Goal: Book appointment/travel/reservation

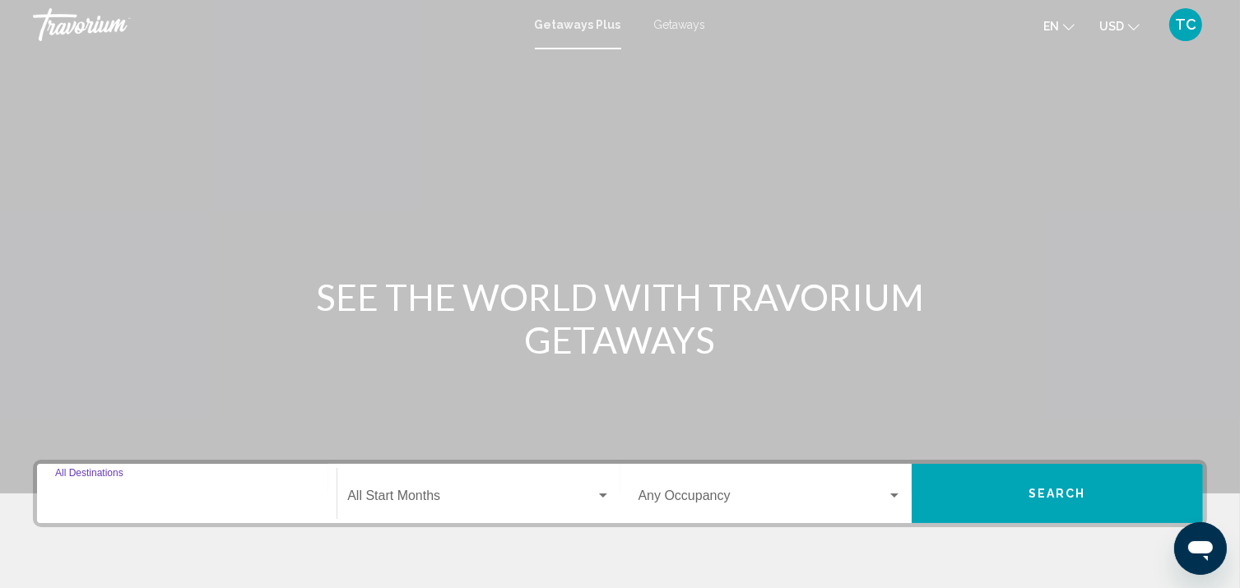
click at [95, 493] on input "Destination All Destinations" at bounding box center [186, 499] width 263 height 15
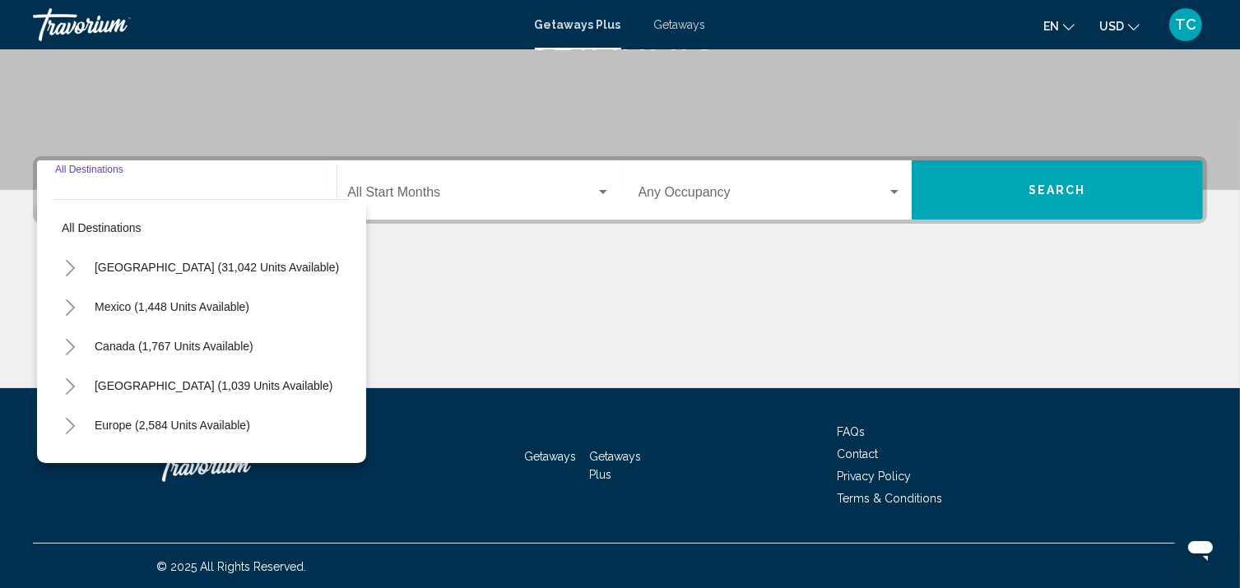
scroll to position [304, 0]
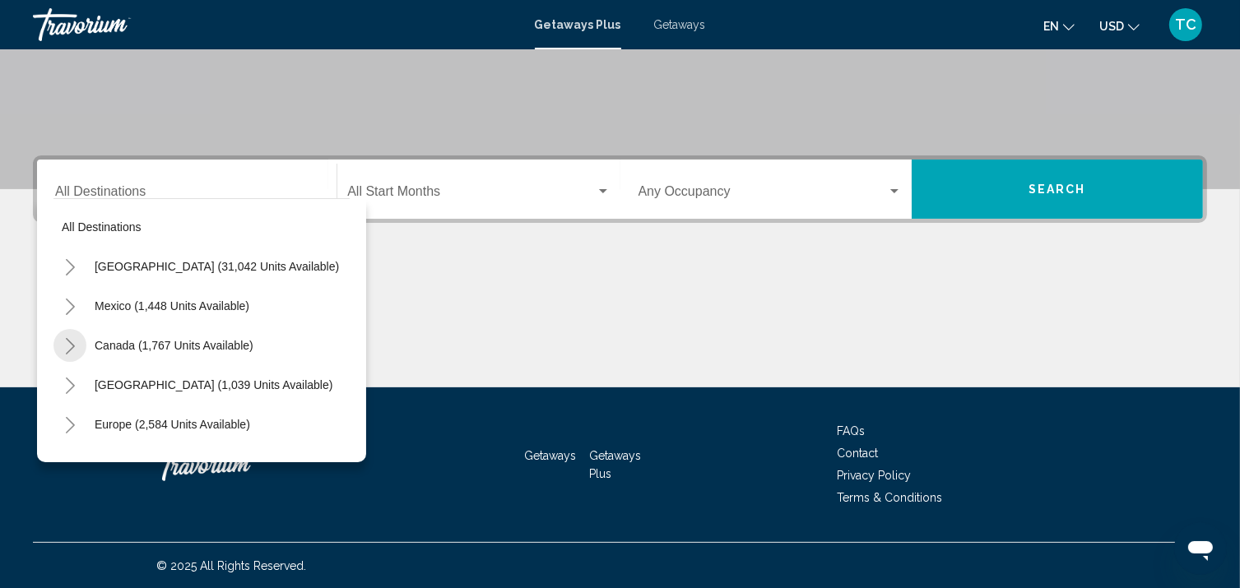
click at [66, 350] on icon "Toggle Canada (1,767 units available)" at bounding box center [70, 346] width 12 height 16
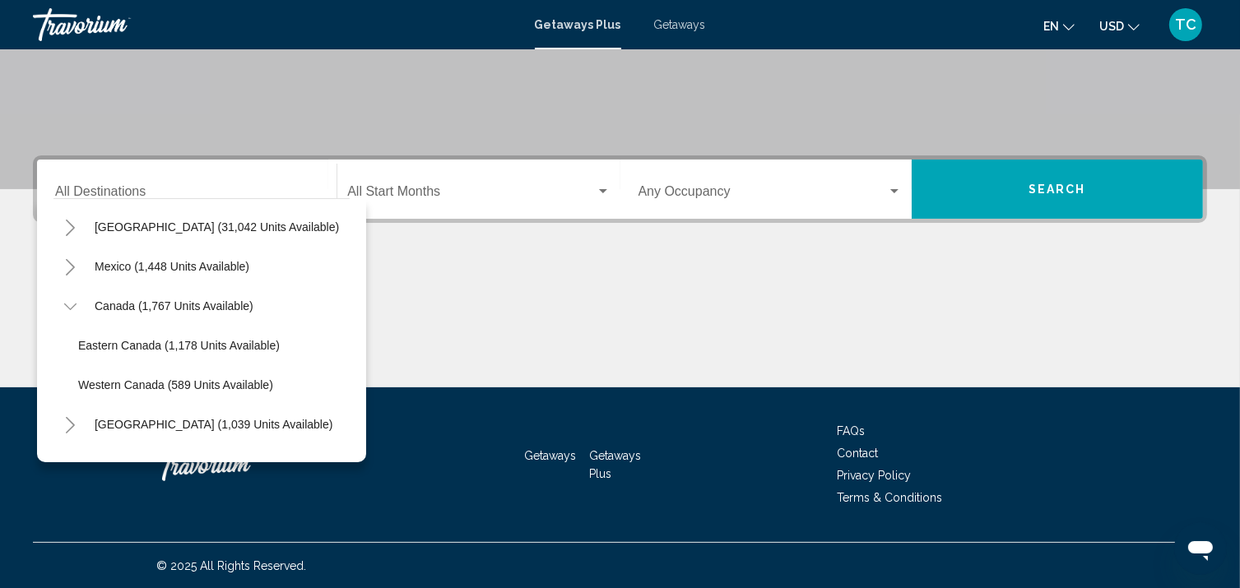
scroll to position [58, 0]
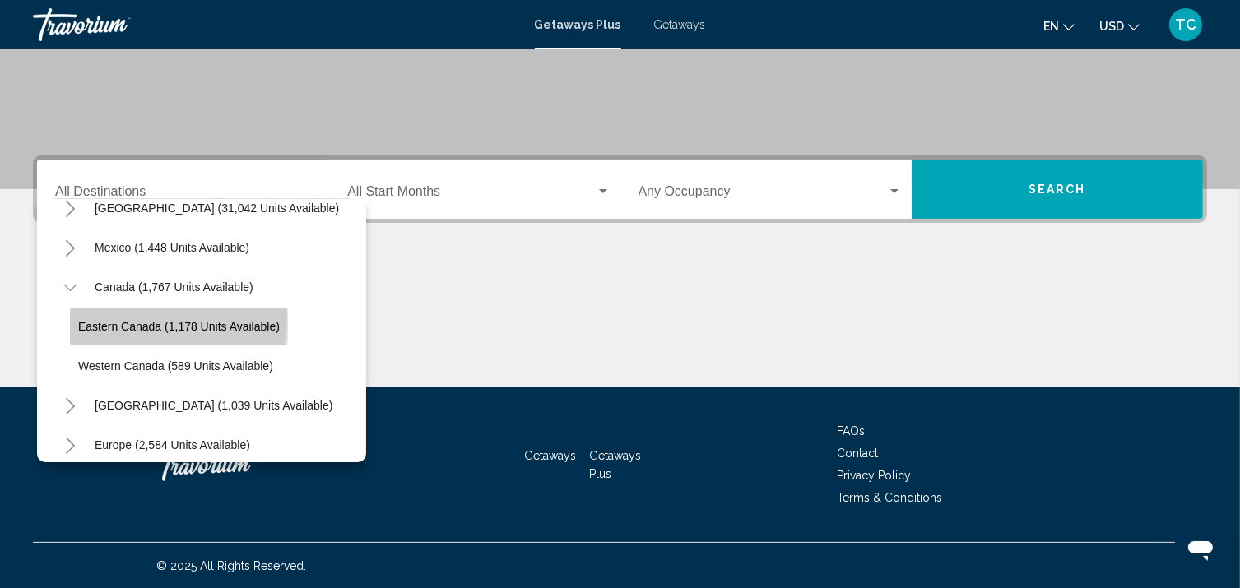
click at [114, 313] on button "Eastern Canada (1,178 units available)" at bounding box center [179, 327] width 218 height 38
type input "**********"
click at [114, 313] on div "Main content" at bounding box center [620, 325] width 1174 height 123
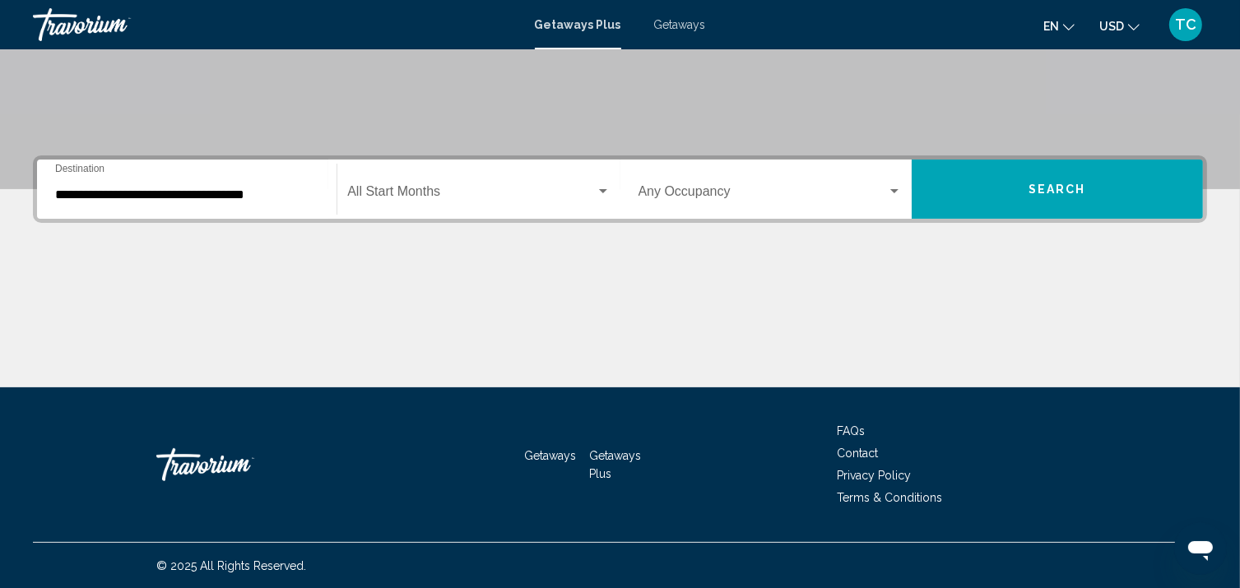
click at [600, 191] on div "Search widget" at bounding box center [603, 191] width 8 height 4
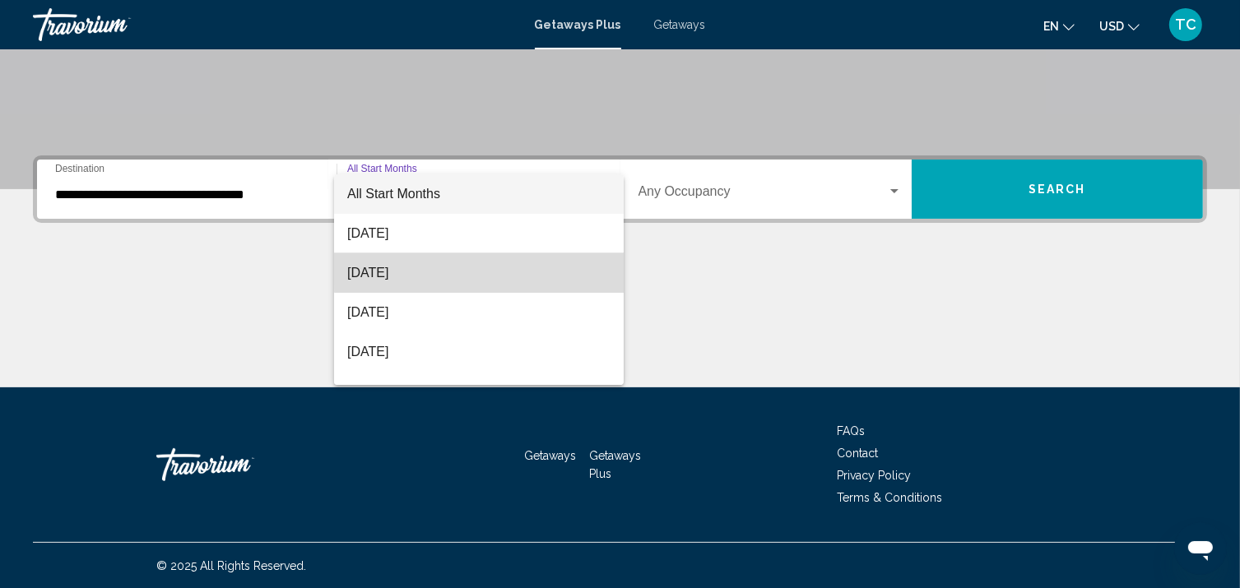
click at [519, 267] on span "[DATE]" at bounding box center [478, 272] width 263 height 39
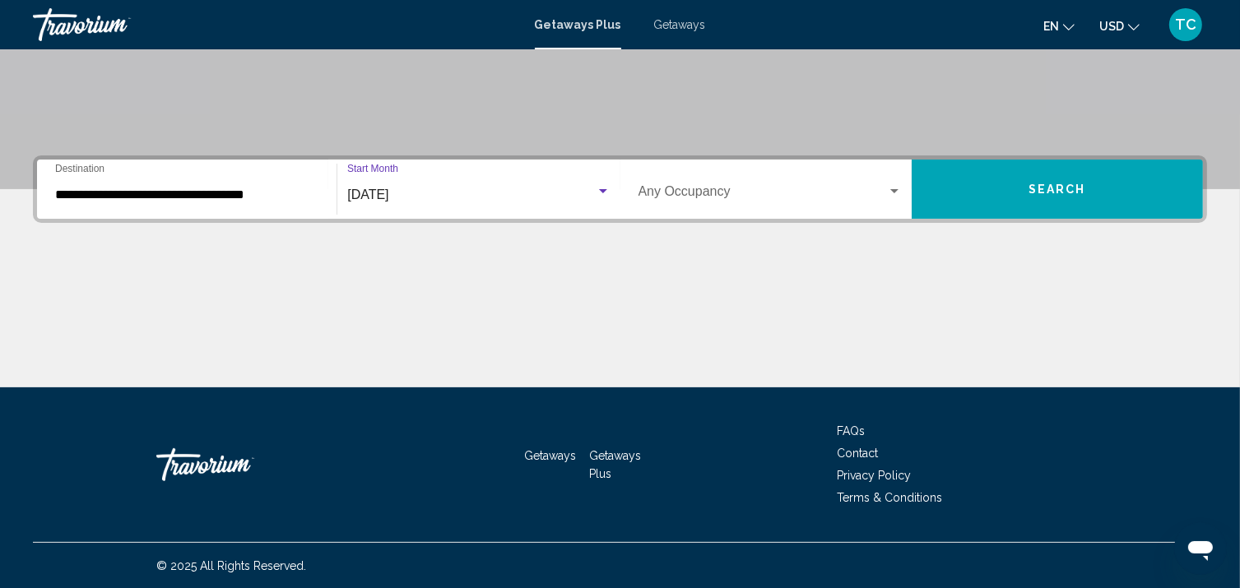
click at [604, 190] on div "Search widget" at bounding box center [603, 191] width 8 height 4
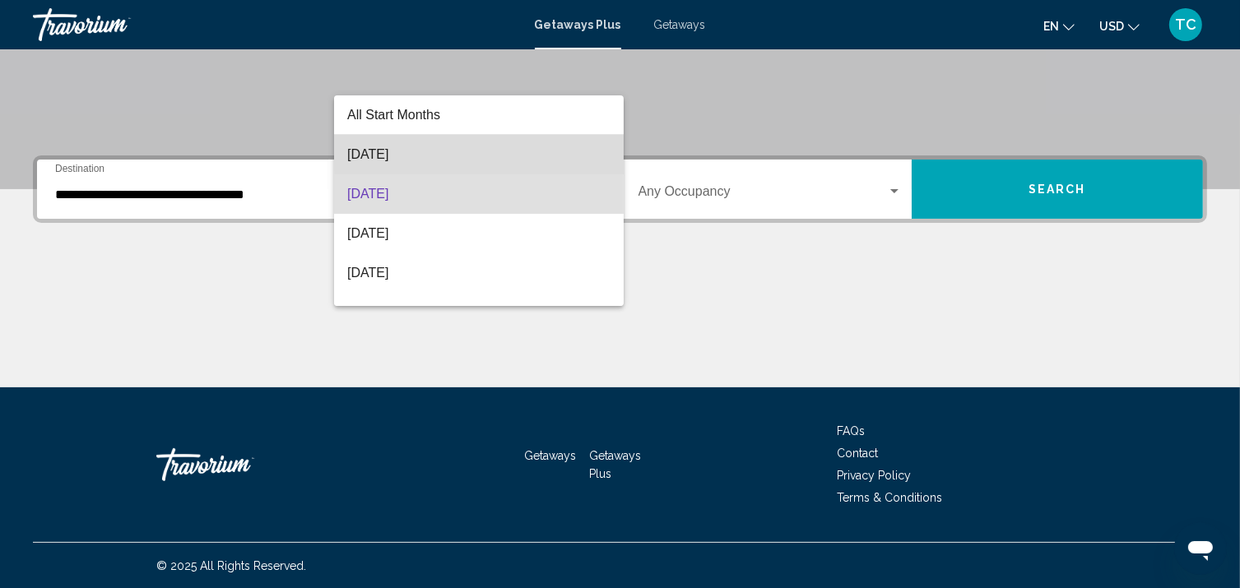
click at [520, 150] on span "[DATE]" at bounding box center [478, 154] width 263 height 39
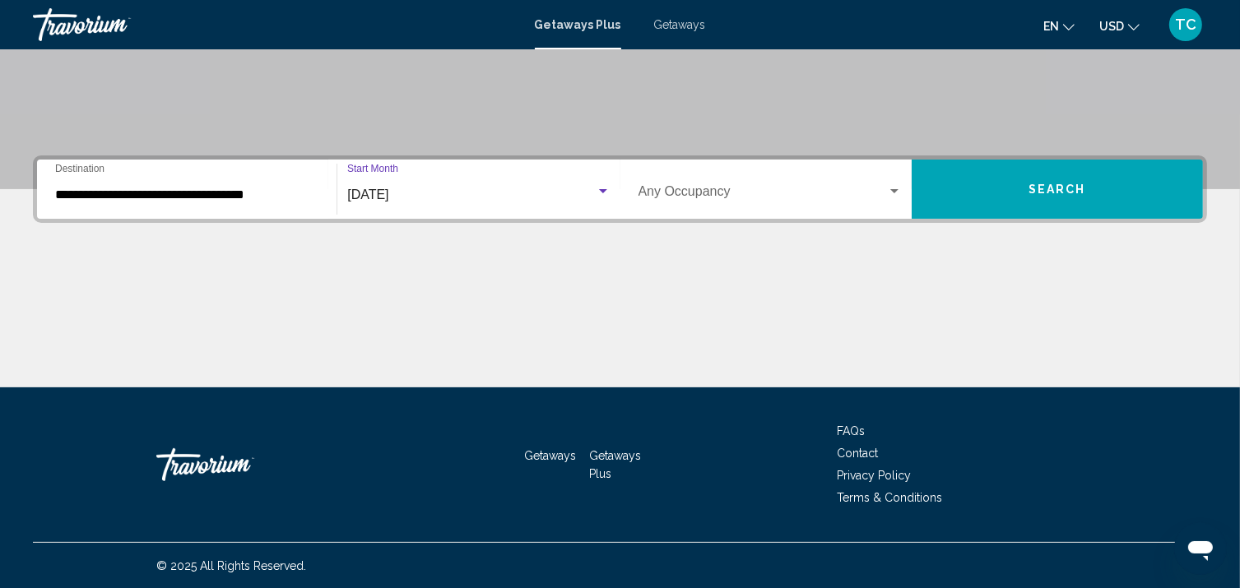
click at [897, 187] on div "Search widget" at bounding box center [894, 191] width 15 height 13
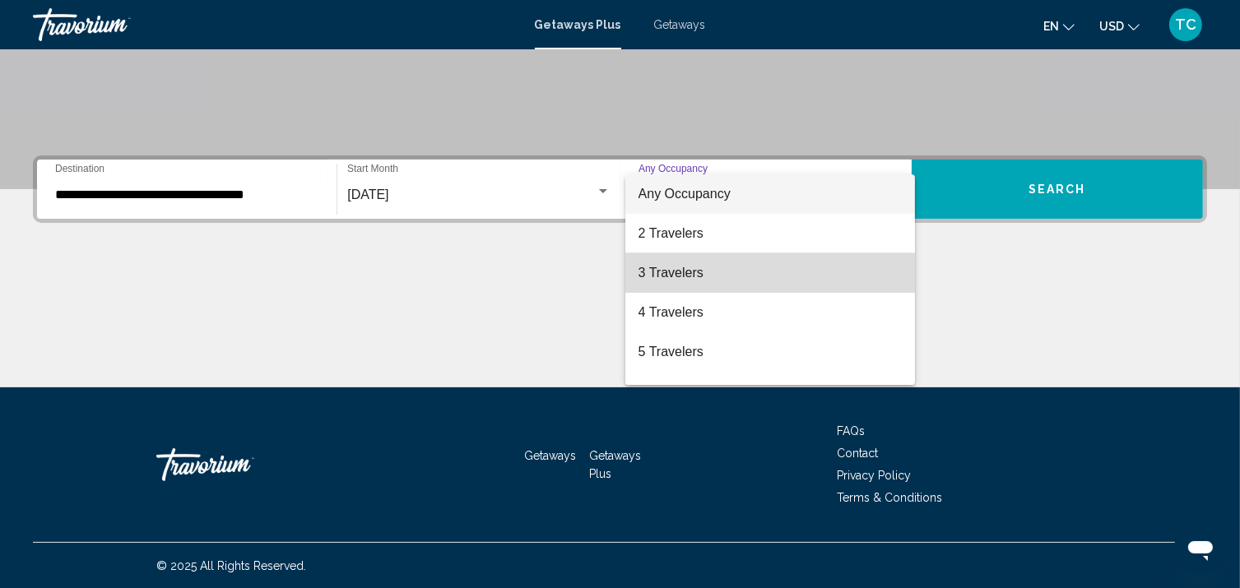
click at [826, 267] on span "3 Travelers" at bounding box center [769, 272] width 263 height 39
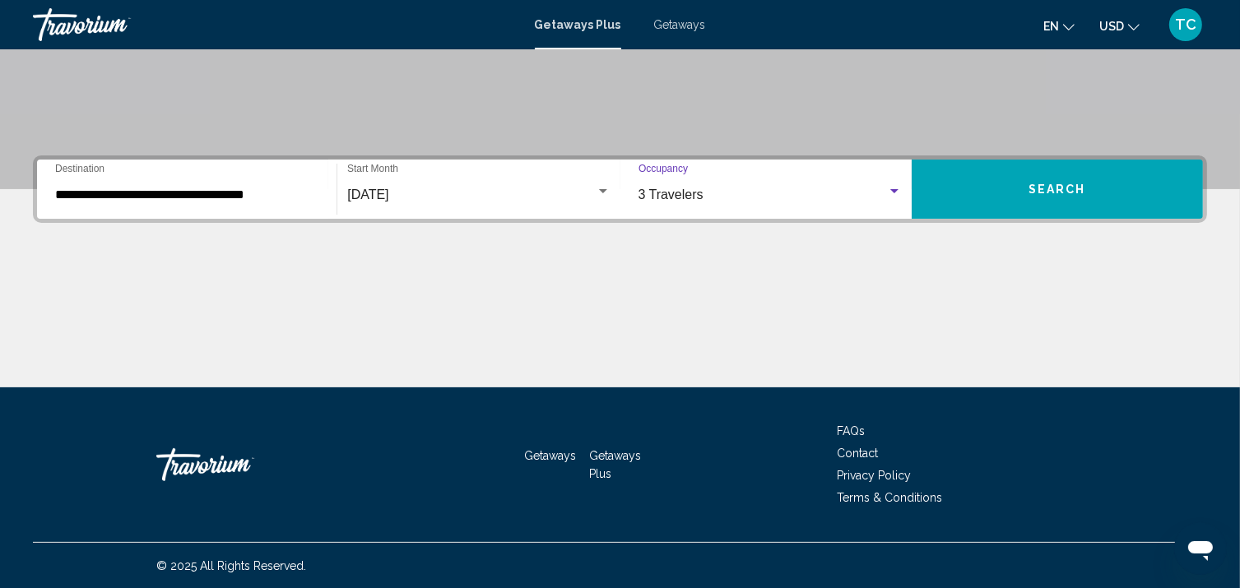
click at [895, 189] on div "Search widget" at bounding box center [894, 191] width 8 height 4
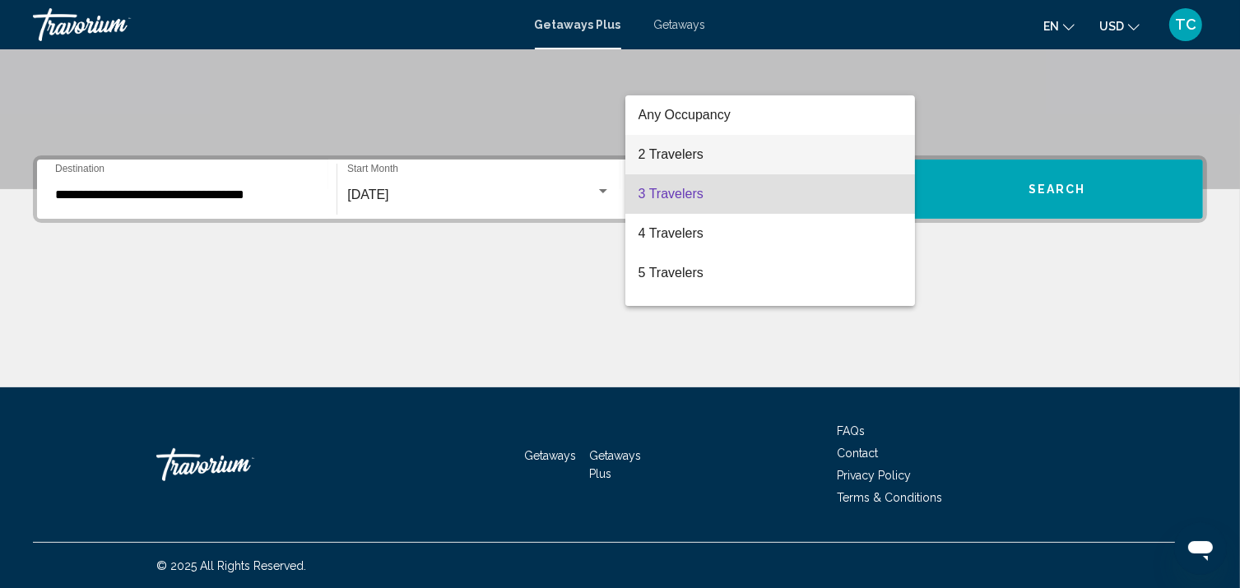
click at [735, 163] on span "2 Travelers" at bounding box center [769, 154] width 263 height 39
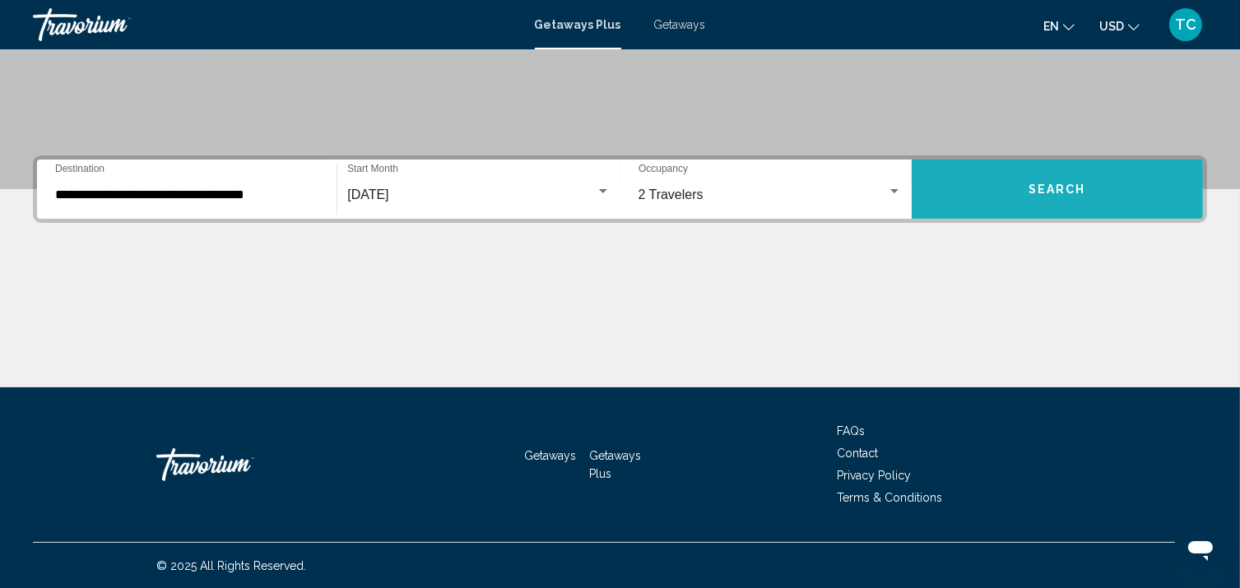
click at [1064, 192] on span "Search" at bounding box center [1057, 189] width 58 height 13
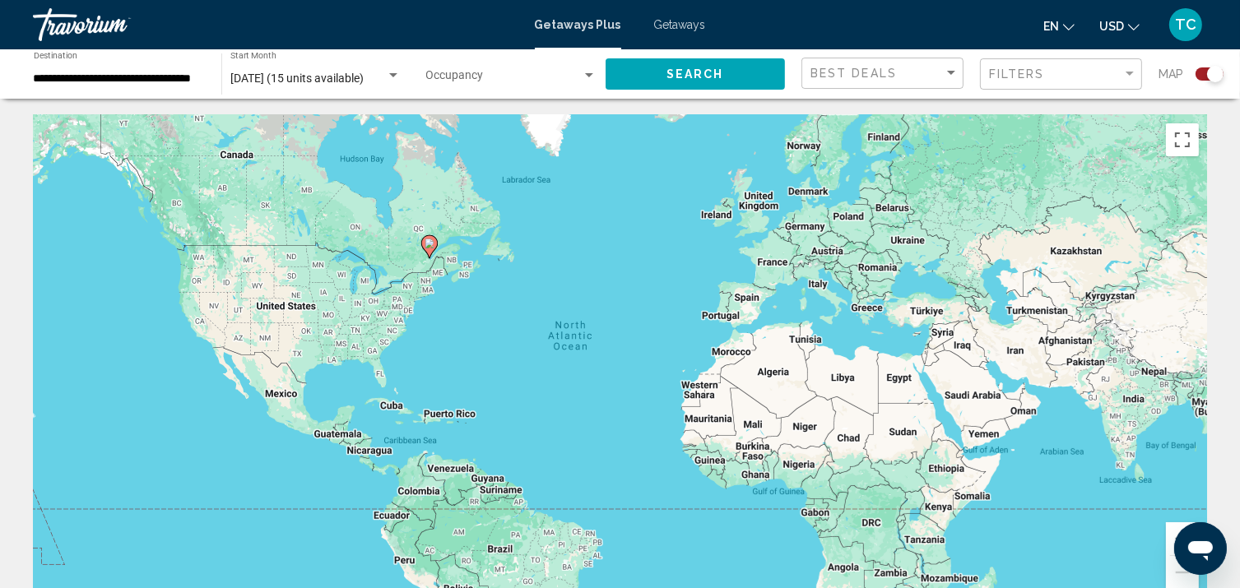
click at [434, 252] on gmp-advanced-marker "Main content" at bounding box center [429, 246] width 16 height 25
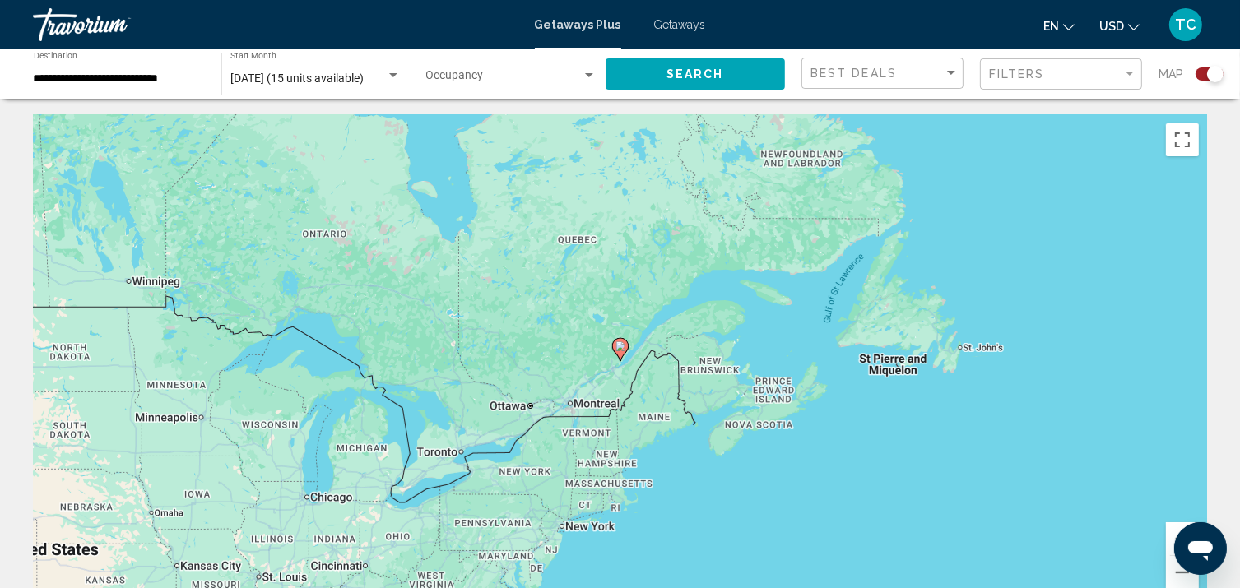
click at [614, 354] on gmp-advanced-marker "Main content" at bounding box center [620, 349] width 16 height 25
type input "**********"
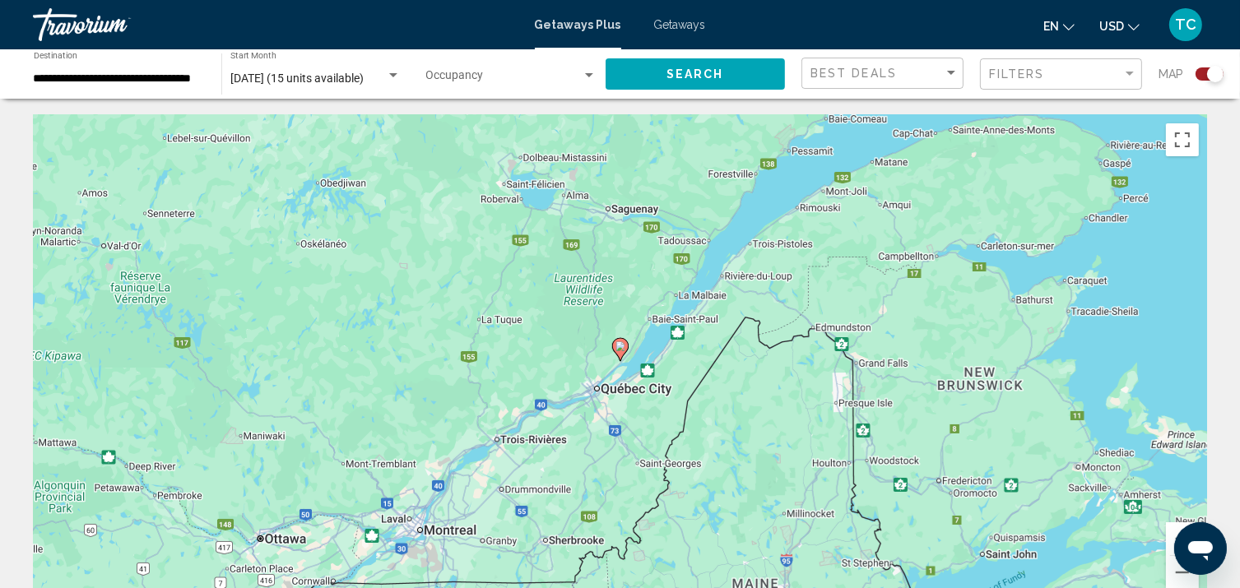
click at [622, 348] on image "Main content" at bounding box center [620, 346] width 10 height 10
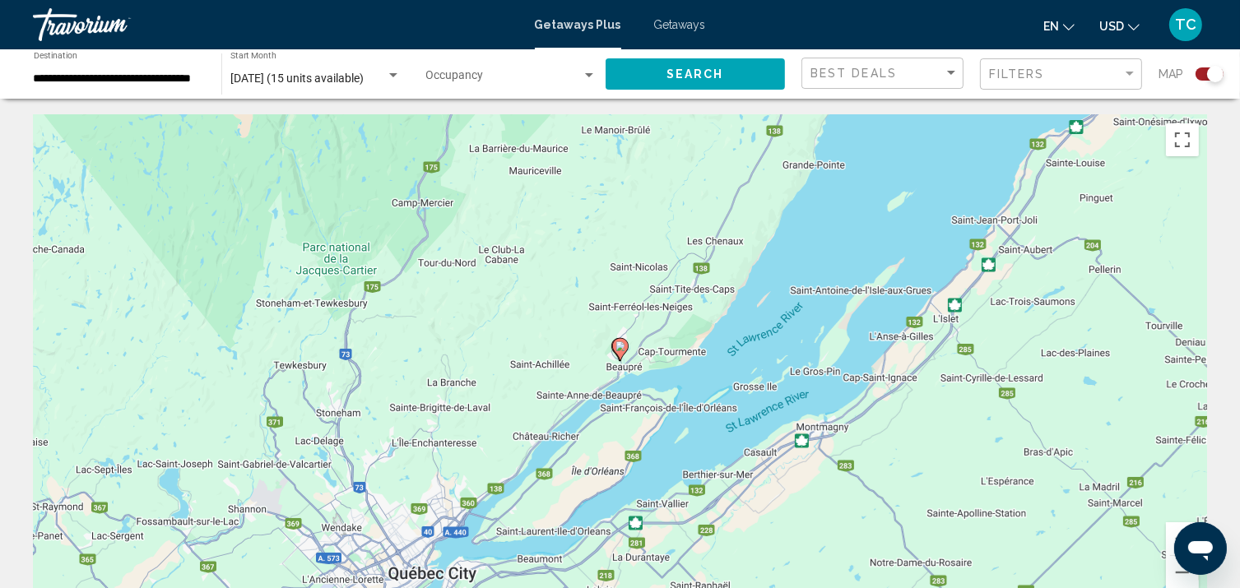
click at [622, 348] on image "Main content" at bounding box center [620, 346] width 10 height 10
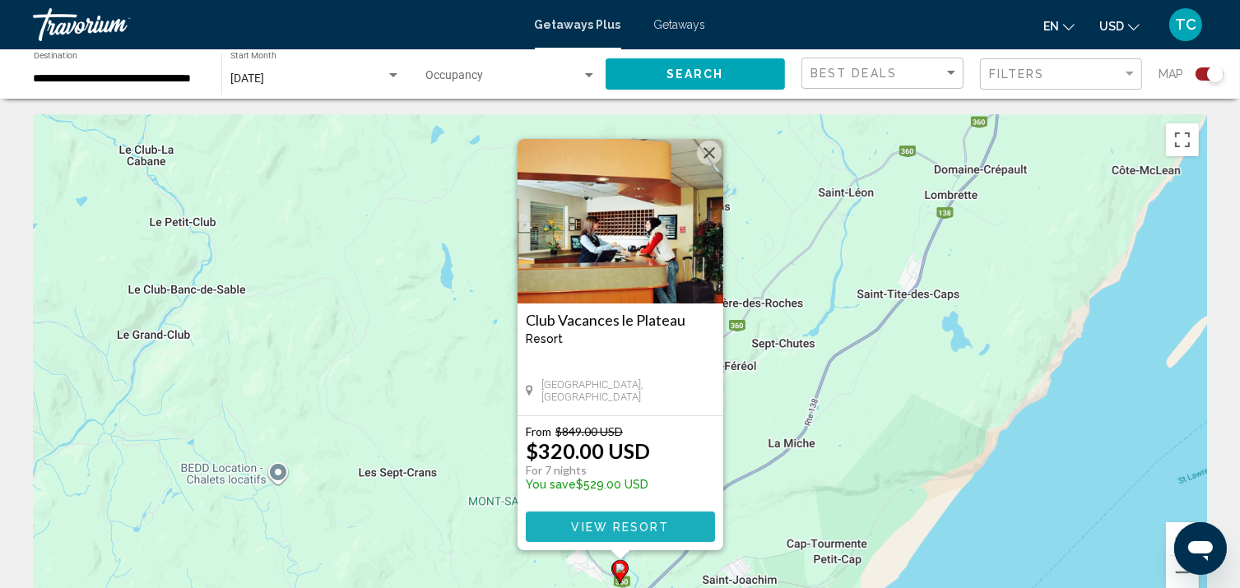
click at [599, 522] on span "View Resort" at bounding box center [620, 527] width 98 height 13
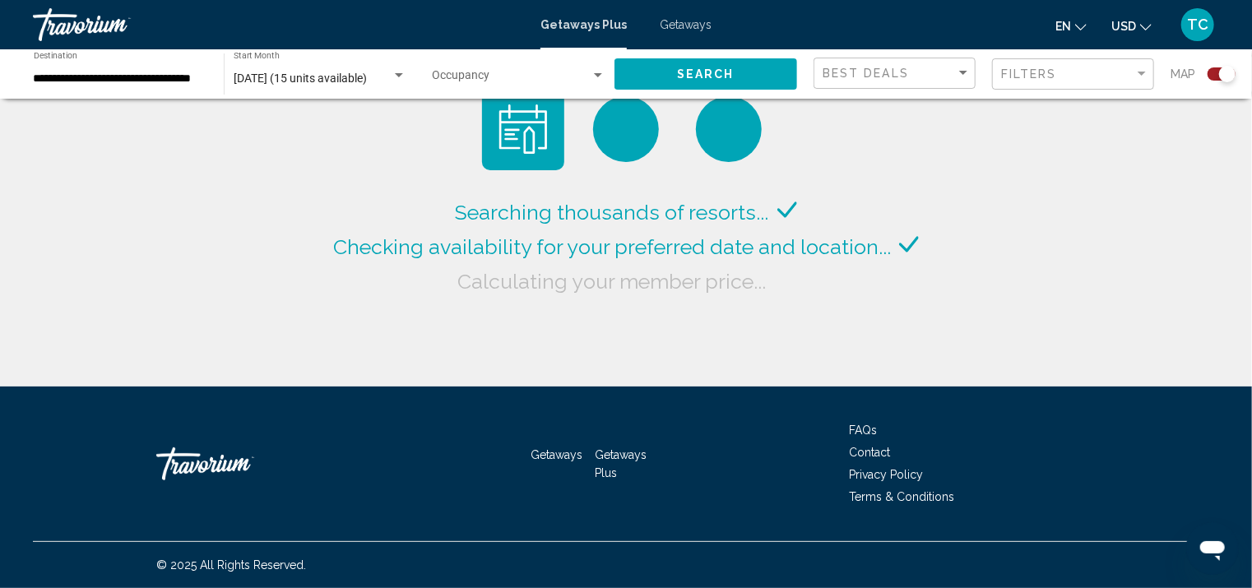
click at [398, 78] on div "Search widget" at bounding box center [399, 75] width 15 height 13
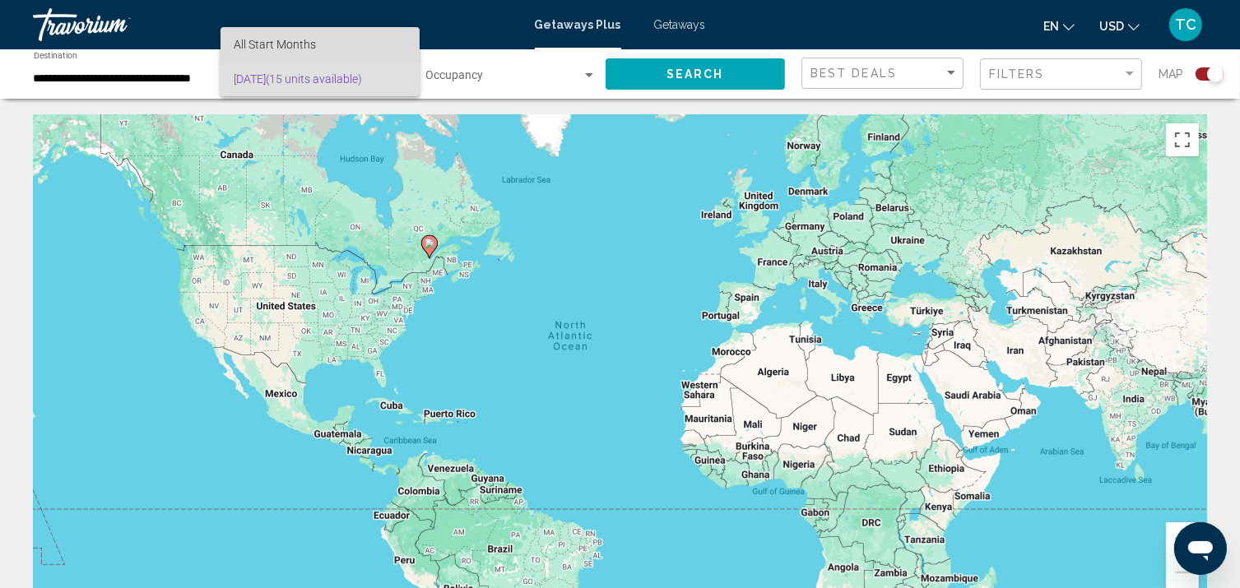
click at [364, 38] on span "All Start Months" at bounding box center [321, 44] width 174 height 35
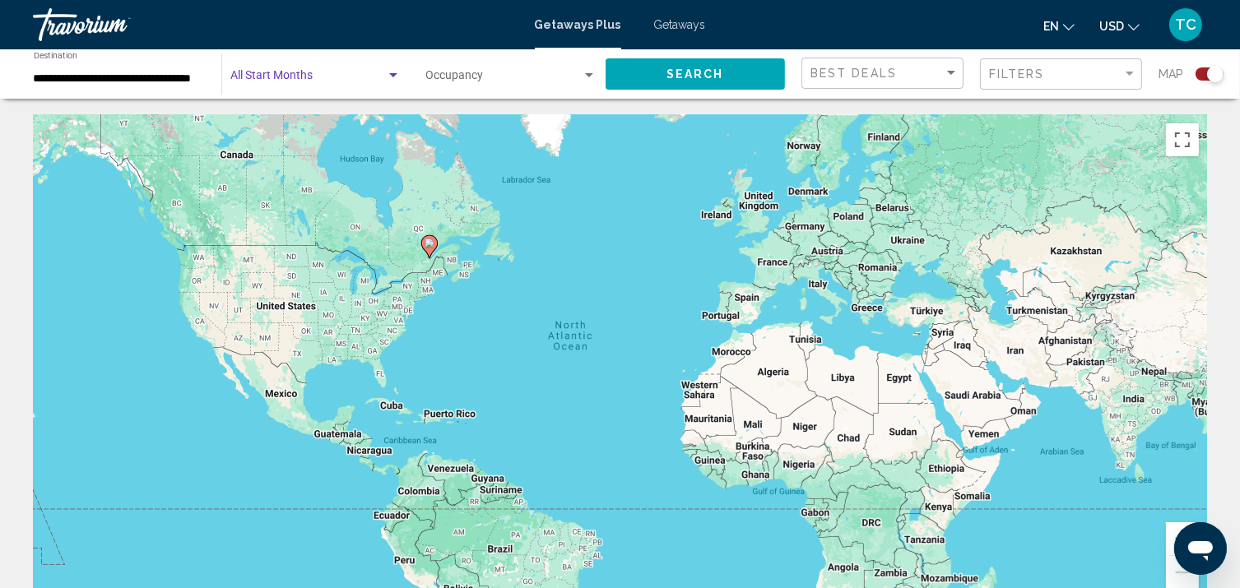
click at [299, 84] on span "Search widget" at bounding box center [307, 78] width 155 height 13
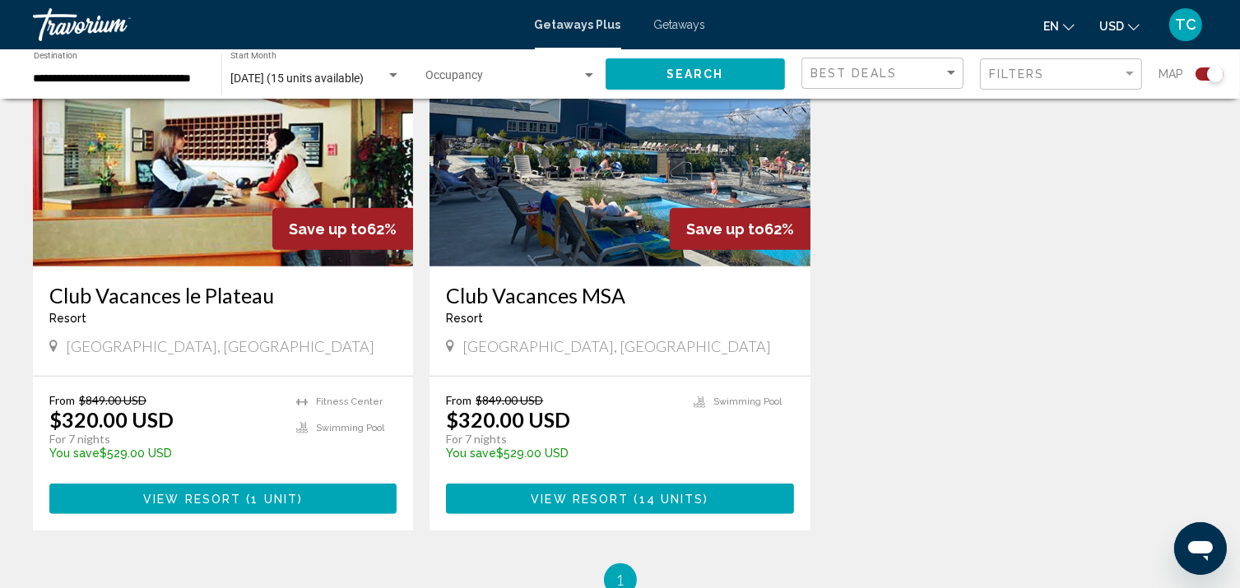
scroll to position [681, 0]
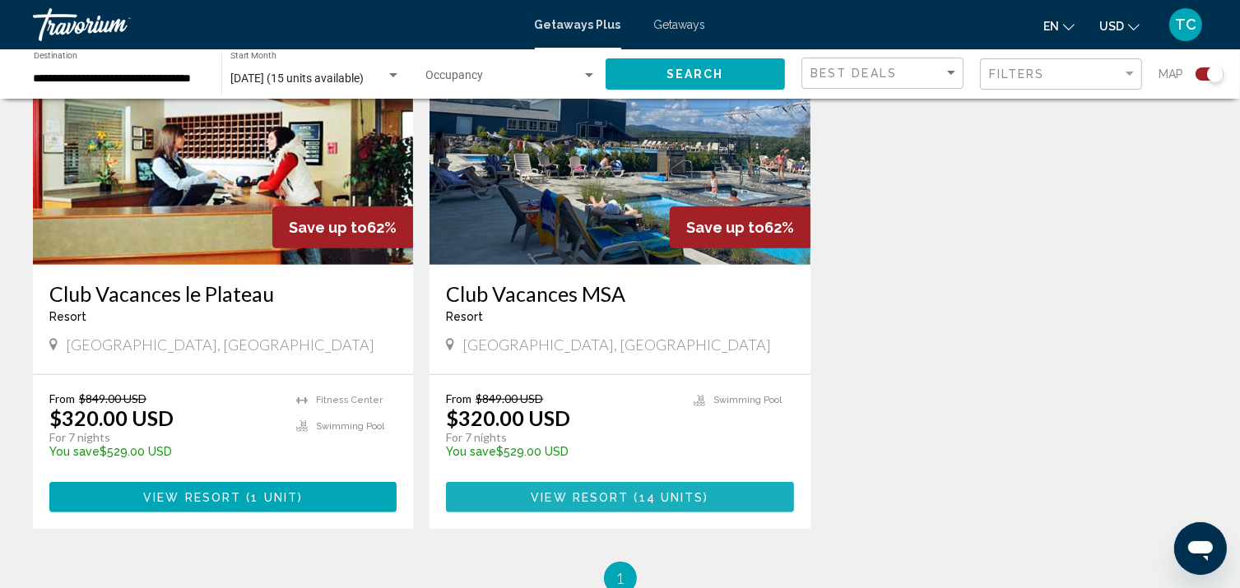
click at [615, 493] on span "View Resort" at bounding box center [580, 497] width 98 height 13
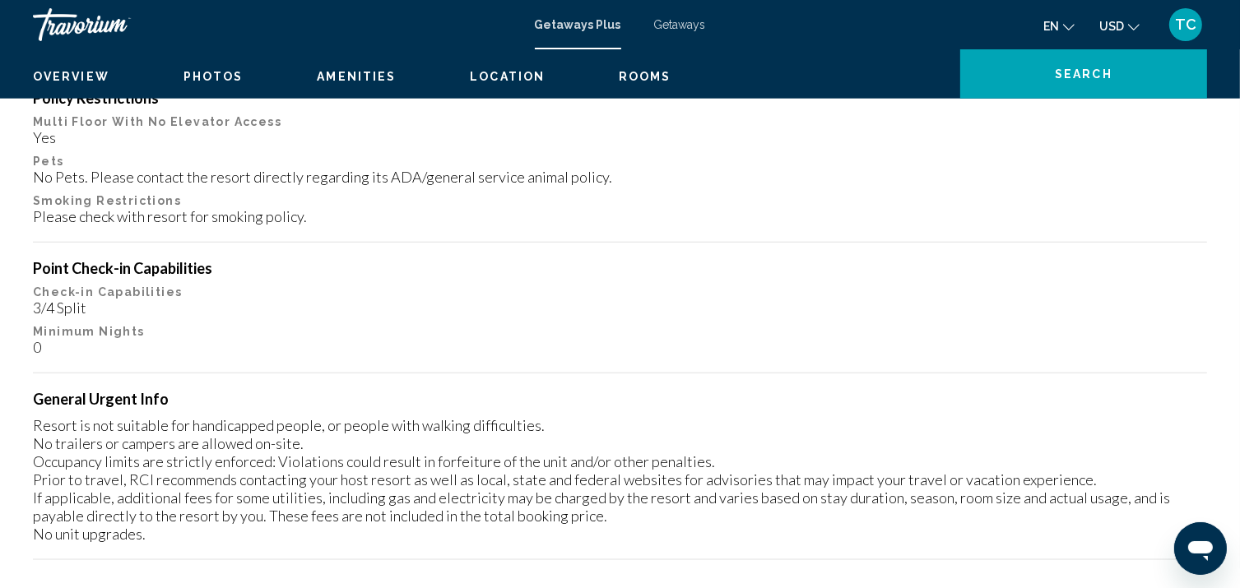
scroll to position [2, 0]
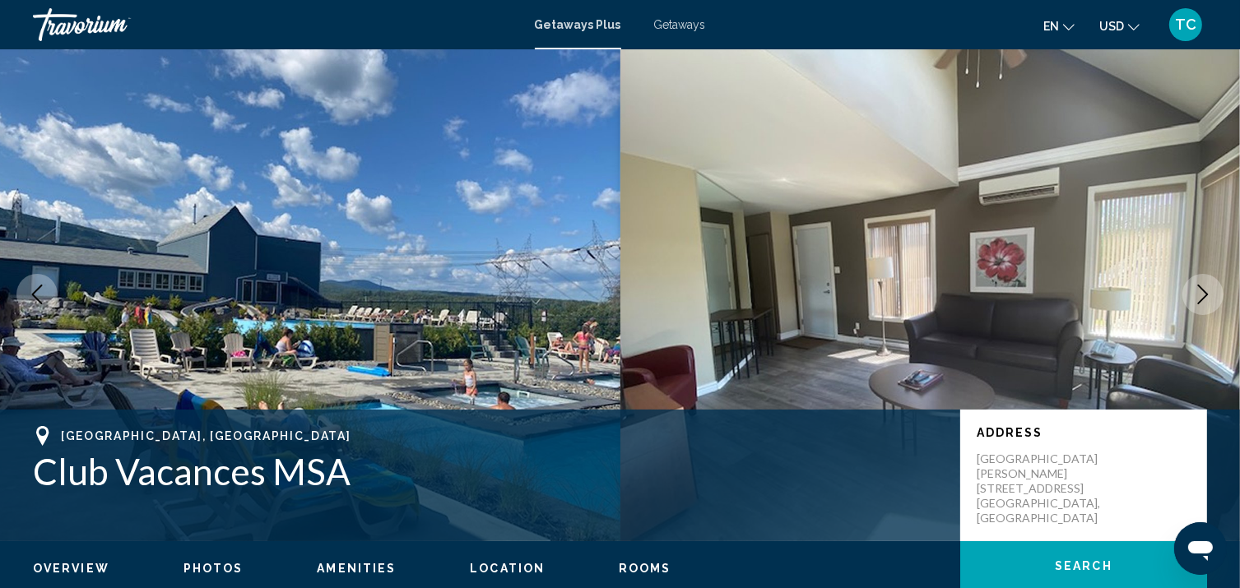
click at [681, 26] on span "Getaways" at bounding box center [680, 24] width 52 height 13
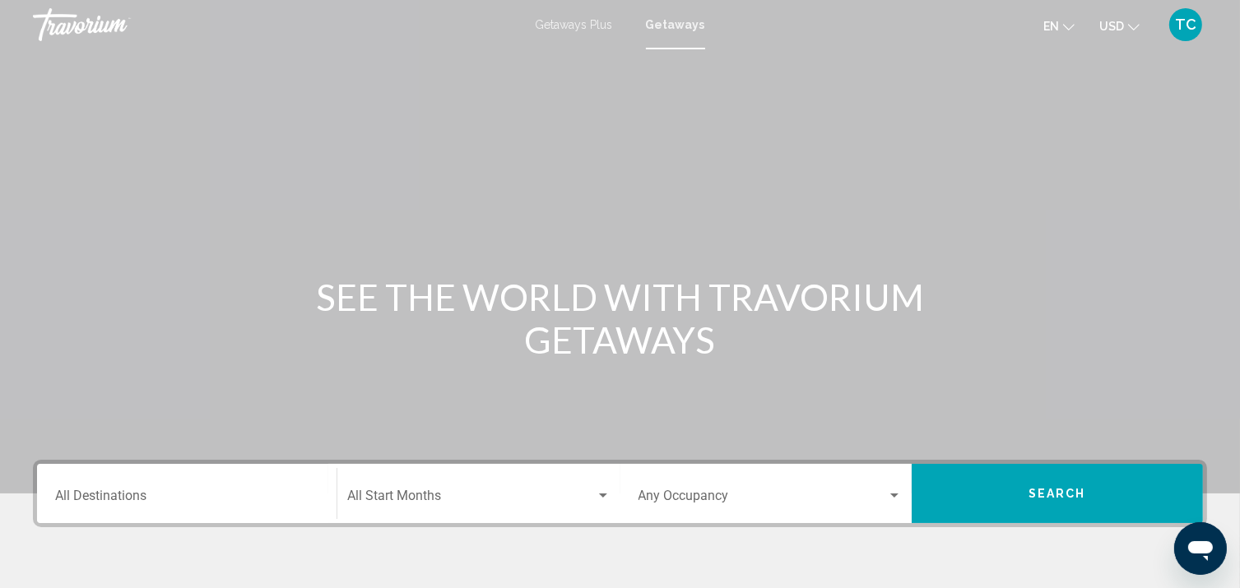
click at [285, 508] on div "Destination All Destinations" at bounding box center [186, 494] width 263 height 52
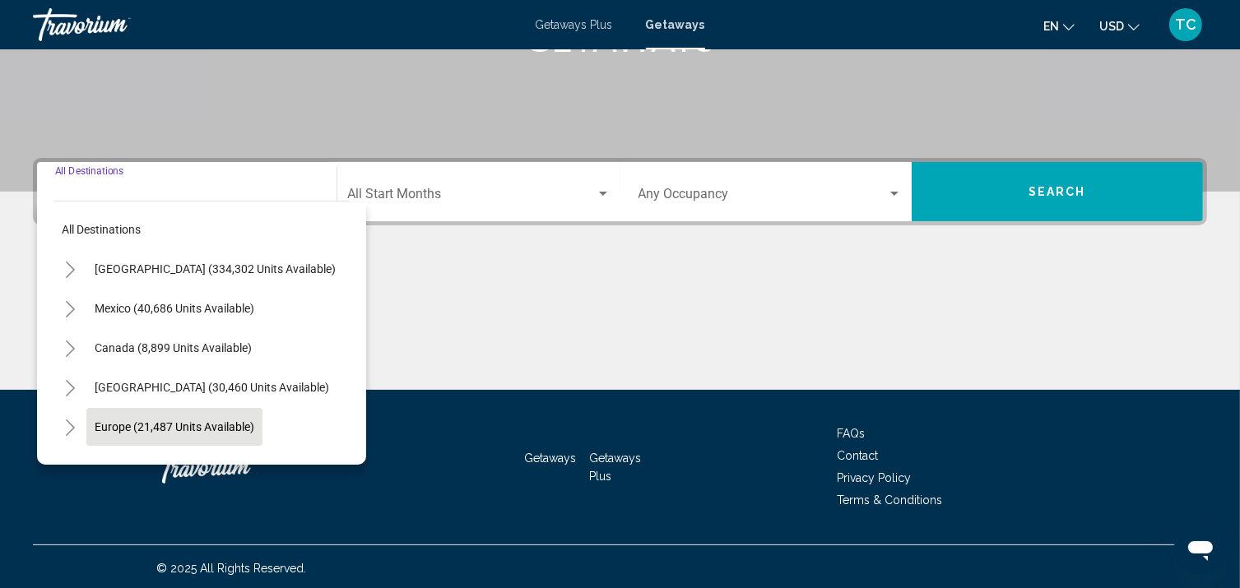
scroll to position [304, 0]
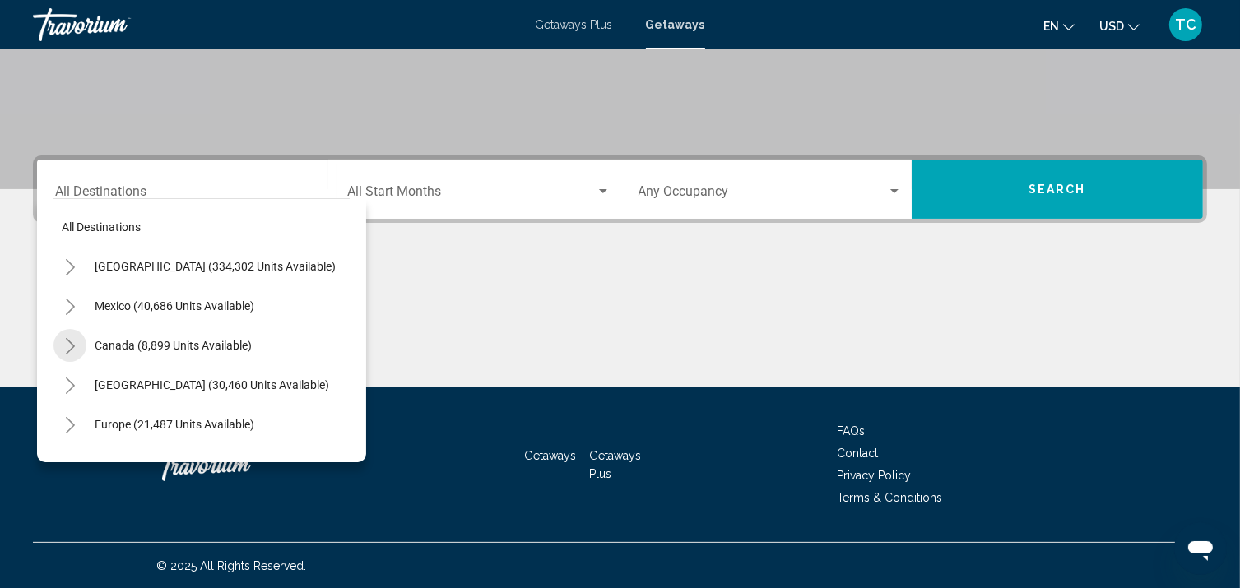
click at [67, 343] on icon "Toggle Canada (8,899 units available)" at bounding box center [70, 346] width 12 height 16
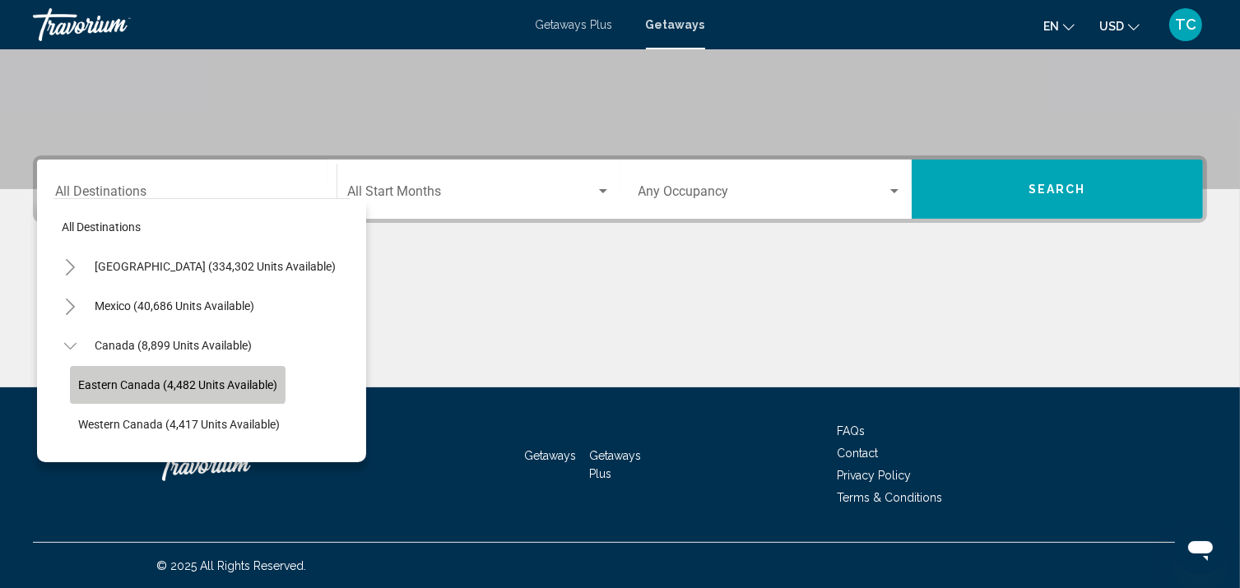
click at [138, 383] on span "Eastern Canada (4,482 units available)" at bounding box center [177, 384] width 199 height 13
type input "**********"
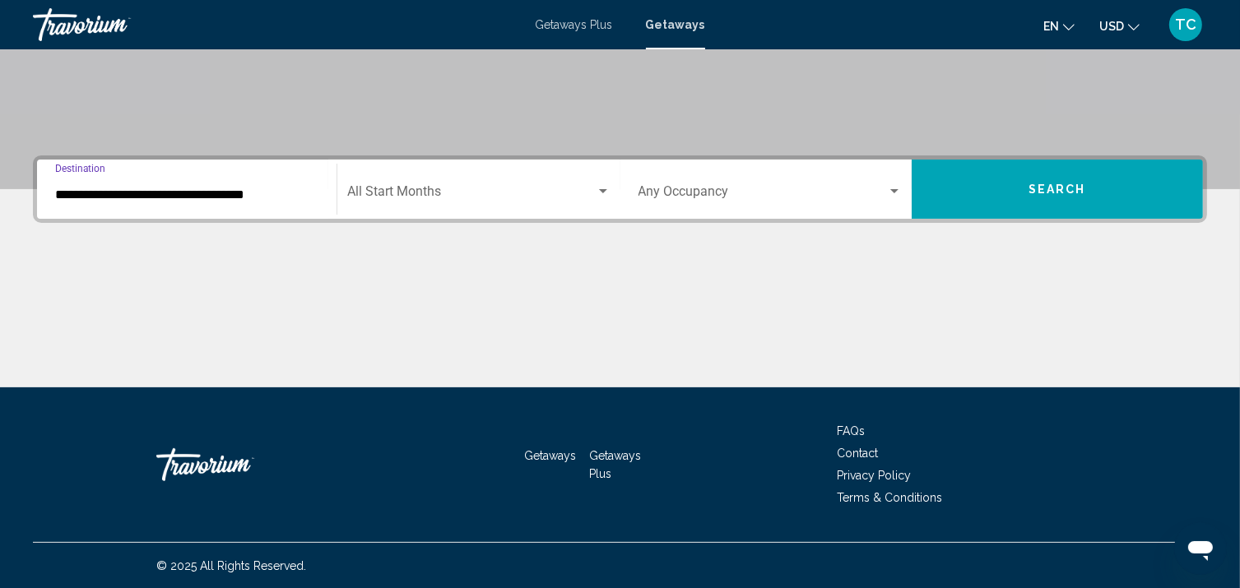
click at [600, 189] on div "Search widget" at bounding box center [603, 191] width 8 height 4
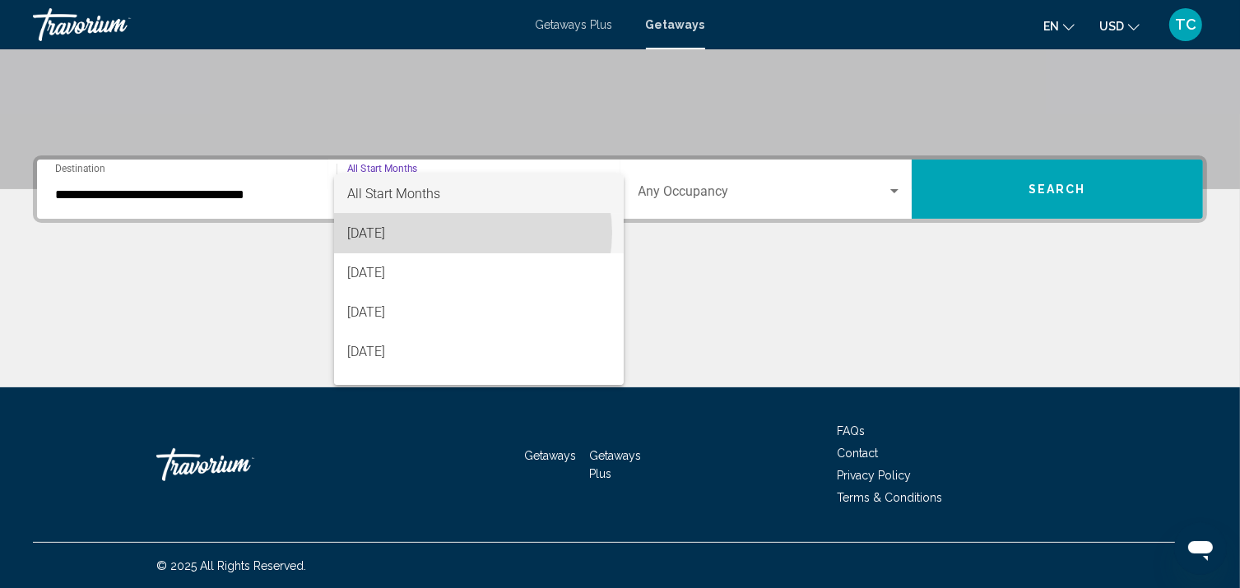
click at [468, 233] on span "[DATE]" at bounding box center [478, 233] width 263 height 39
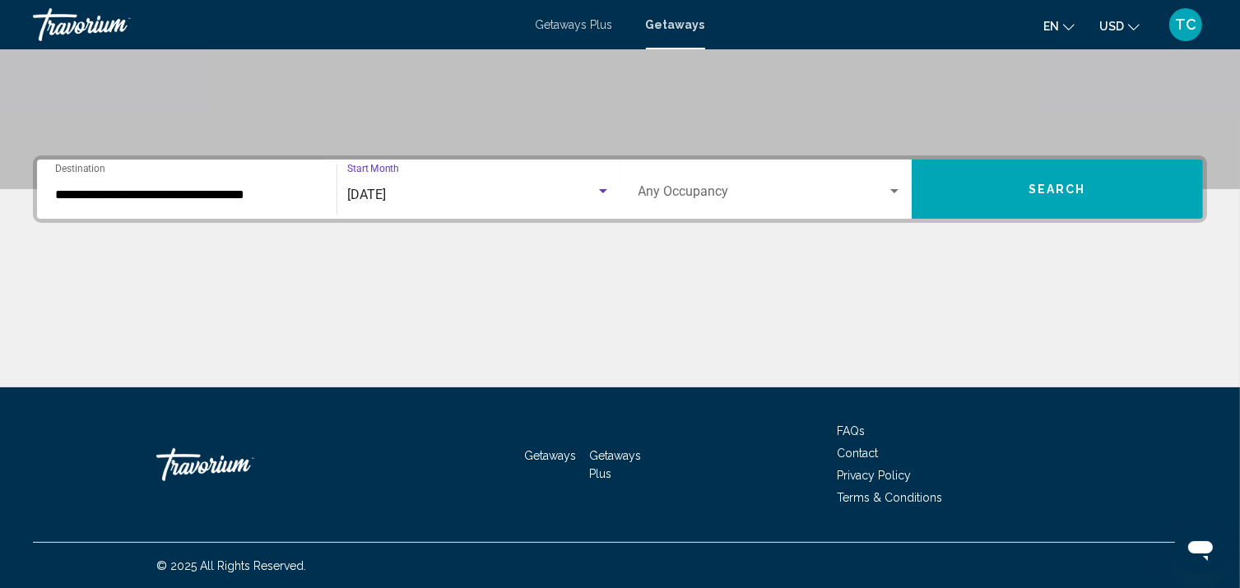
click at [890, 192] on div "Search widget" at bounding box center [894, 191] width 15 height 13
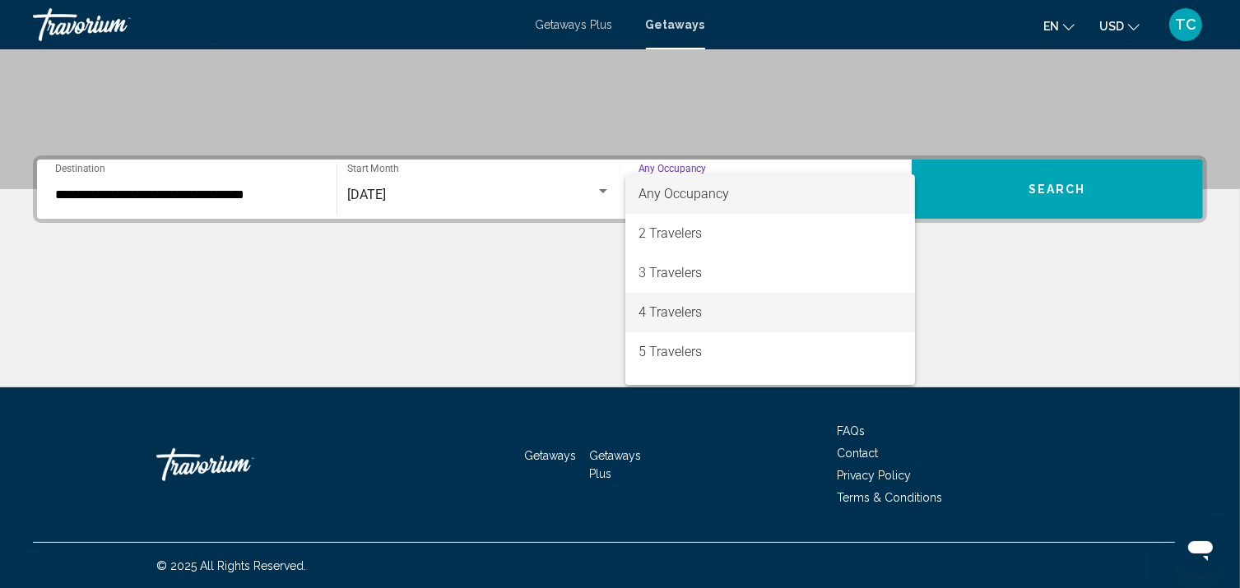
click at [790, 322] on span "4 Travelers" at bounding box center [769, 312] width 263 height 39
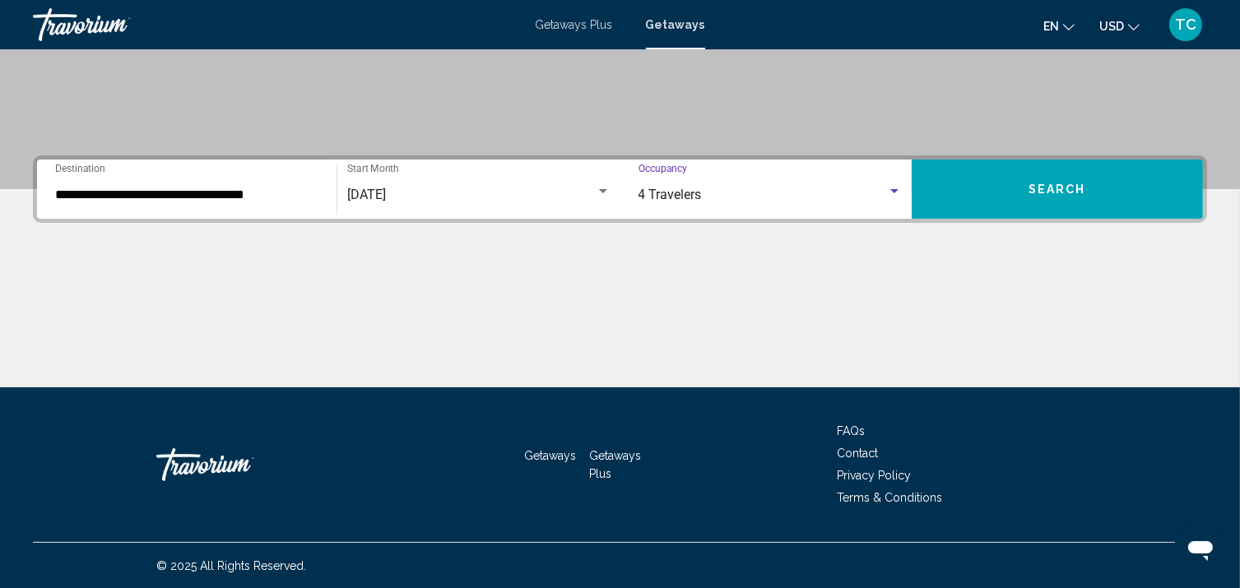
click at [1040, 185] on span "Search" at bounding box center [1057, 189] width 58 height 13
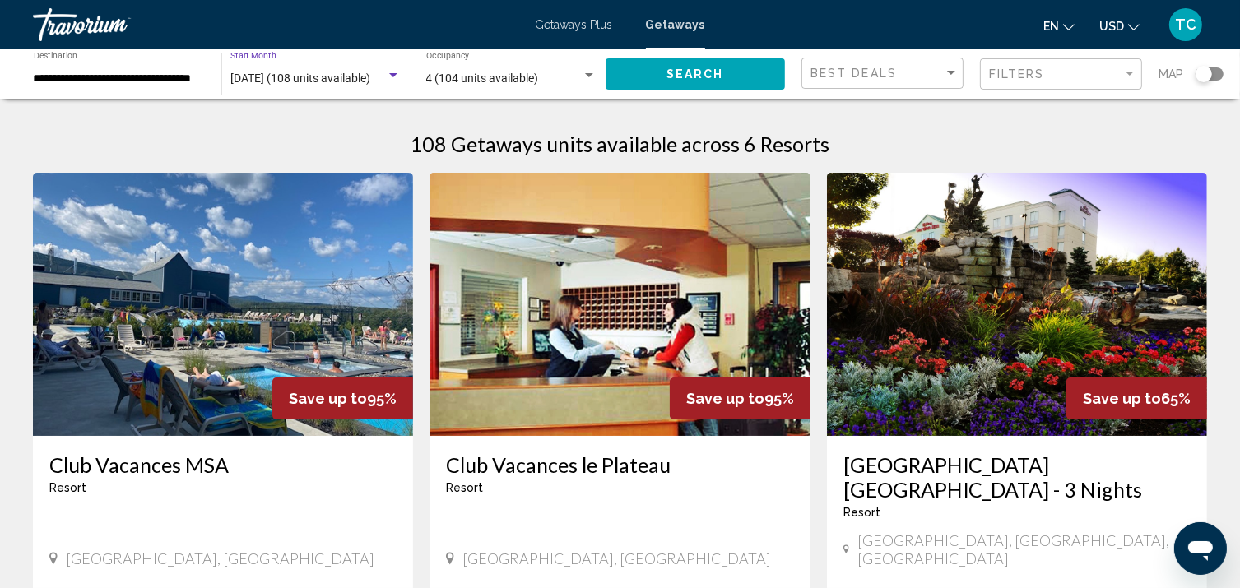
click at [311, 75] on span "September 2025 (108 units available)" at bounding box center [300, 78] width 140 height 13
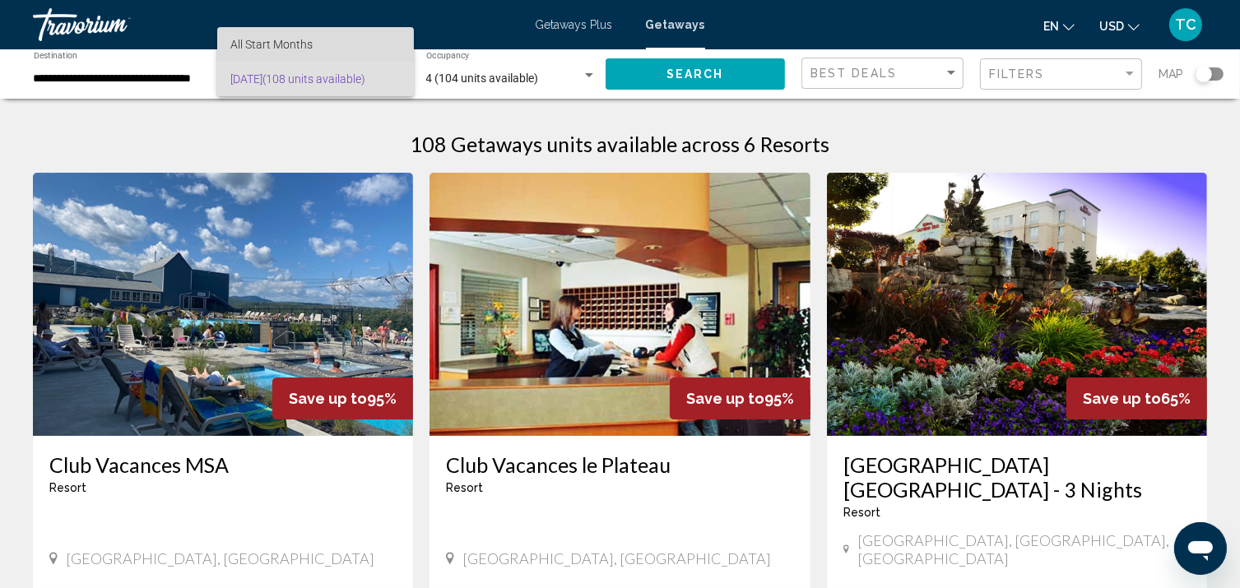
click at [304, 39] on span "All Start Months" at bounding box center [271, 44] width 82 height 13
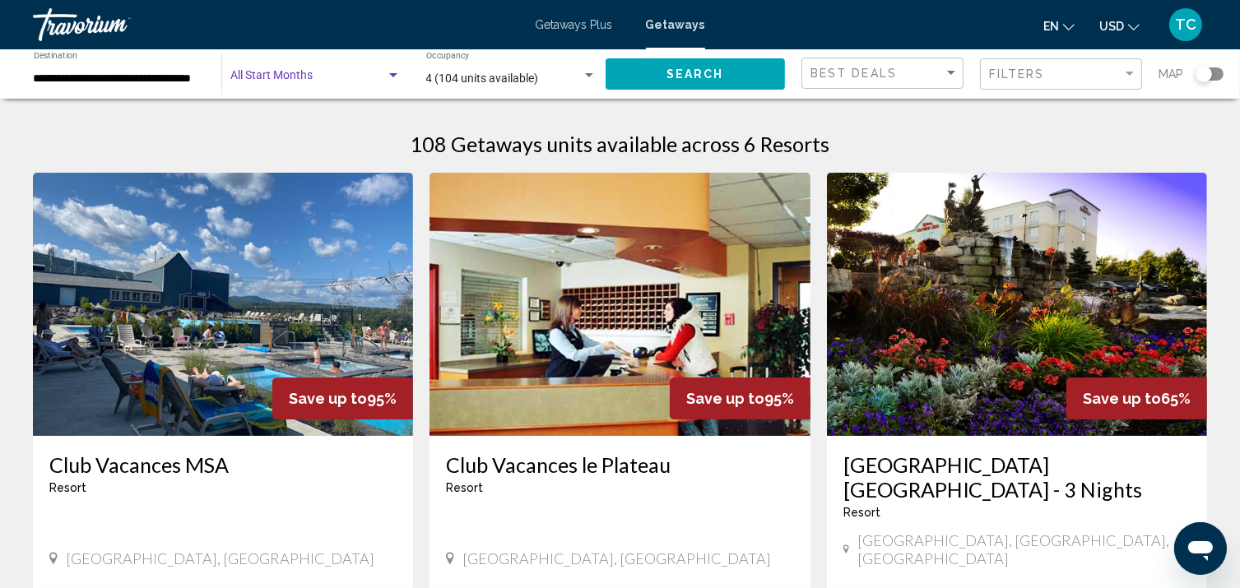
click at [682, 73] on span "Search" at bounding box center [695, 74] width 58 height 13
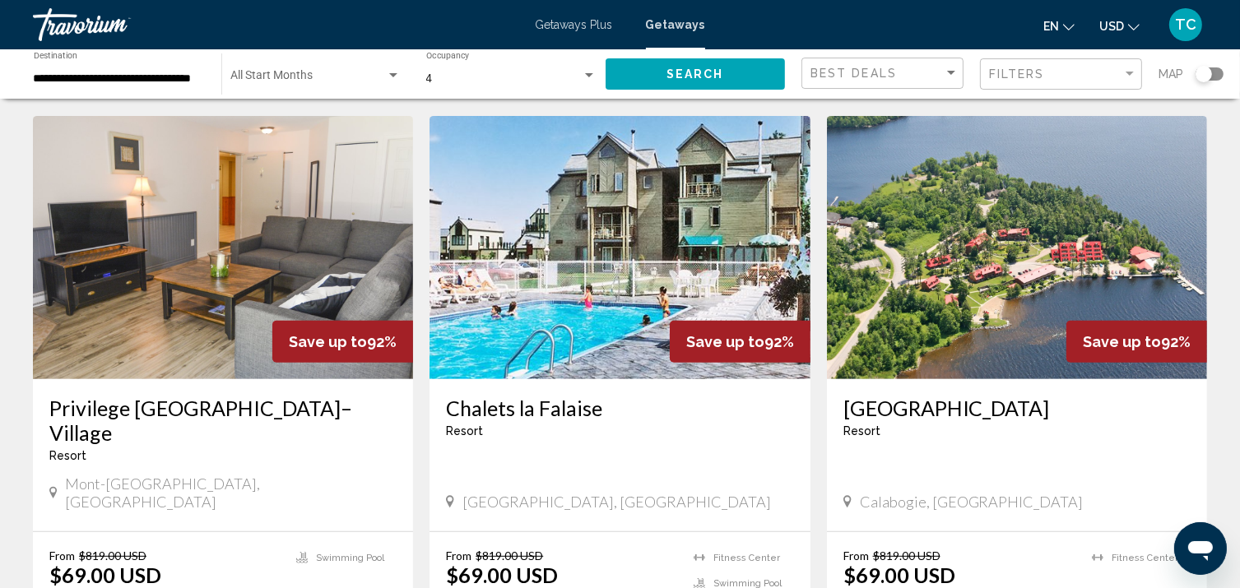
scroll to position [628, 0]
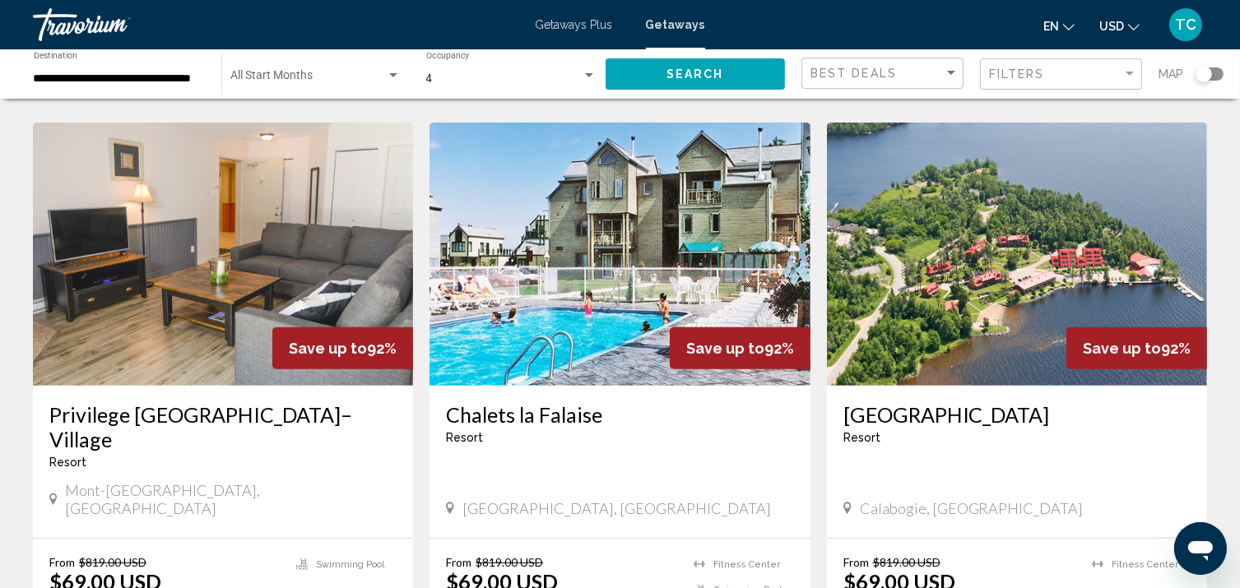
click at [276, 185] on img "Main content" at bounding box center [223, 254] width 380 height 263
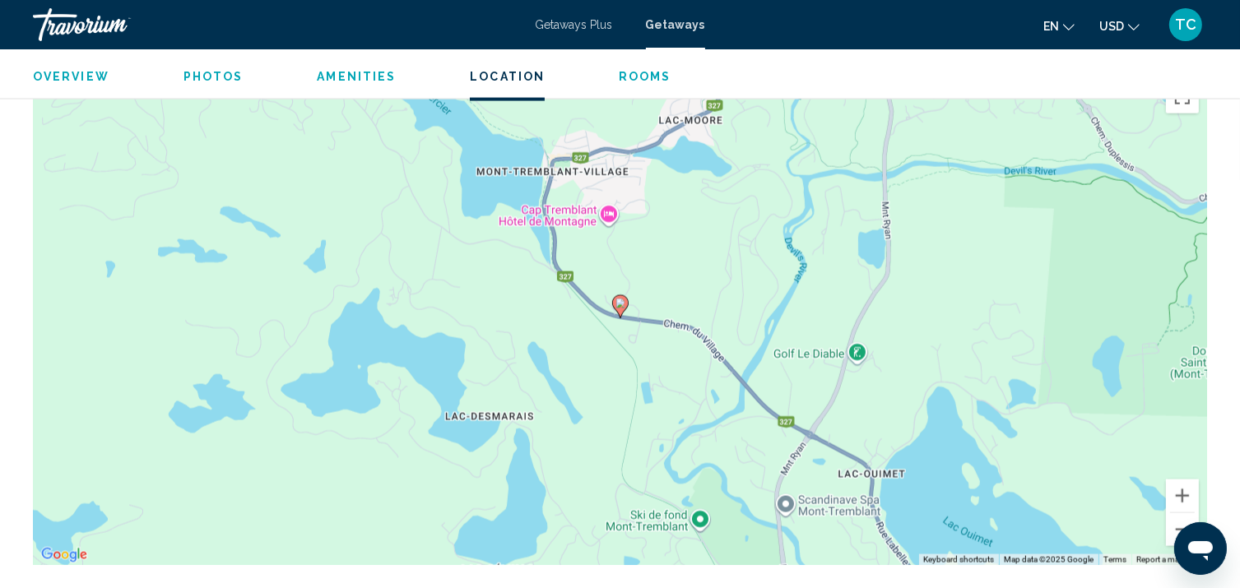
scroll to position [2548, 0]
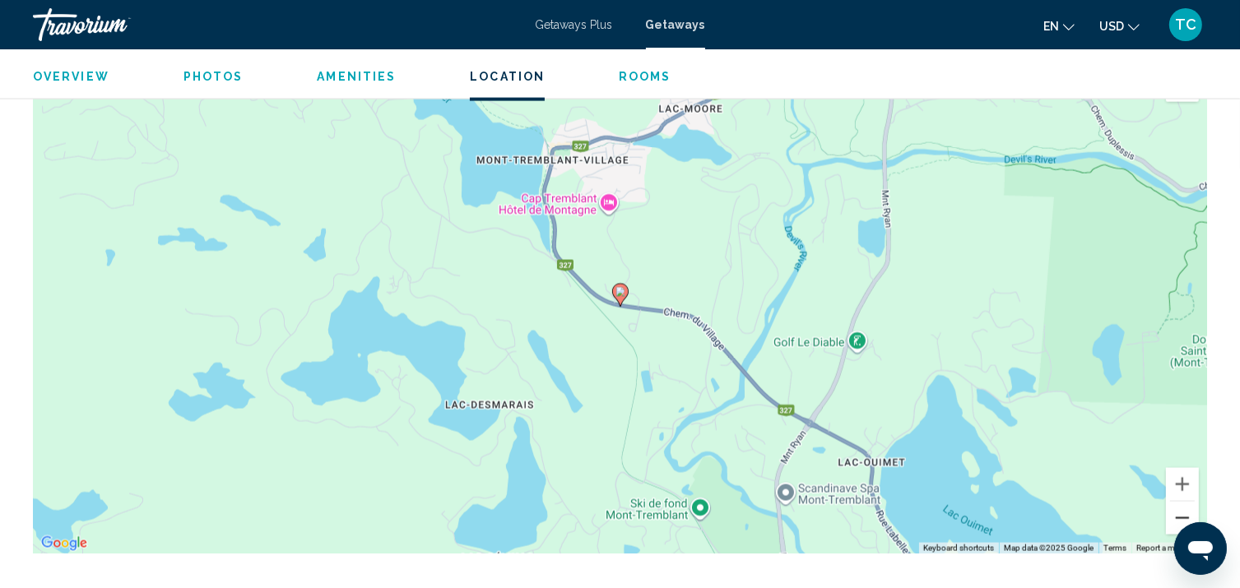
click at [1180, 502] on button "Zoom out" at bounding box center [1182, 518] width 33 height 33
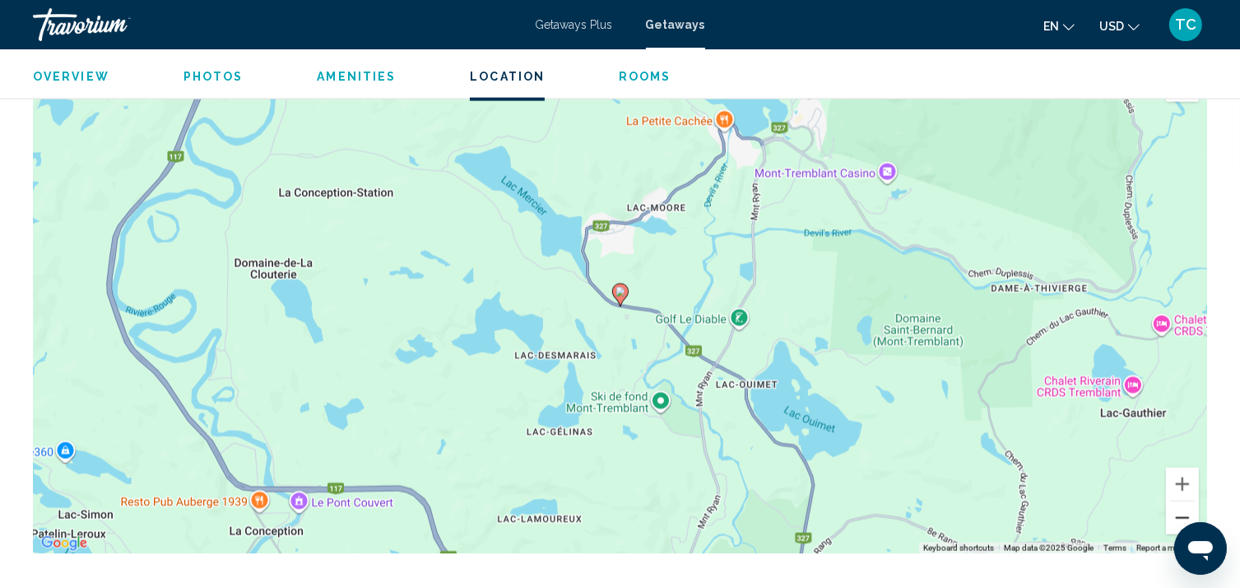
click at [1180, 502] on button "Zoom out" at bounding box center [1182, 518] width 33 height 33
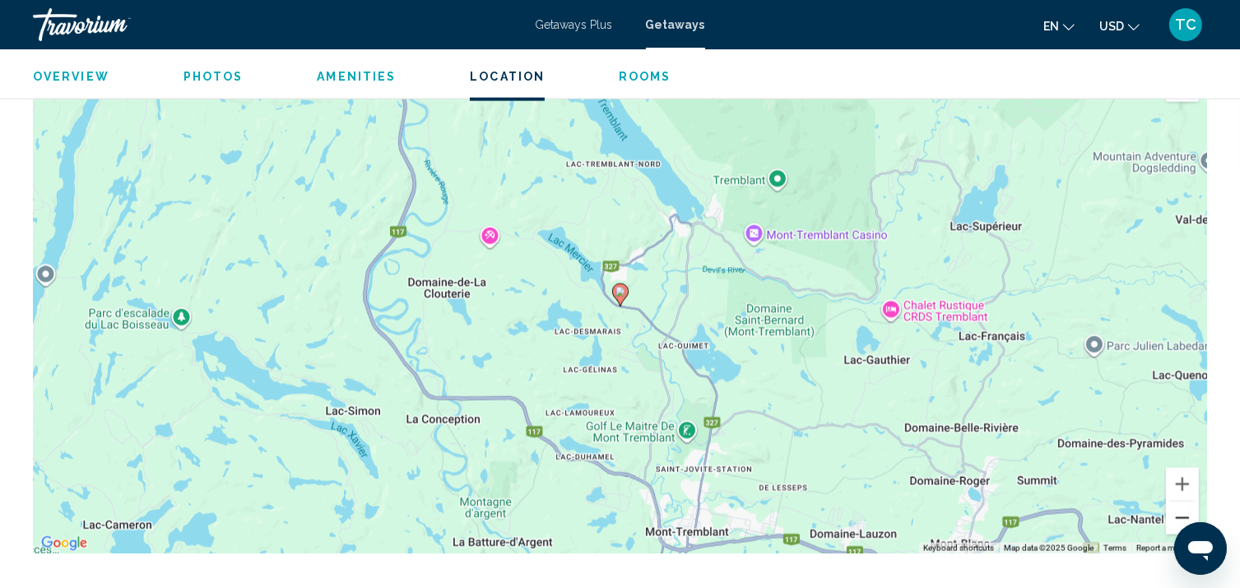
click at [1180, 502] on button "Zoom out" at bounding box center [1182, 518] width 33 height 33
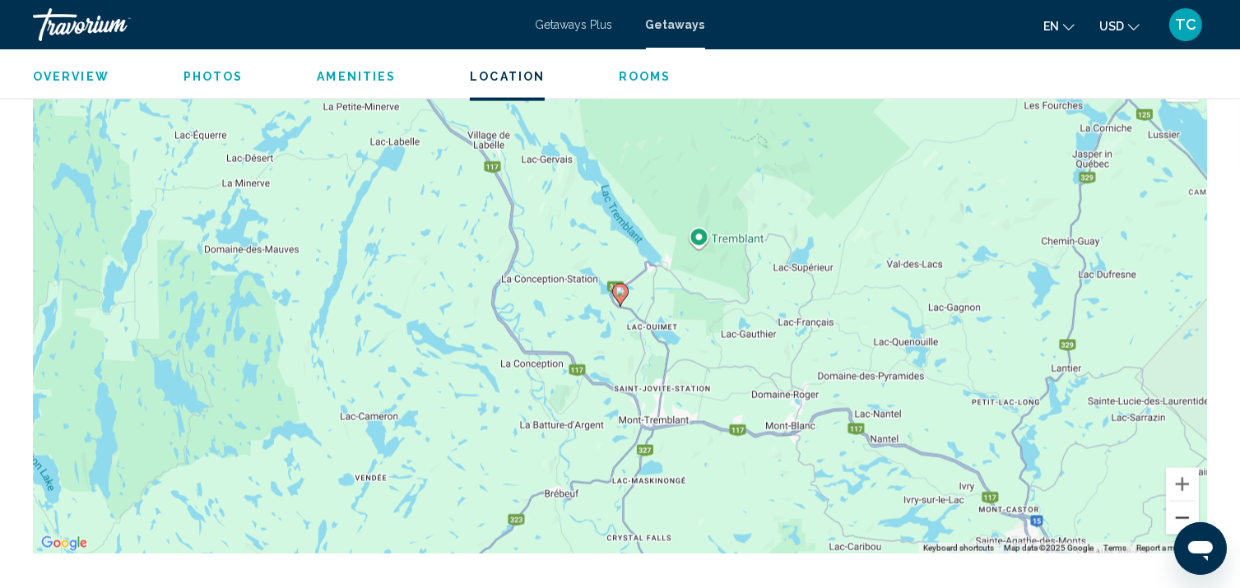
click at [1180, 502] on button "Zoom out" at bounding box center [1182, 518] width 33 height 33
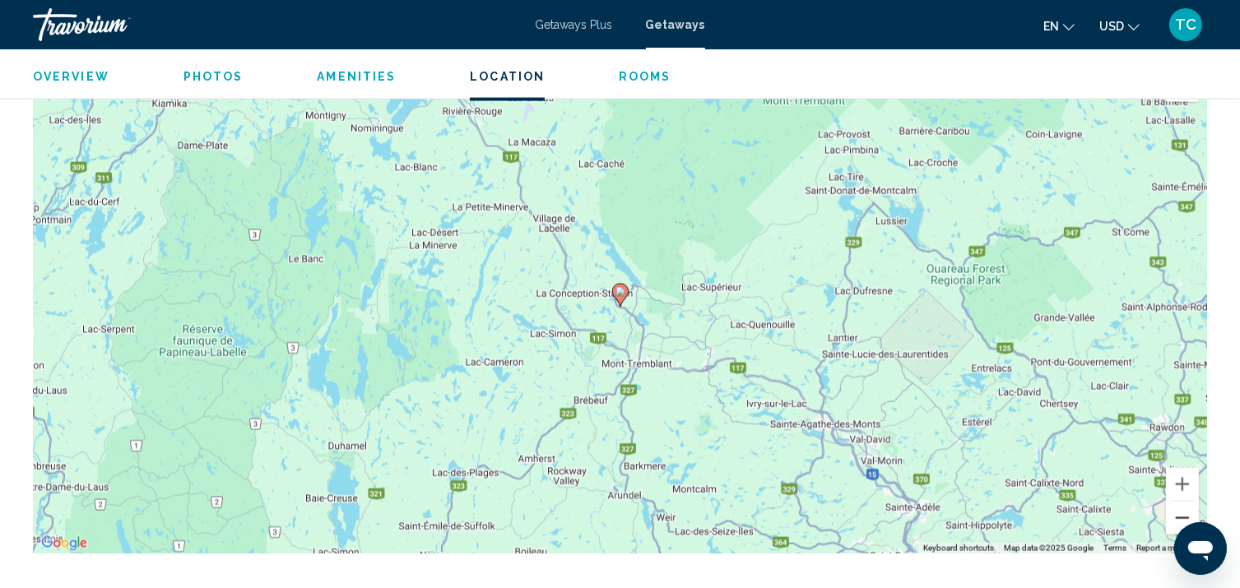
click at [1180, 502] on button "Zoom out" at bounding box center [1182, 518] width 33 height 33
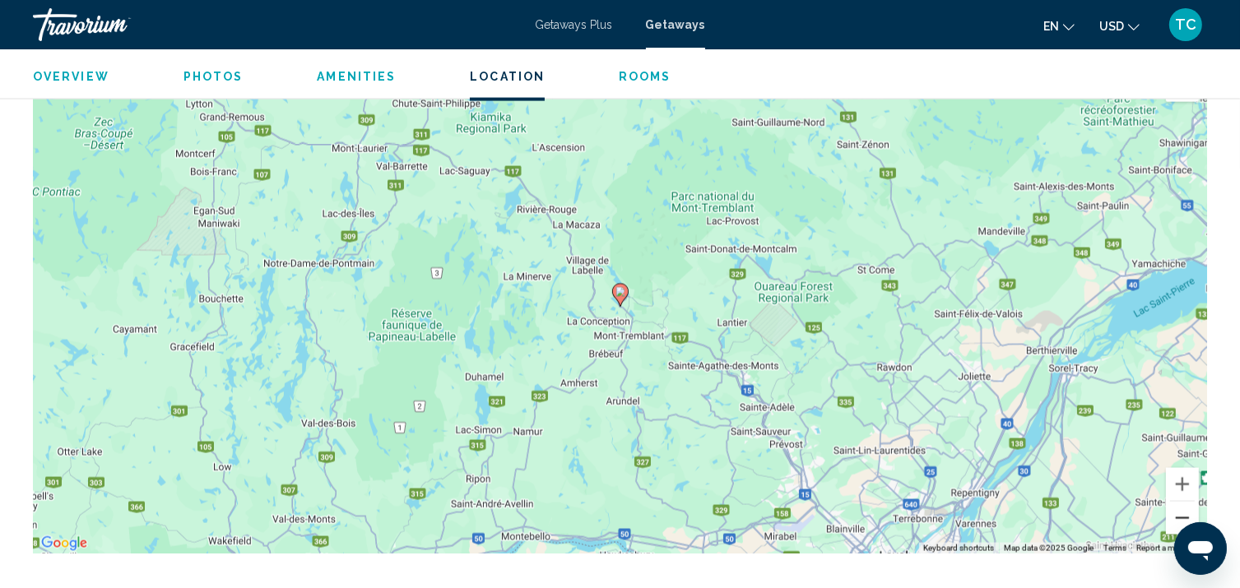
click at [1180, 502] on button "Zoom out" at bounding box center [1182, 518] width 33 height 33
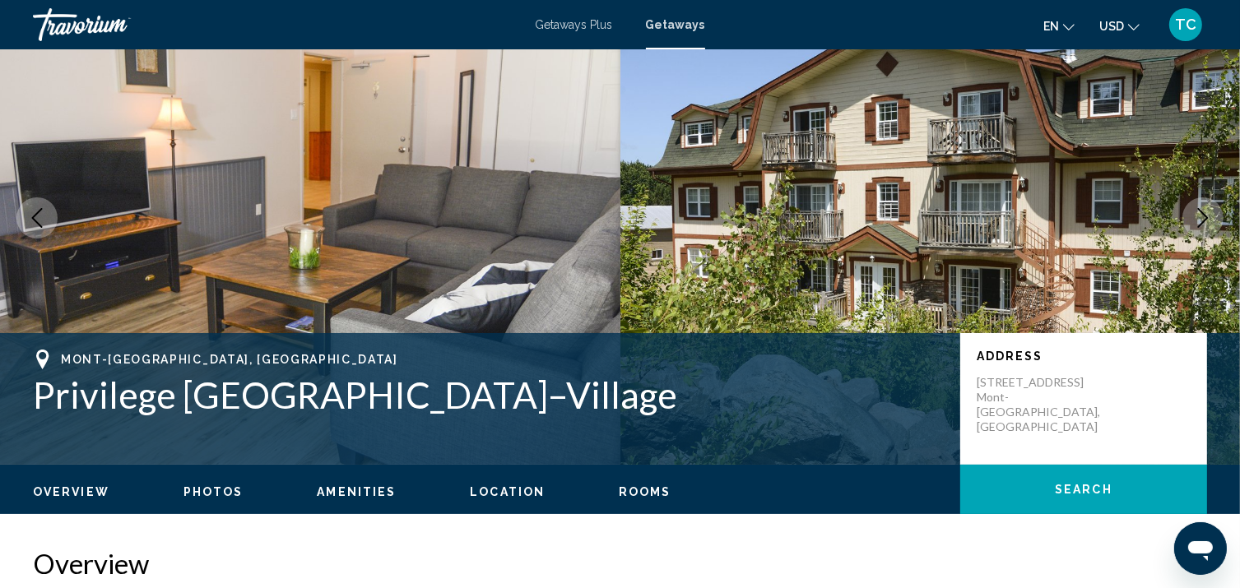
scroll to position [55, 0]
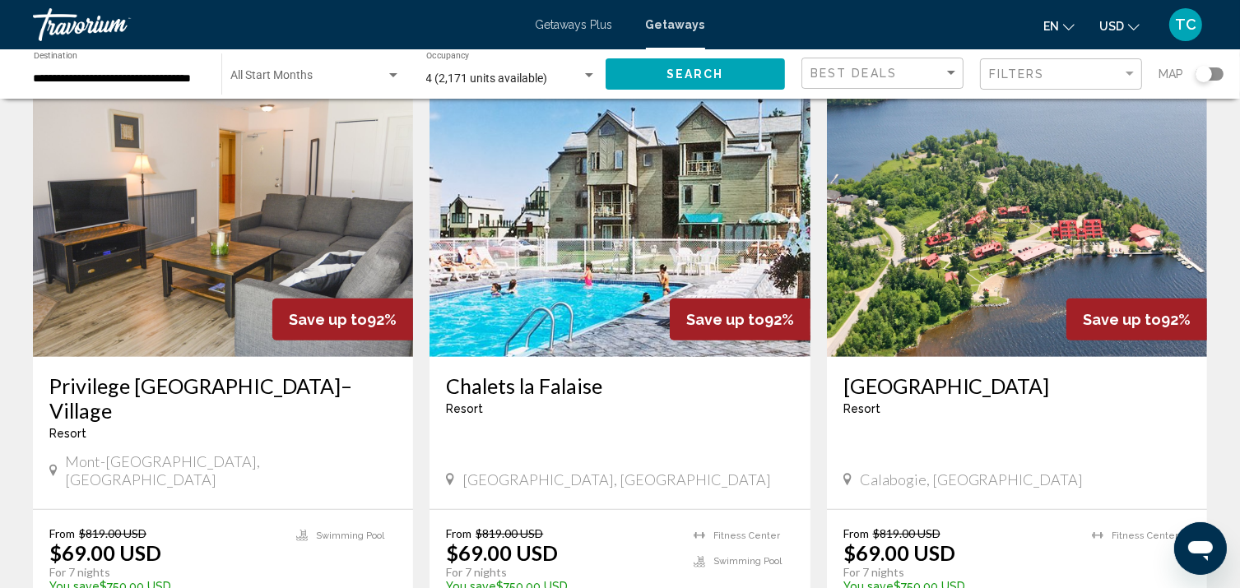
scroll to position [730, 0]
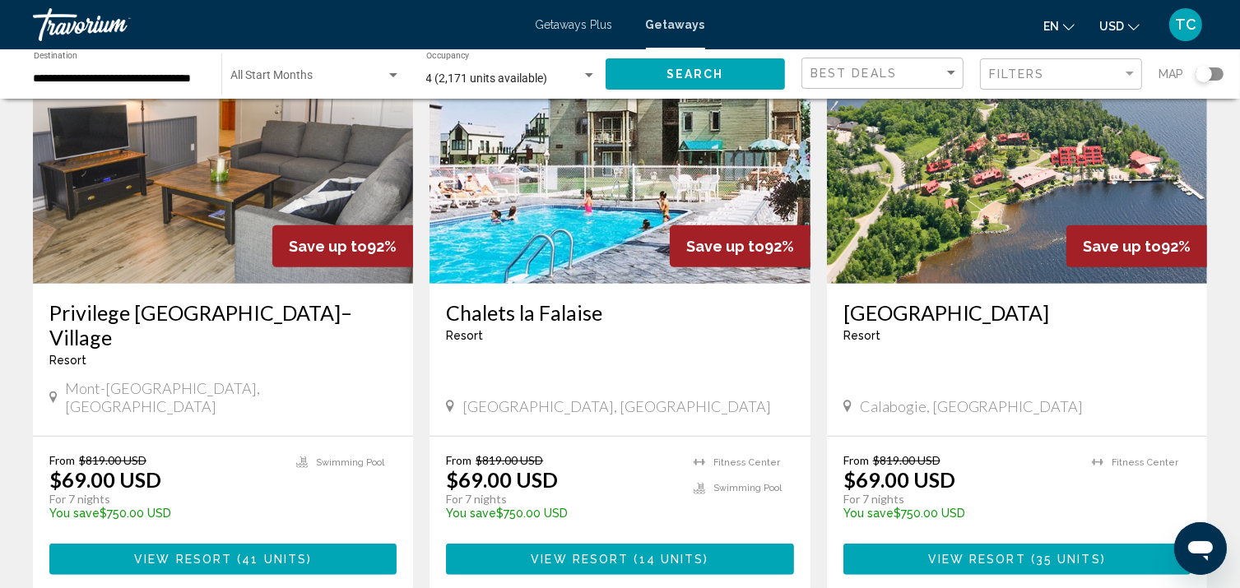
drag, startPoint x: 1000, startPoint y: 501, endPoint x: 937, endPoint y: 494, distance: 63.8
click at [937, 554] on span "View Resort" at bounding box center [977, 560] width 98 height 13
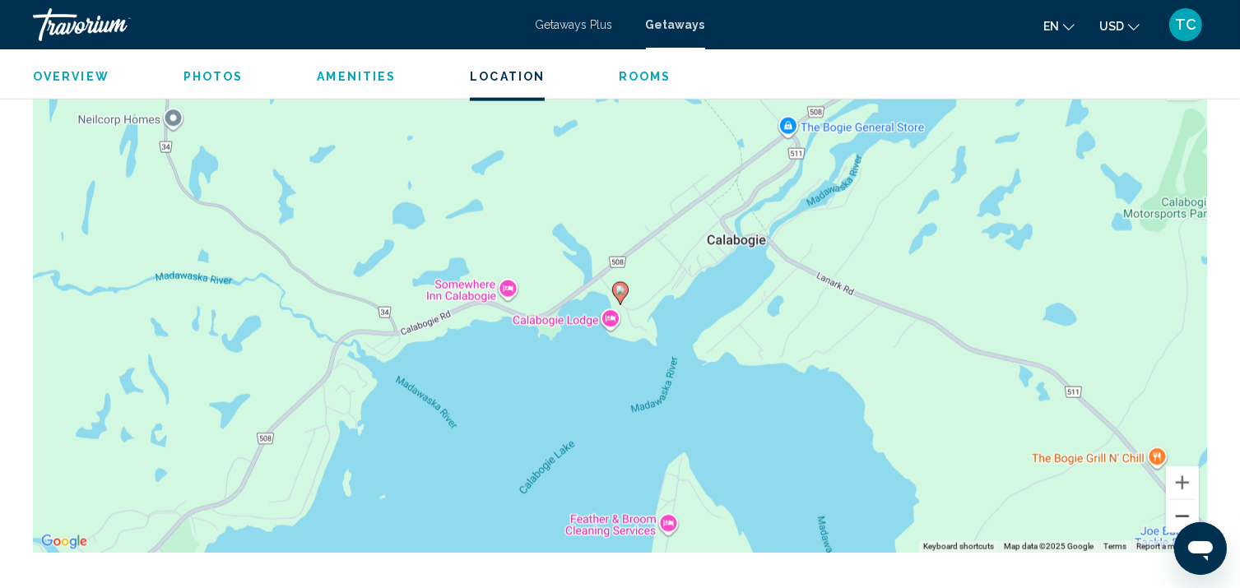
scroll to position [2276, 0]
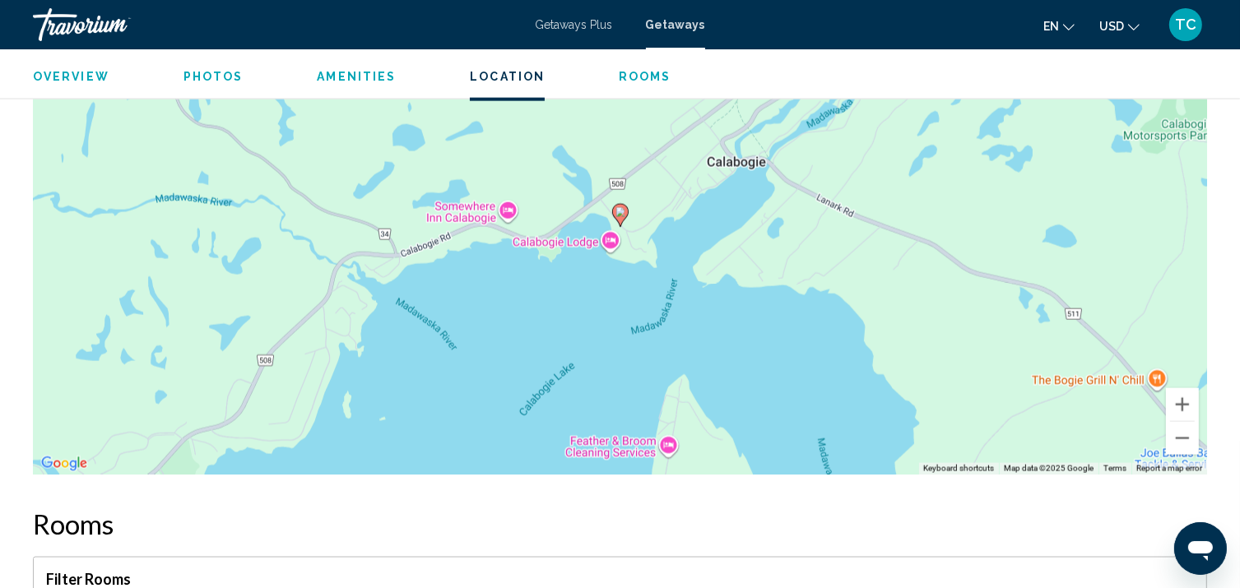
drag, startPoint x: 1245, startPoint y: 164, endPoint x: 889, endPoint y: 187, distance: 356.1
click at [889, 187] on div "To activate drag with keyboard, press Alt + Enter. Once in keyboard drag state,…" at bounding box center [620, 228] width 1174 height 494
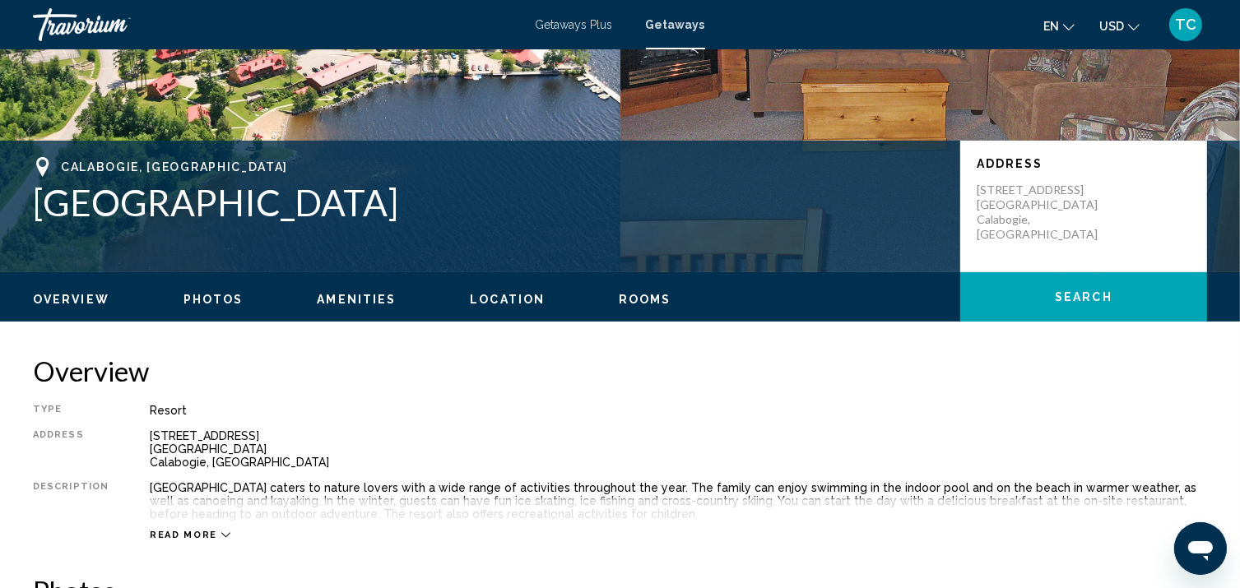
scroll to position [237, 0]
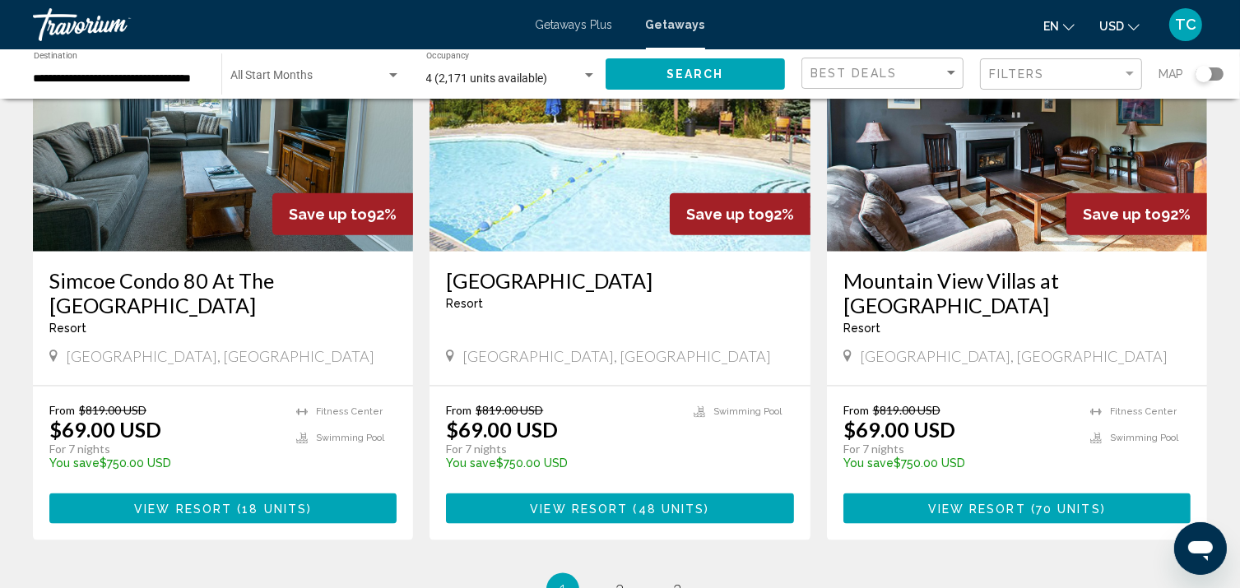
scroll to position [2070, 0]
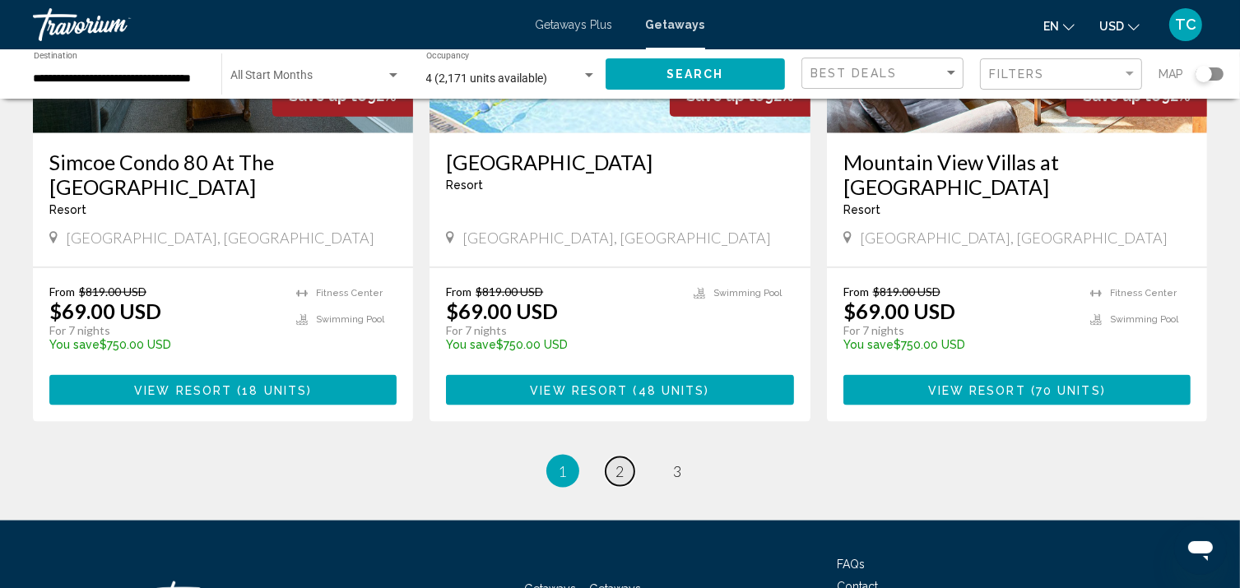
click at [623, 462] on span "2" at bounding box center [620, 471] width 8 height 18
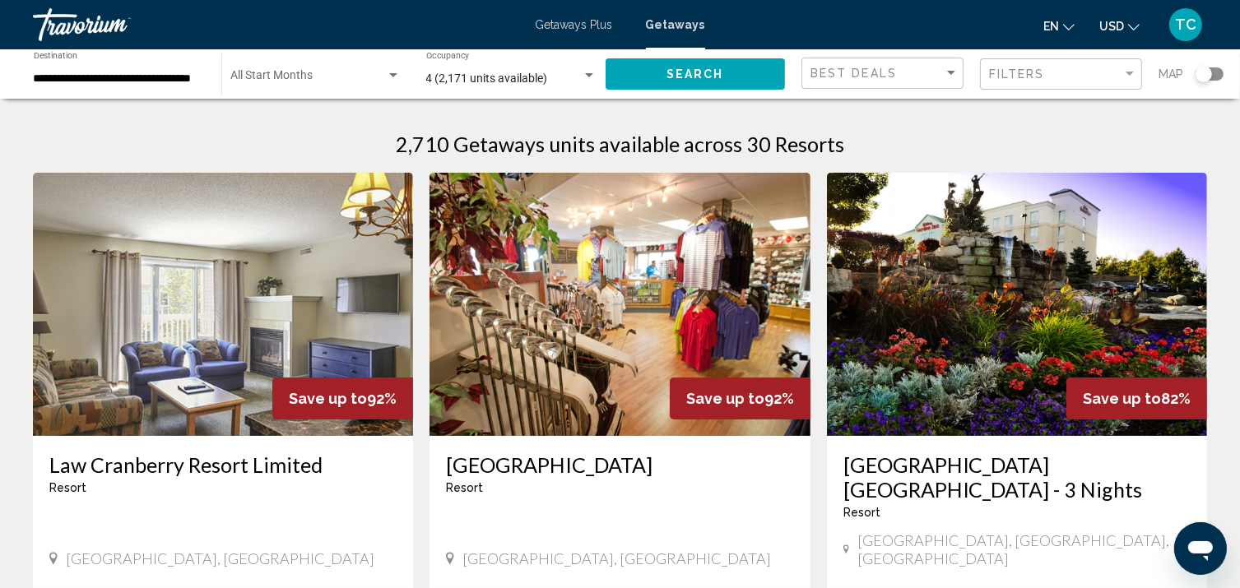
click at [145, 86] on div "**********" at bounding box center [119, 74] width 171 height 45
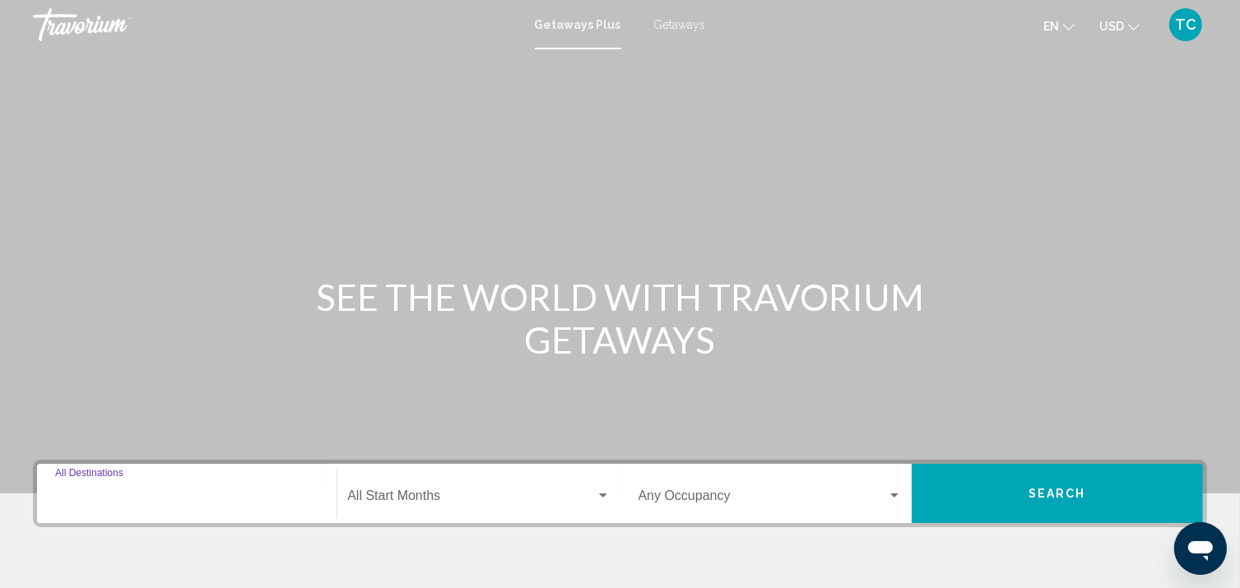
click at [112, 493] on input "Destination All Destinations" at bounding box center [186, 499] width 263 height 15
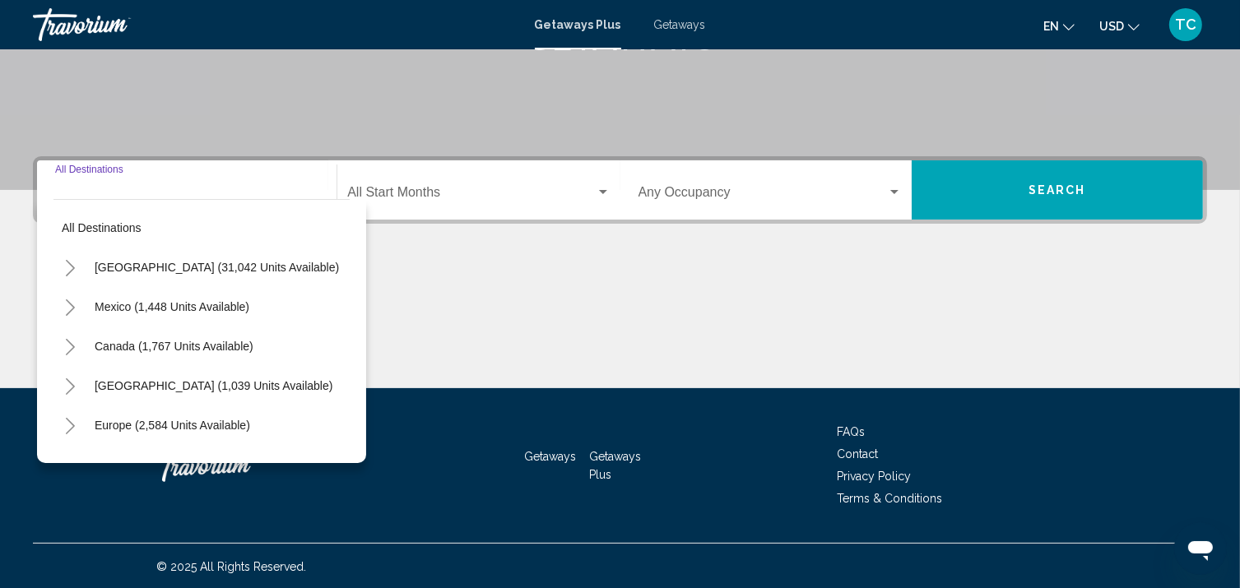
scroll to position [304, 0]
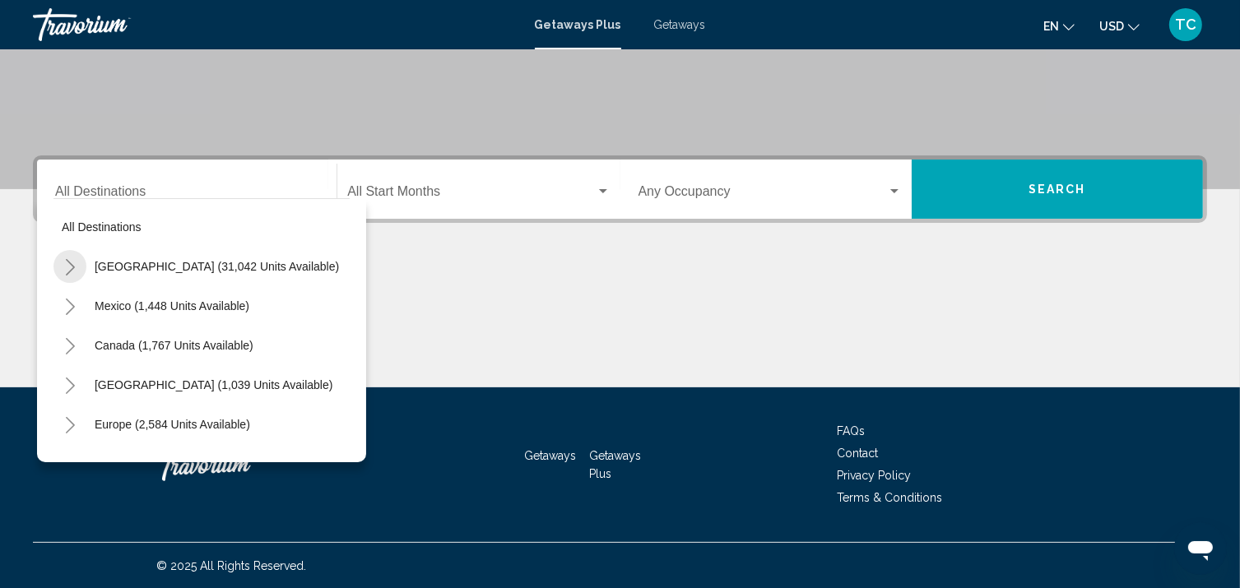
click at [69, 276] on button "Toggle United States (31,042 units available)" at bounding box center [69, 266] width 33 height 33
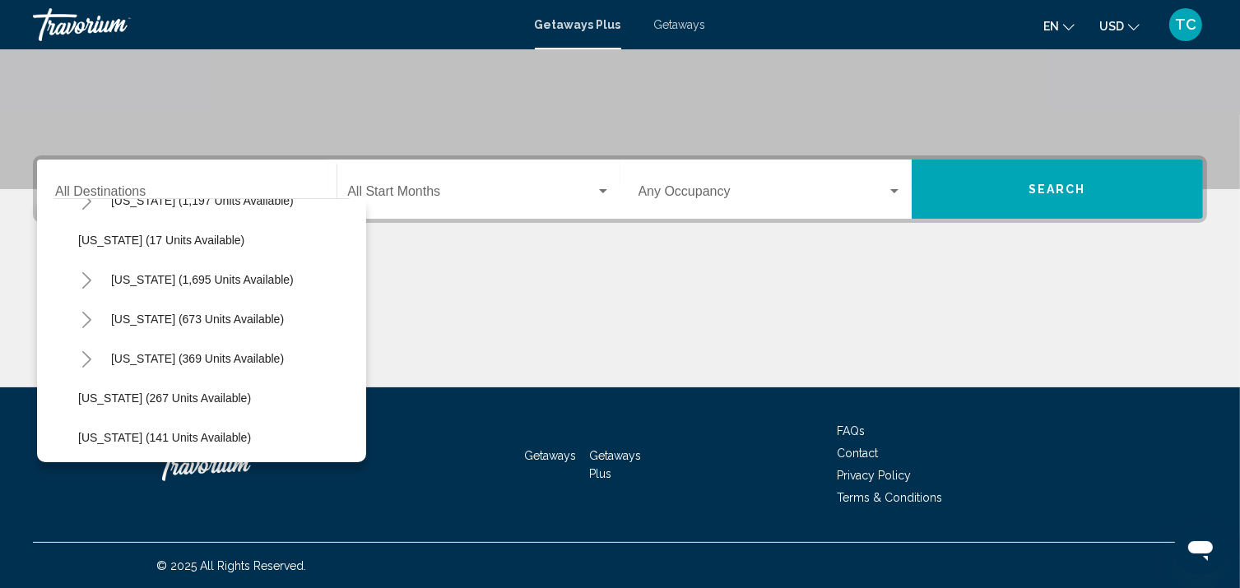
scroll to position [1151, 0]
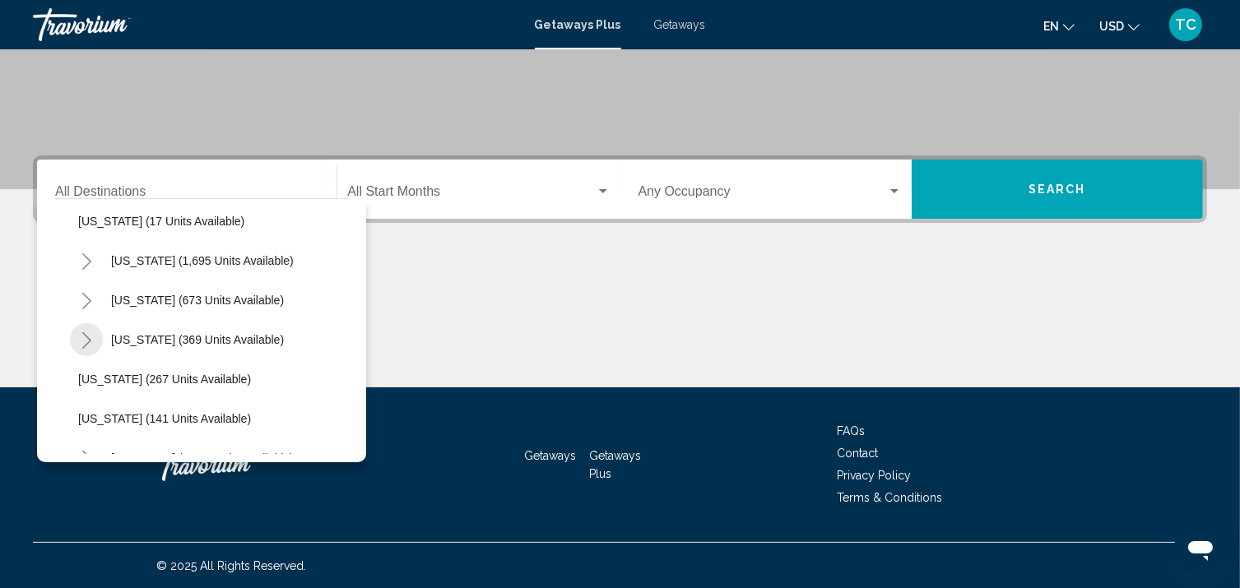
click at [86, 336] on icon "Toggle Texas (369 units available)" at bounding box center [86, 340] width 9 height 16
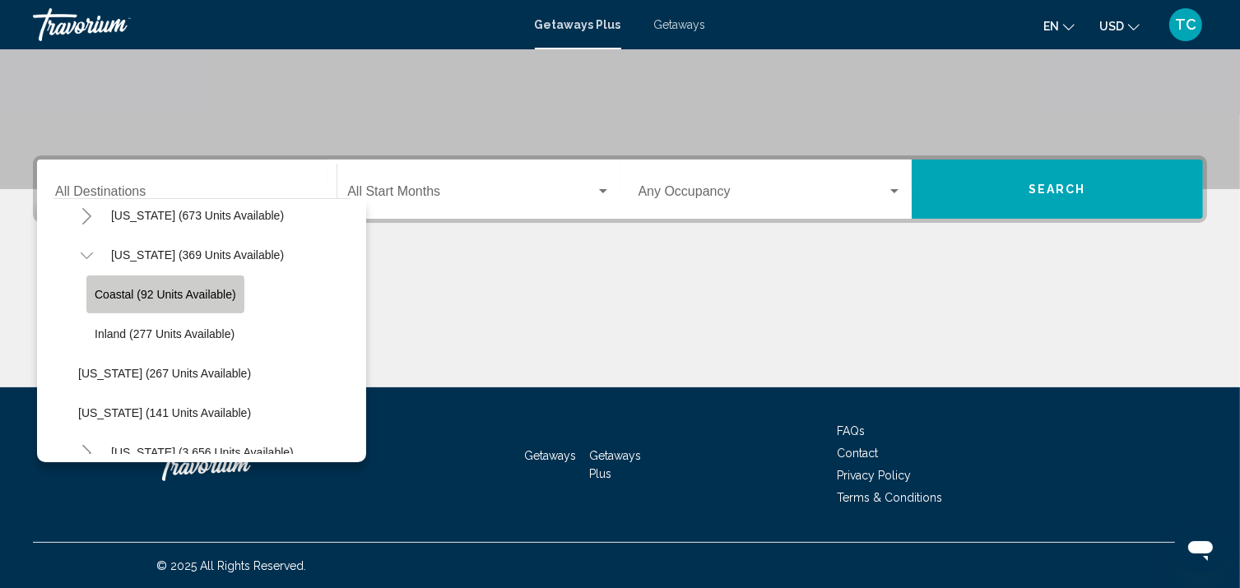
click at [102, 294] on span "Coastal (92 units available)" at bounding box center [165, 294] width 141 height 13
type input "**********"
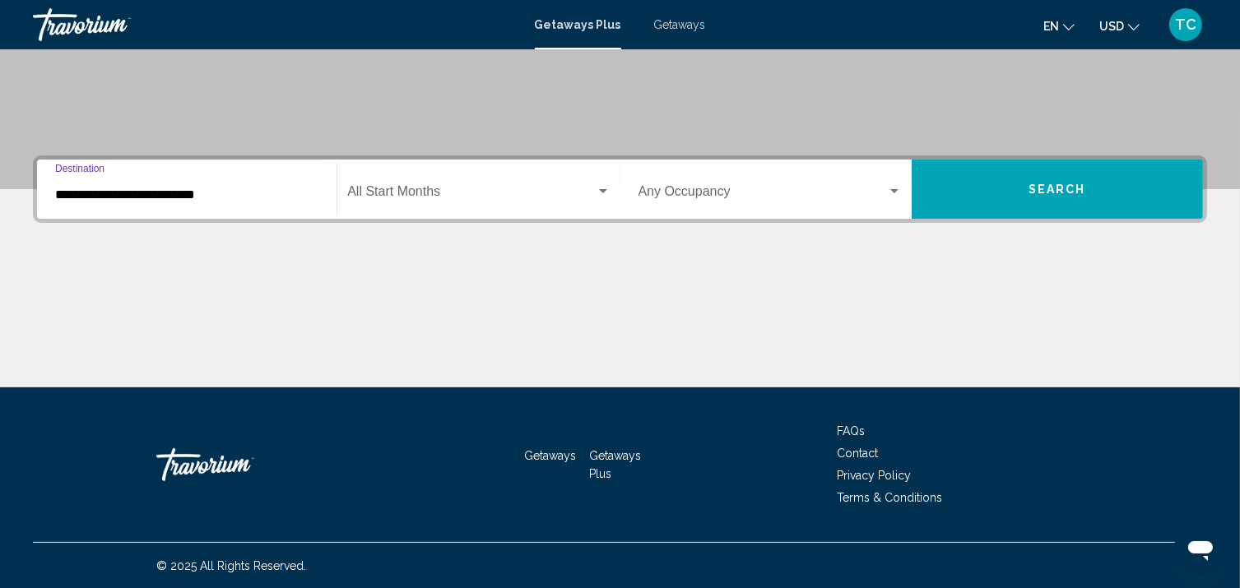
click at [877, 189] on span "Search widget" at bounding box center [762, 195] width 248 height 15
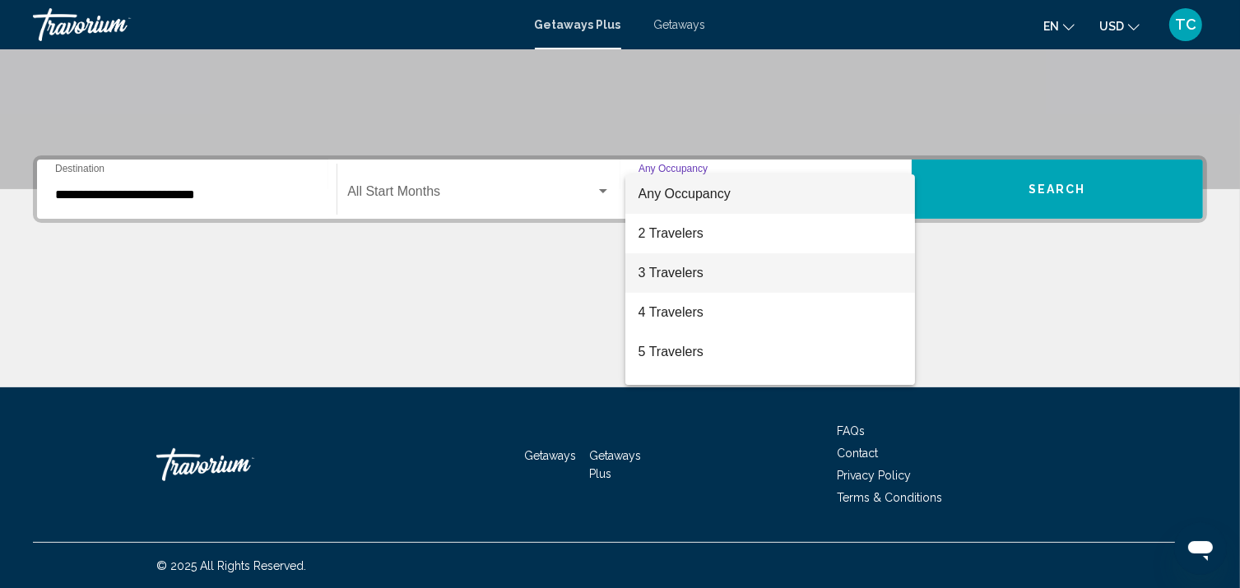
click at [770, 276] on span "3 Travelers" at bounding box center [769, 272] width 263 height 39
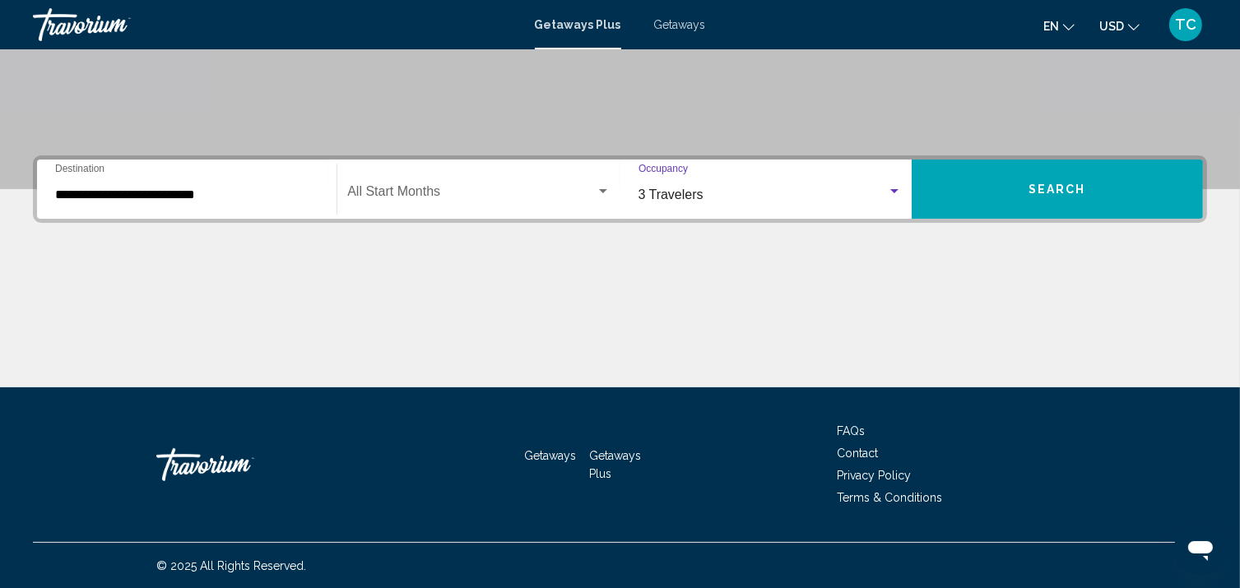
click at [1059, 183] on span "Search" at bounding box center [1057, 189] width 58 height 13
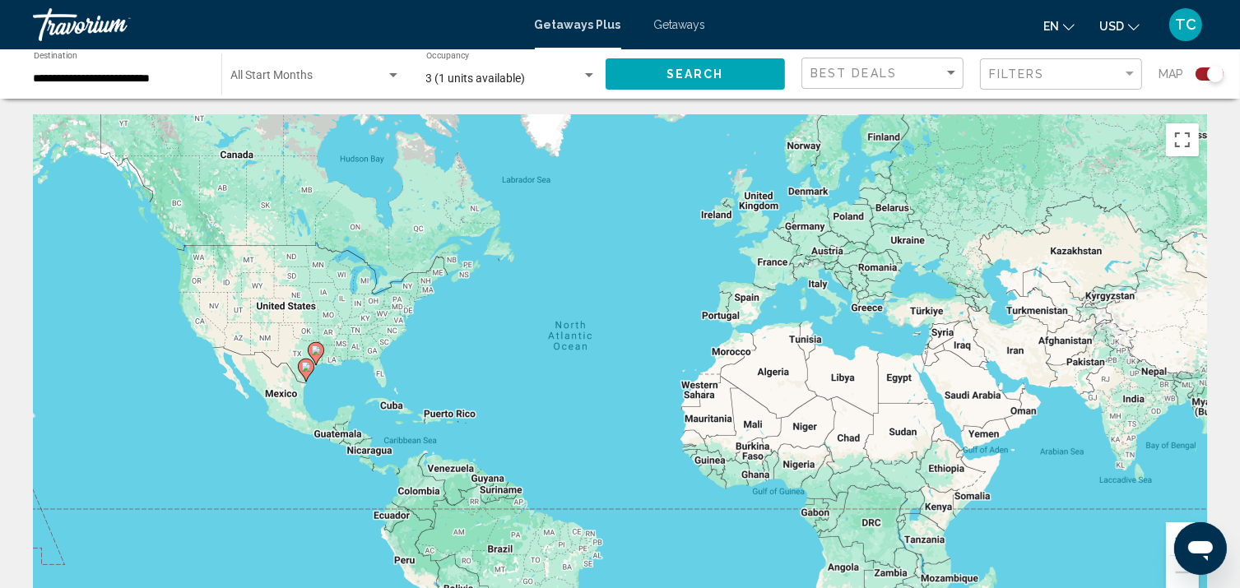
click at [310, 350] on icon "Main content" at bounding box center [315, 353] width 15 height 21
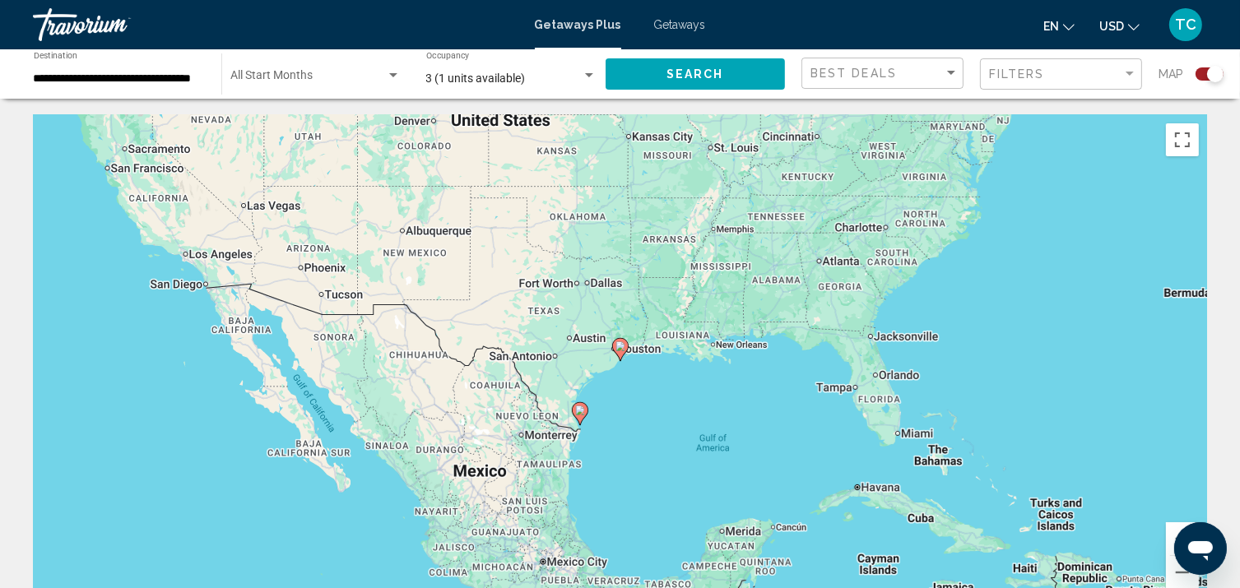
click at [63, 72] on input "**********" at bounding box center [119, 78] width 171 height 13
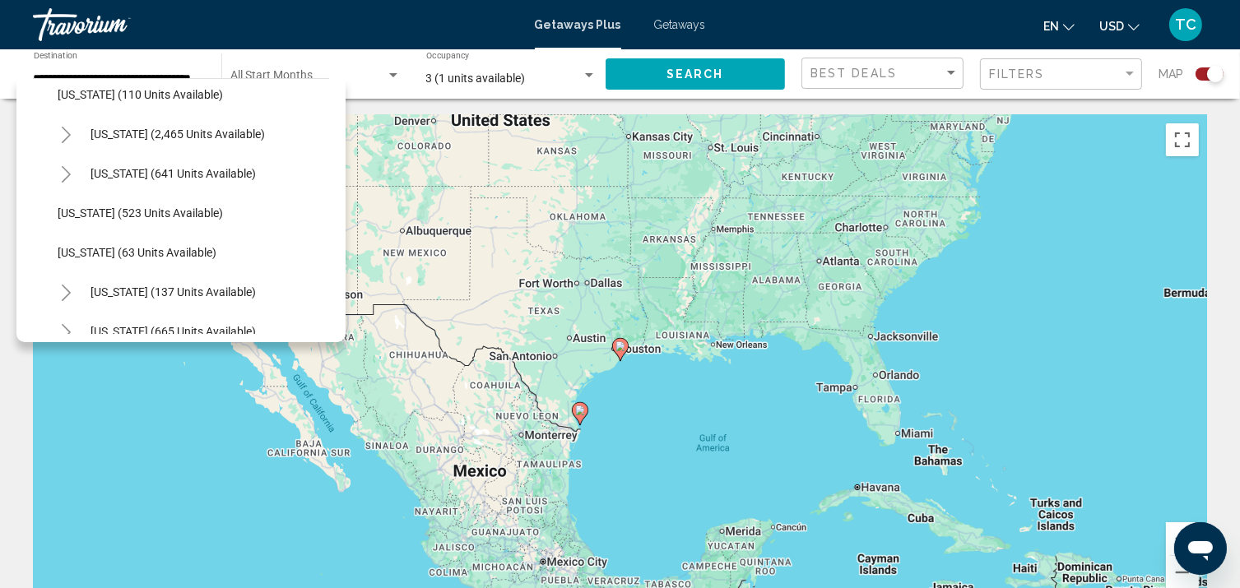
scroll to position [865, 0]
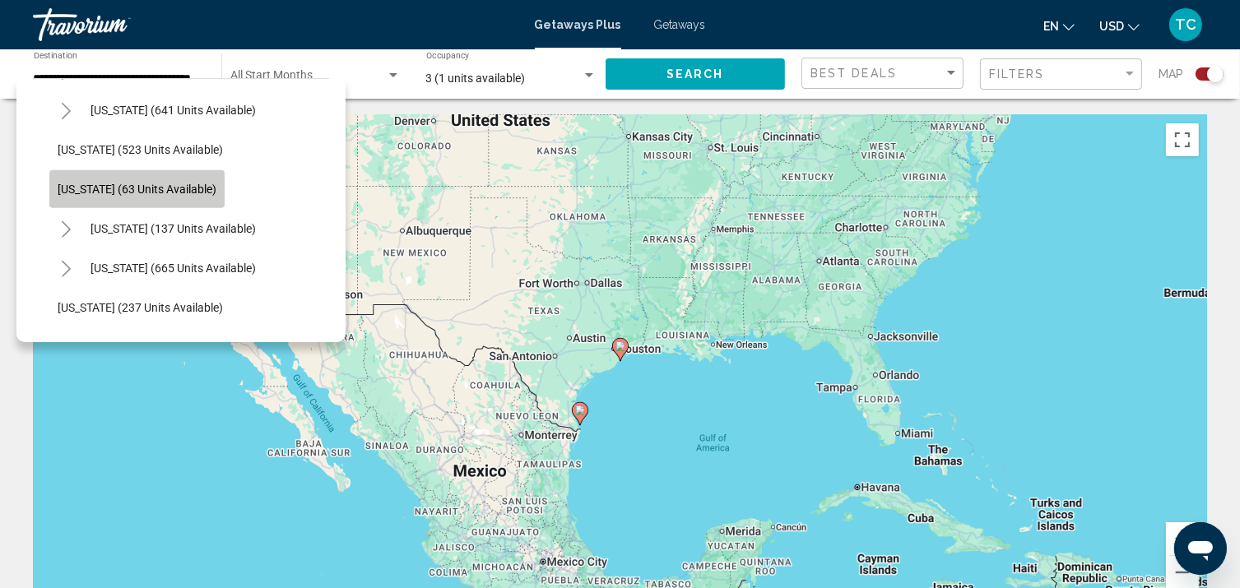
click at [53, 190] on button "[US_STATE] (63 units available)" at bounding box center [136, 189] width 175 height 38
type input "**********"
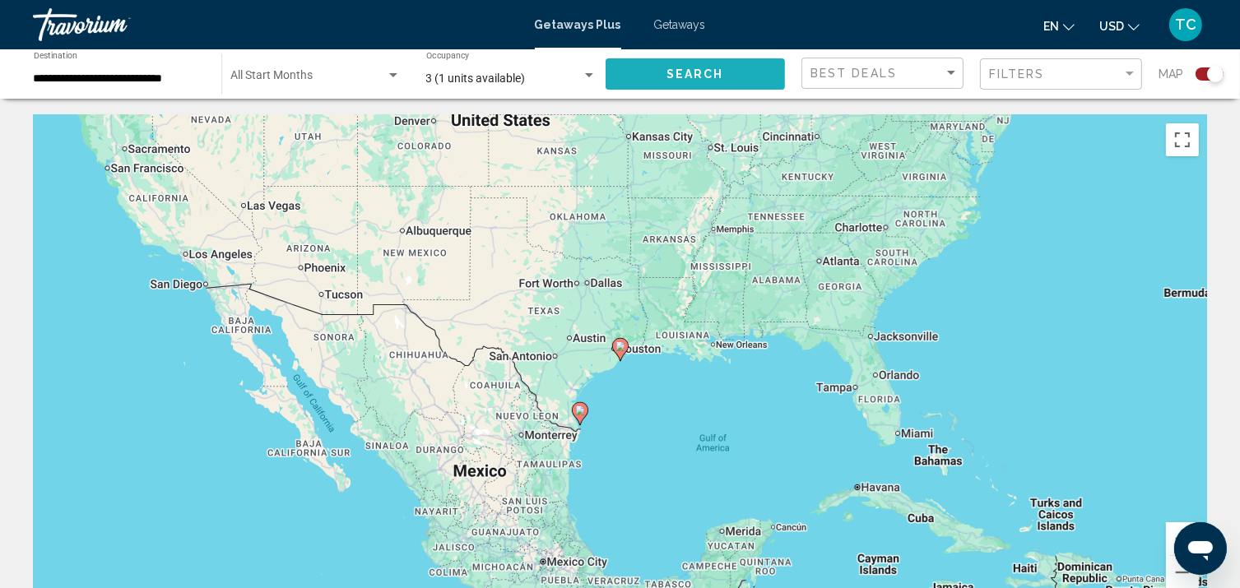
click at [702, 72] on span "Search" at bounding box center [695, 74] width 58 height 13
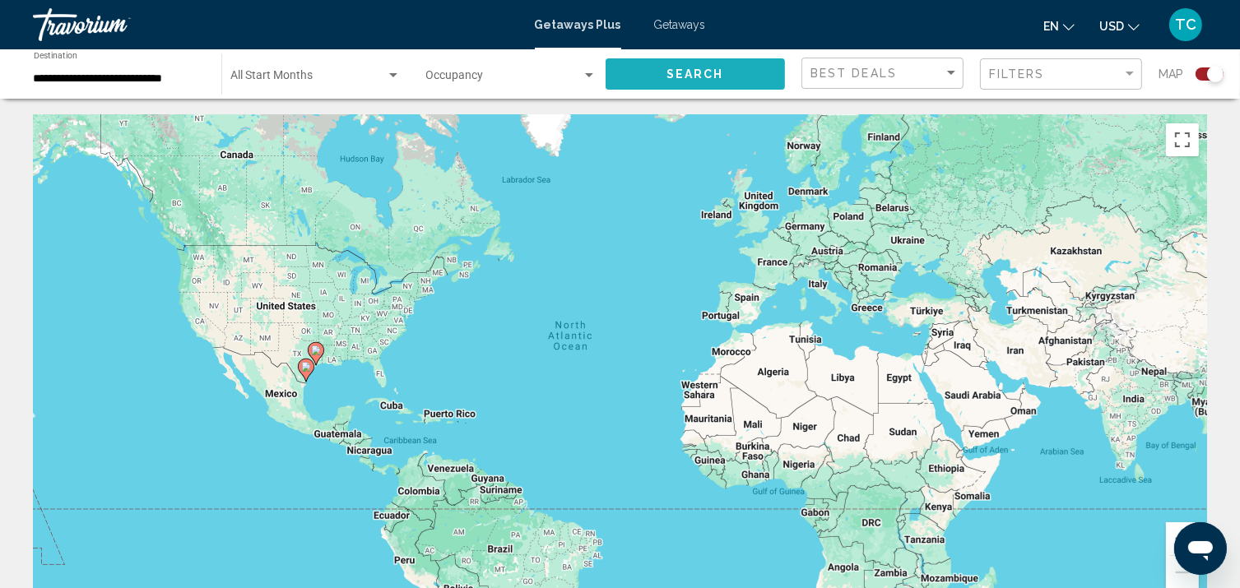
click at [709, 73] on span "Search" at bounding box center [695, 74] width 58 height 13
click at [681, 26] on span "Getaways" at bounding box center [680, 24] width 52 height 13
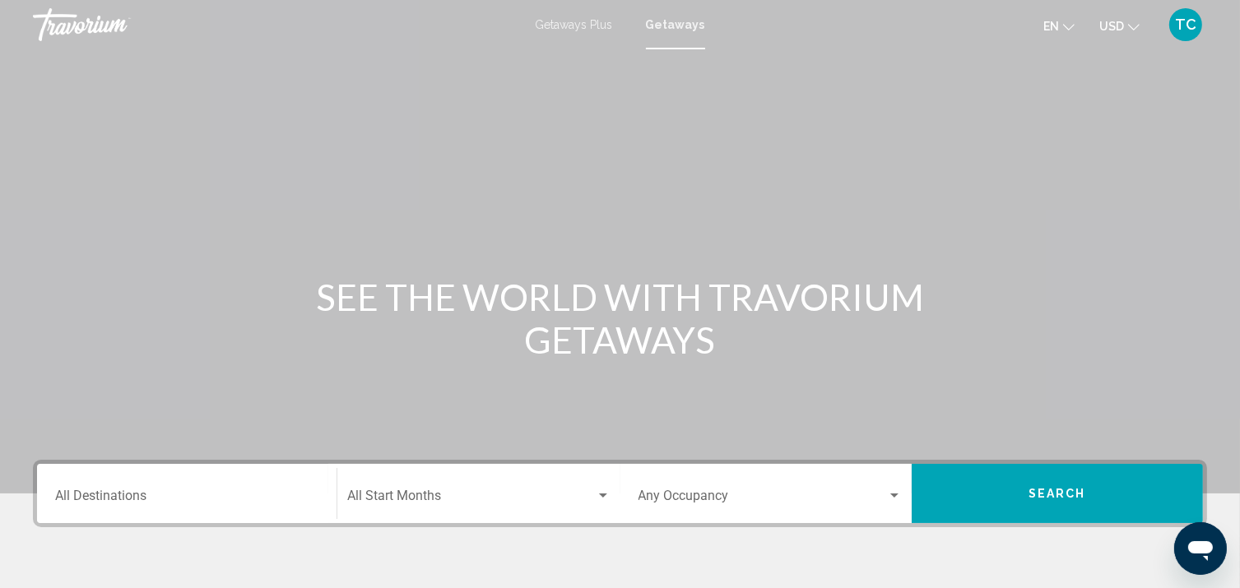
click at [145, 495] on input "Destination All Destinations" at bounding box center [186, 499] width 263 height 15
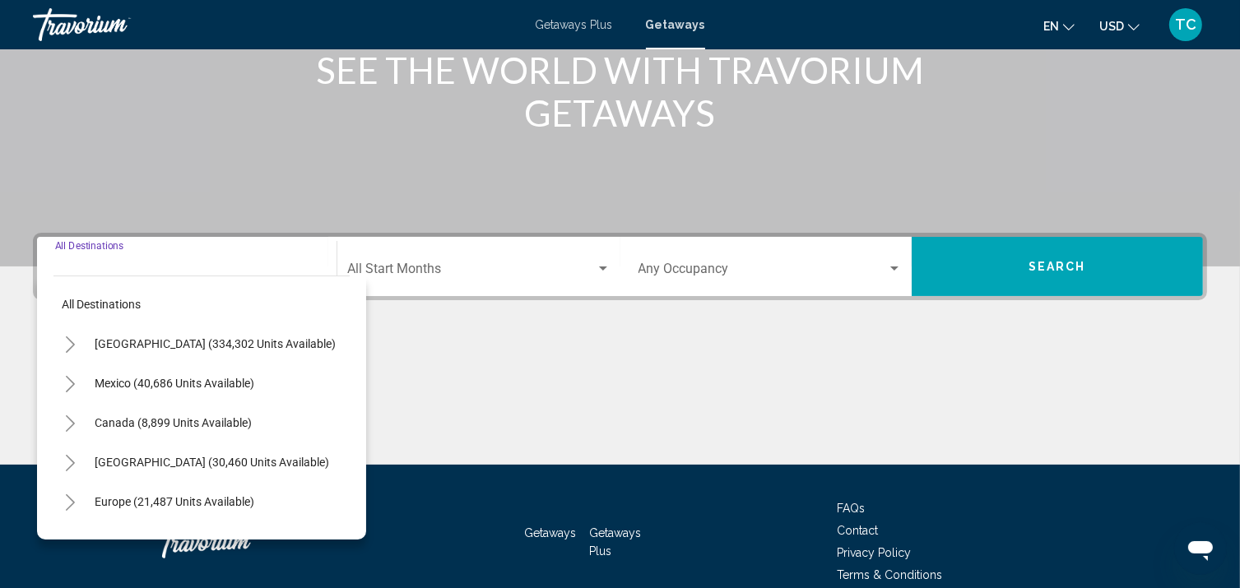
scroll to position [304, 0]
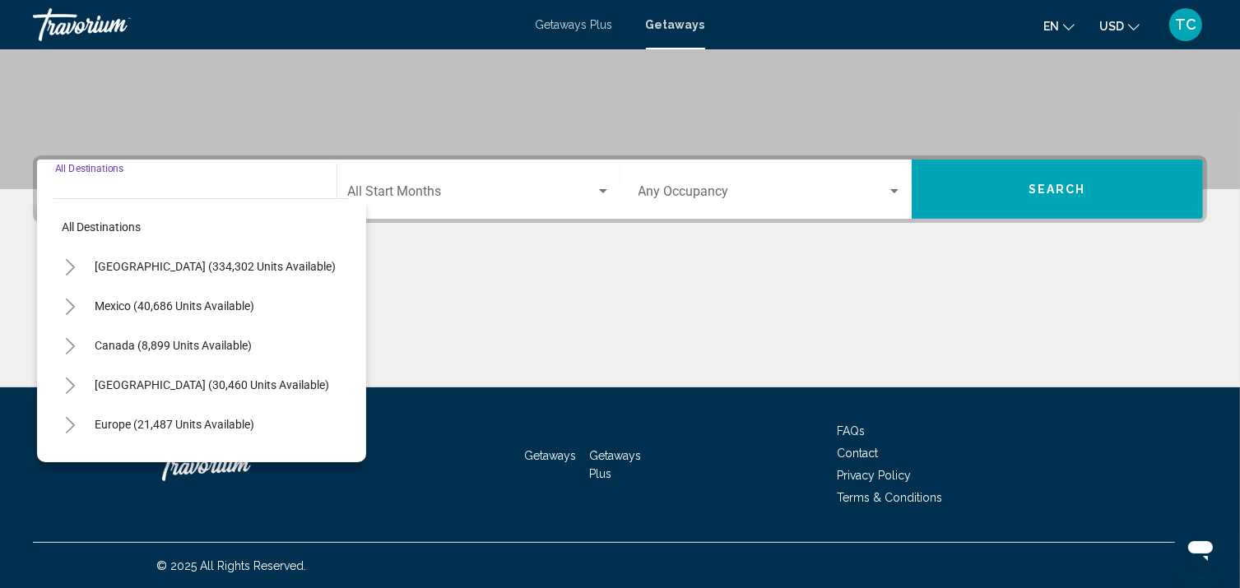
click at [64, 262] on icon "Toggle United States (334,302 units available)" at bounding box center [70, 267] width 12 height 16
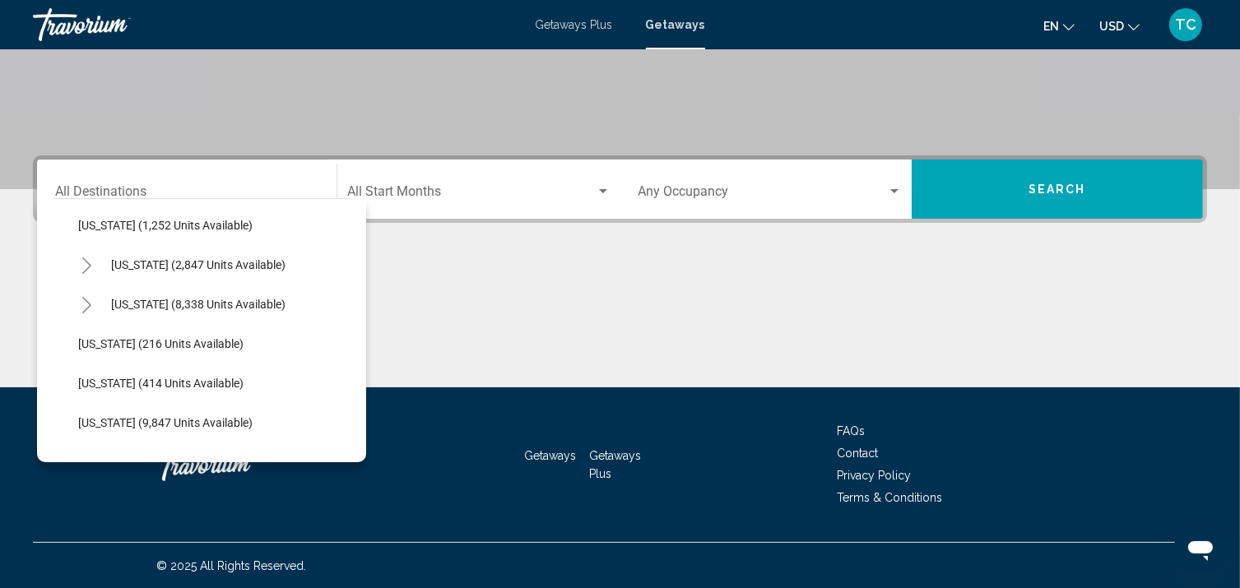
scroll to position [1155, 0]
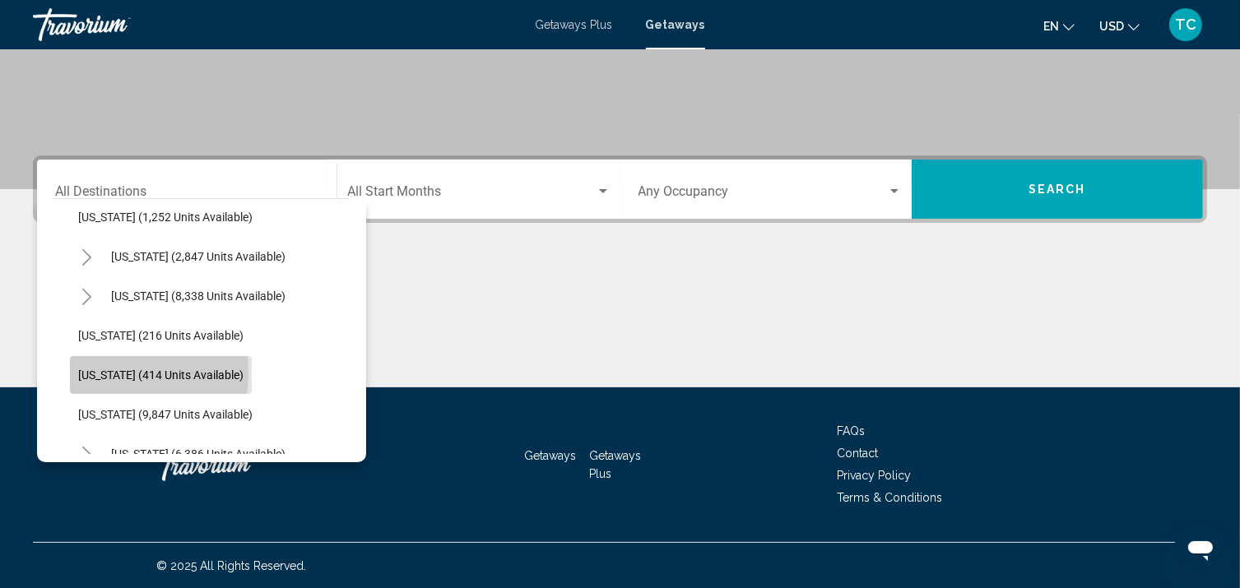
click at [100, 372] on span "[US_STATE] (414 units available)" at bounding box center [160, 375] width 165 height 13
type input "**********"
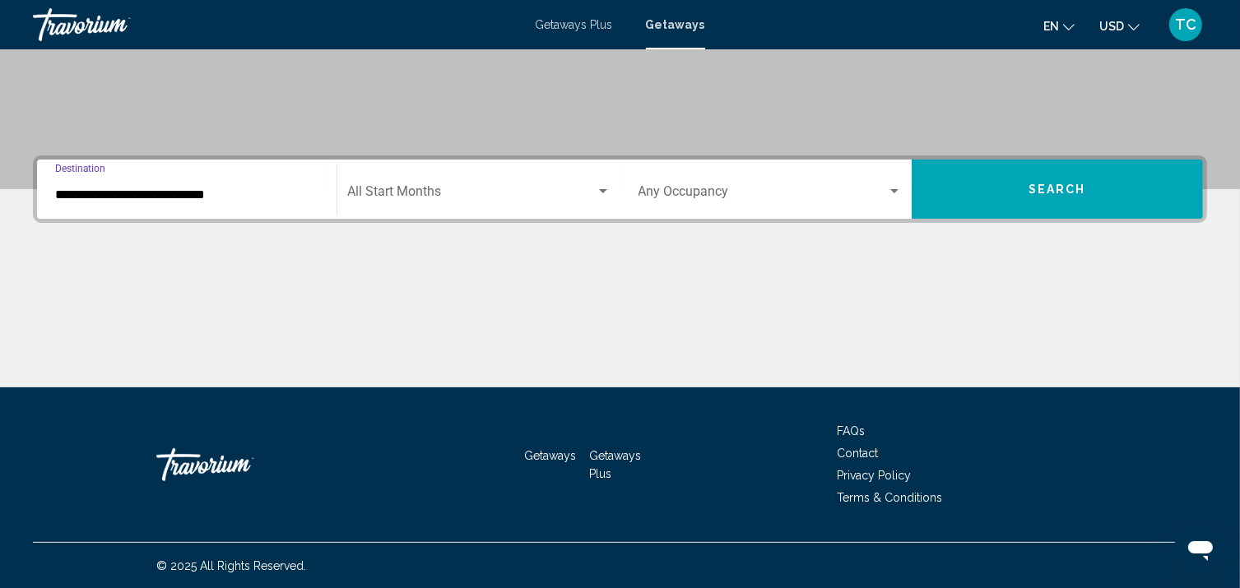
click at [874, 181] on div "Occupancy Any Occupancy" at bounding box center [769, 190] width 263 height 52
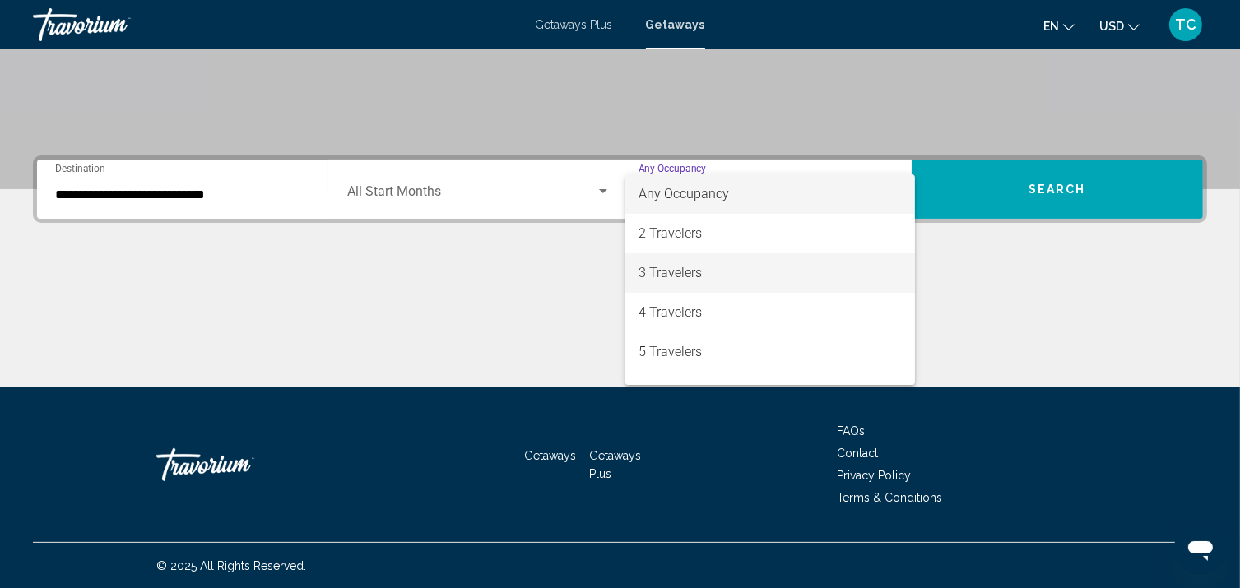
click at [763, 276] on span "3 Travelers" at bounding box center [769, 272] width 263 height 39
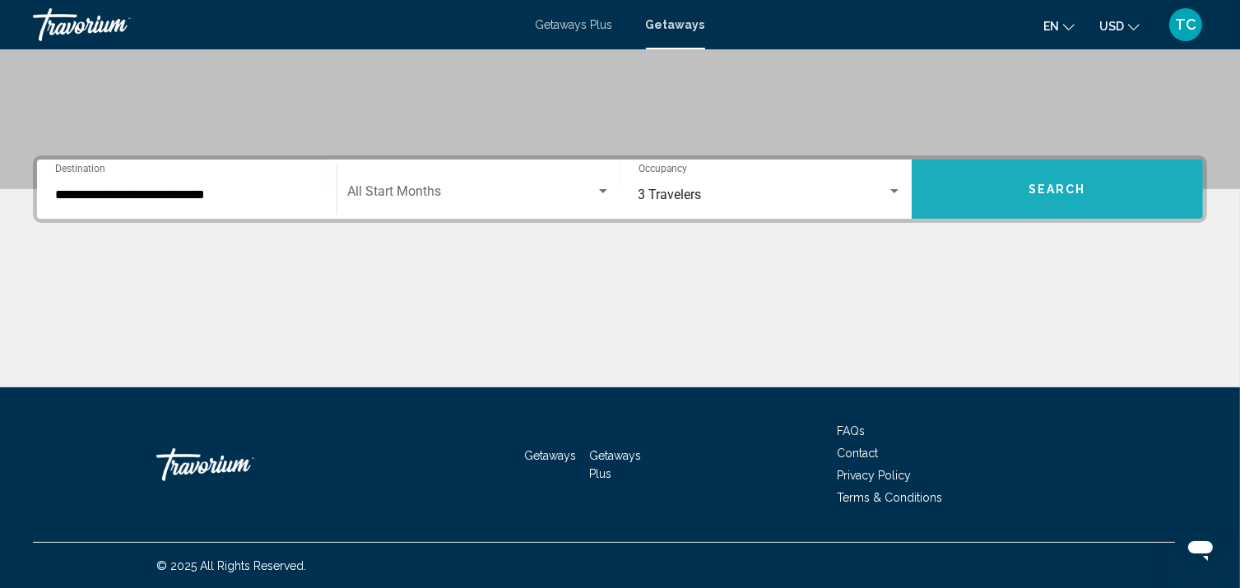
click at [1033, 185] on span "Search" at bounding box center [1057, 189] width 58 height 13
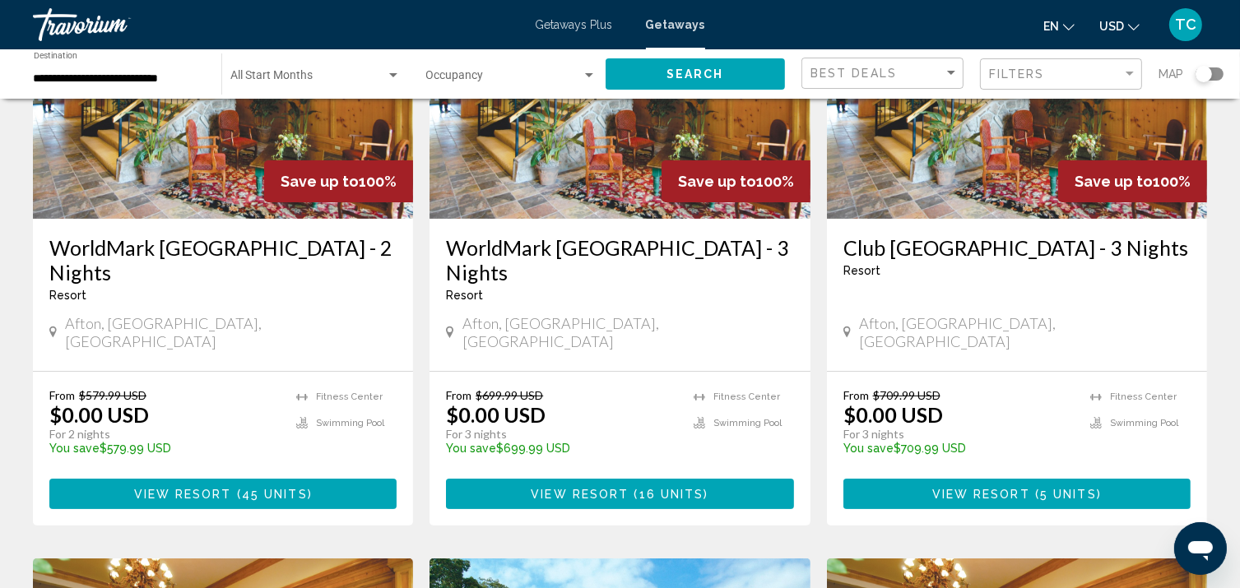
scroll to position [214, 0]
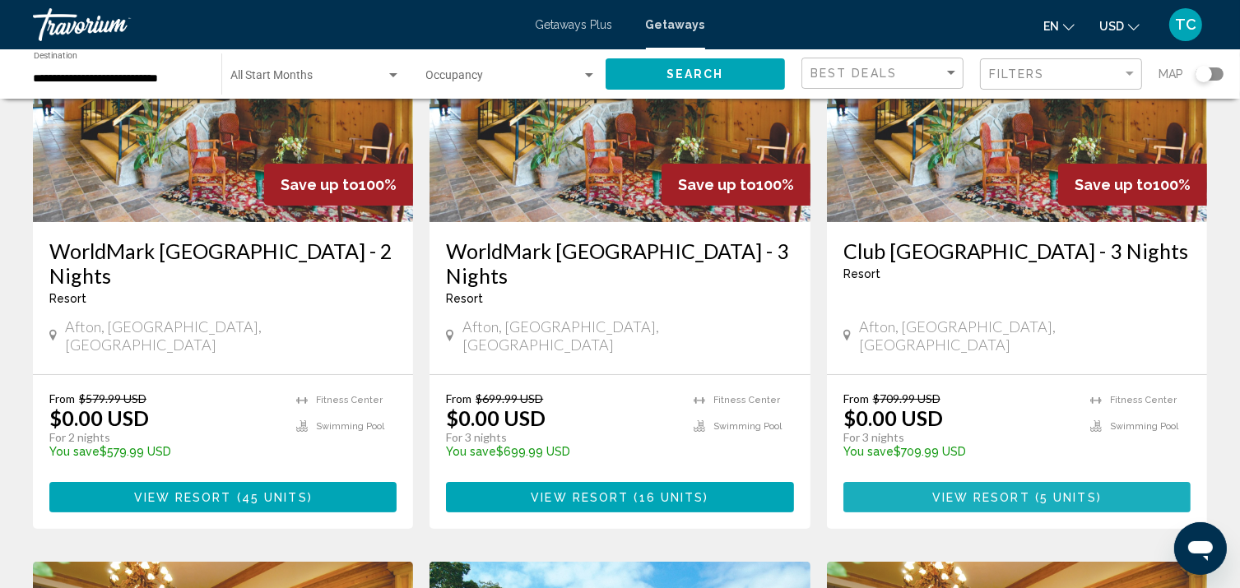
click at [984, 491] on span "View Resort" at bounding box center [981, 497] width 98 height 13
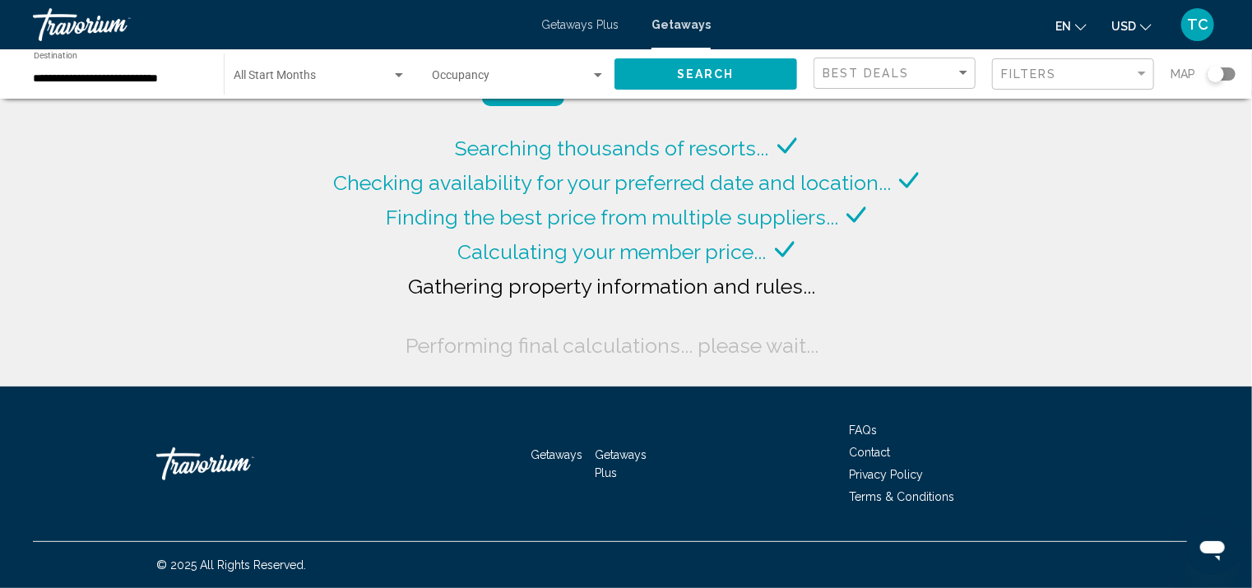
click at [185, 86] on div "**********" at bounding box center [121, 74] width 174 height 45
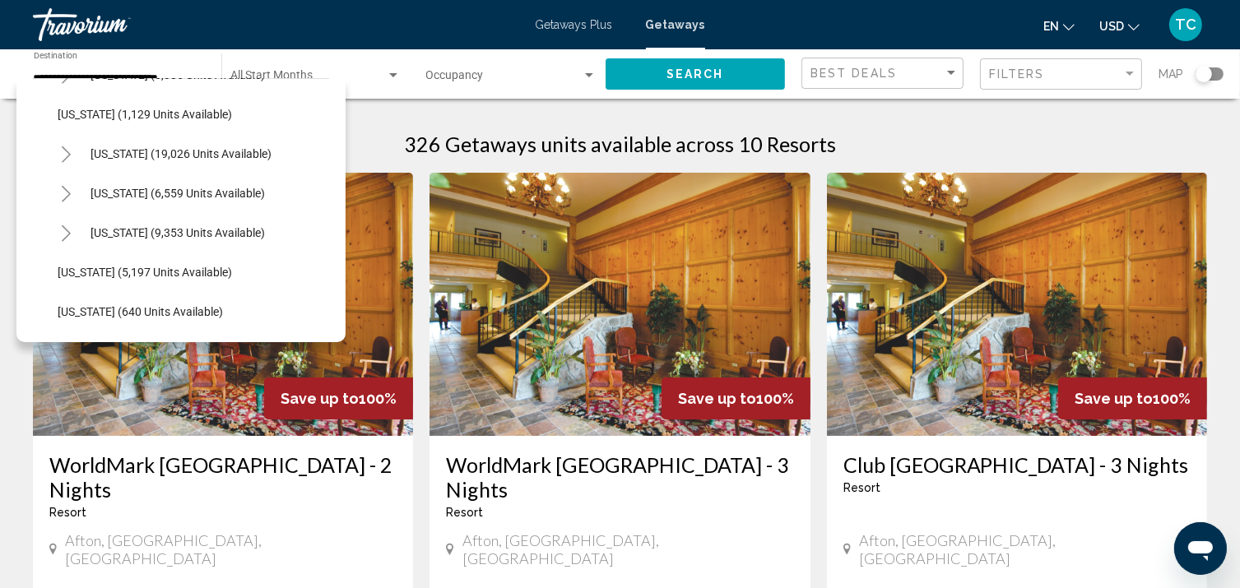
scroll to position [1421, 0]
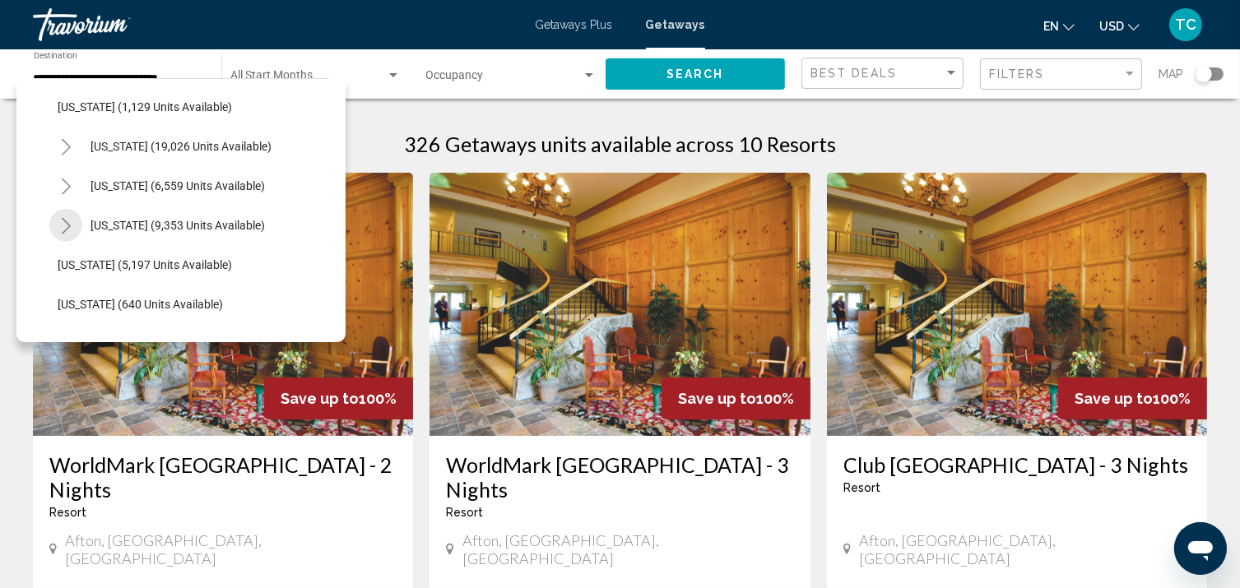
click at [61, 224] on icon "Toggle Texas (9,353 units available)" at bounding box center [66, 226] width 12 height 16
click at [90, 306] on span "Inland (7,665 units available)" at bounding box center [148, 304] width 149 height 13
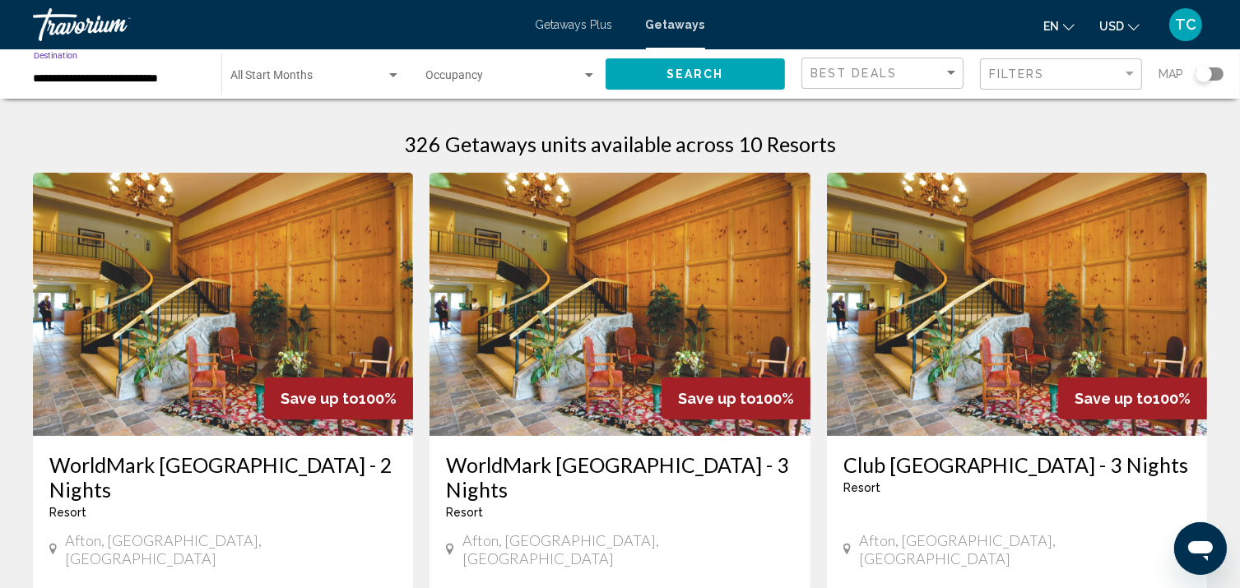
click at [593, 69] on div "Search widget" at bounding box center [589, 75] width 15 height 13
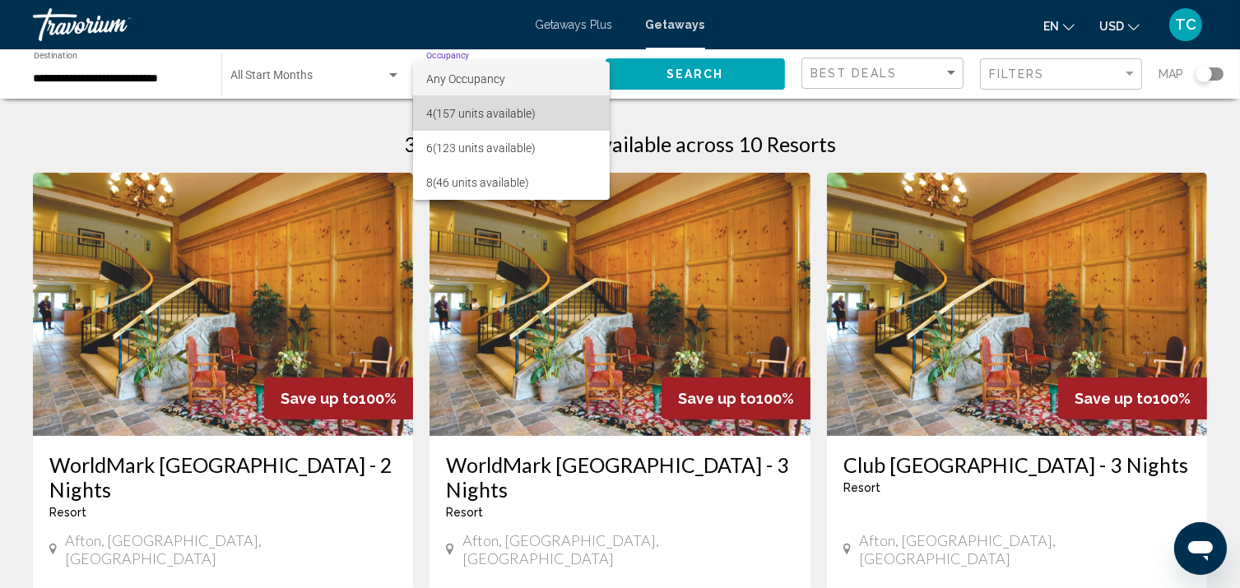
click at [536, 108] on span "4 (157 units available)" at bounding box center [511, 113] width 171 height 35
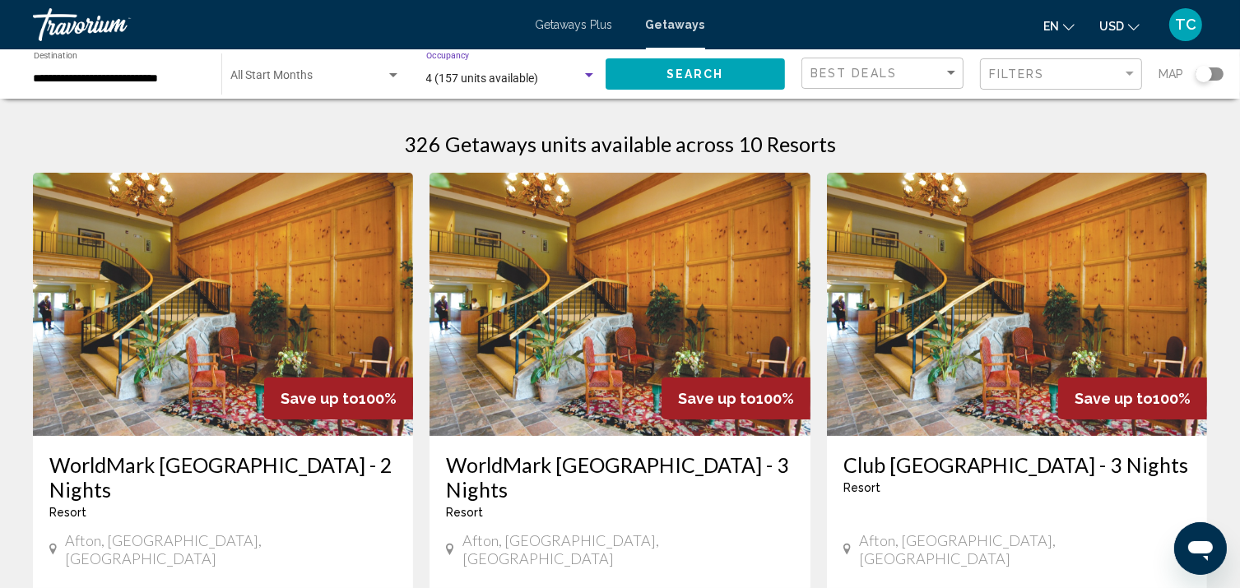
click at [705, 78] on span "Search" at bounding box center [695, 74] width 58 height 13
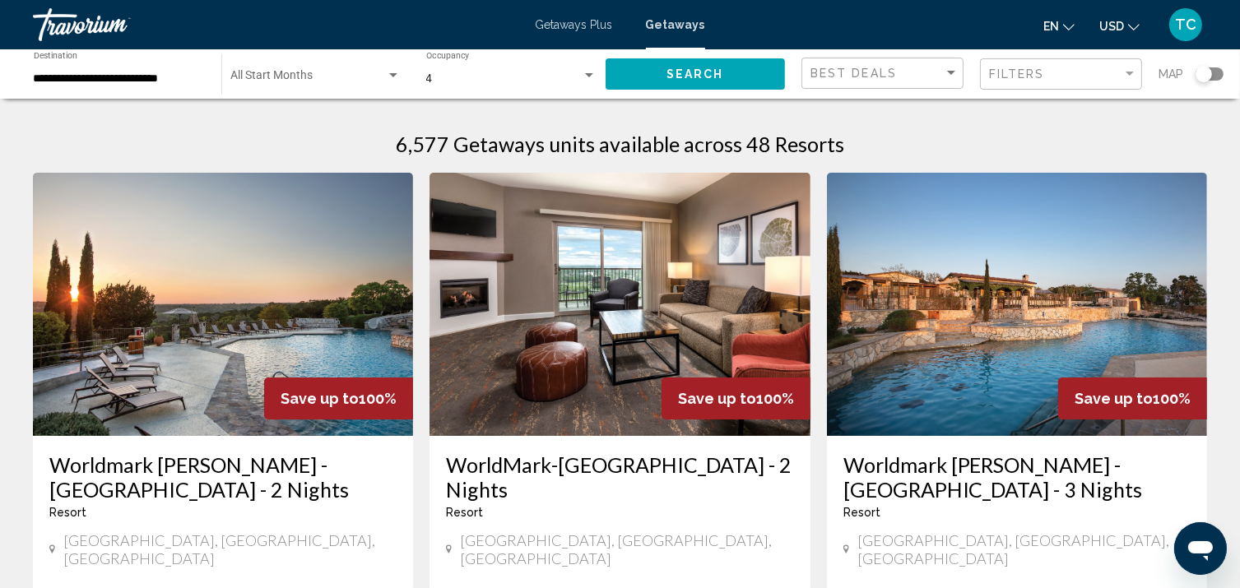
click at [70, 77] on input "**********" at bounding box center [119, 78] width 171 height 13
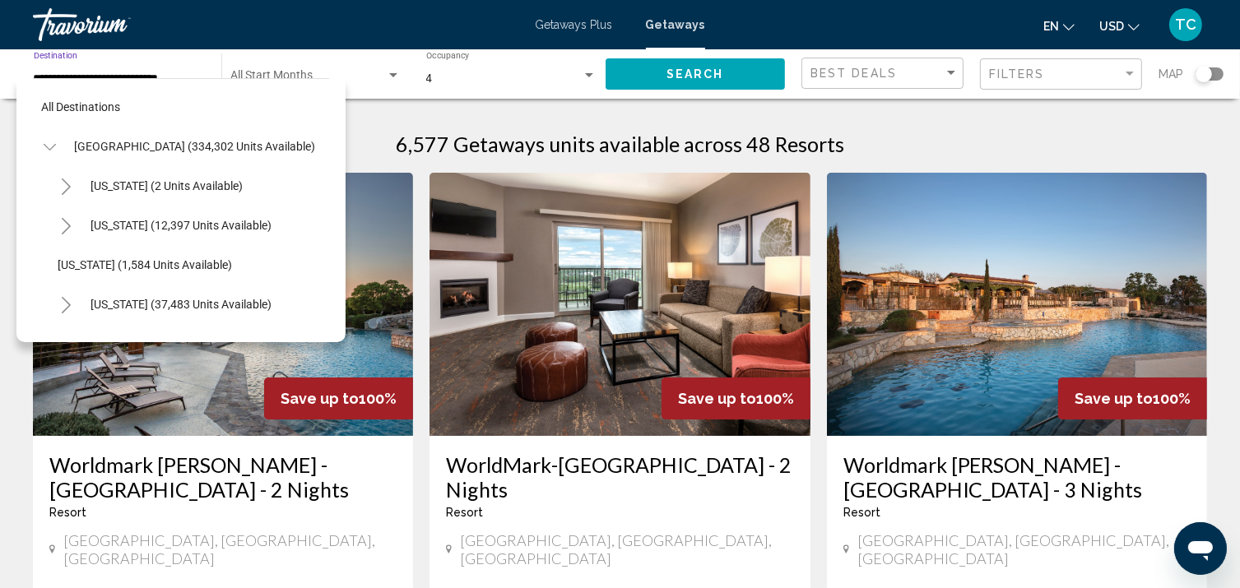
scroll to position [1525, 0]
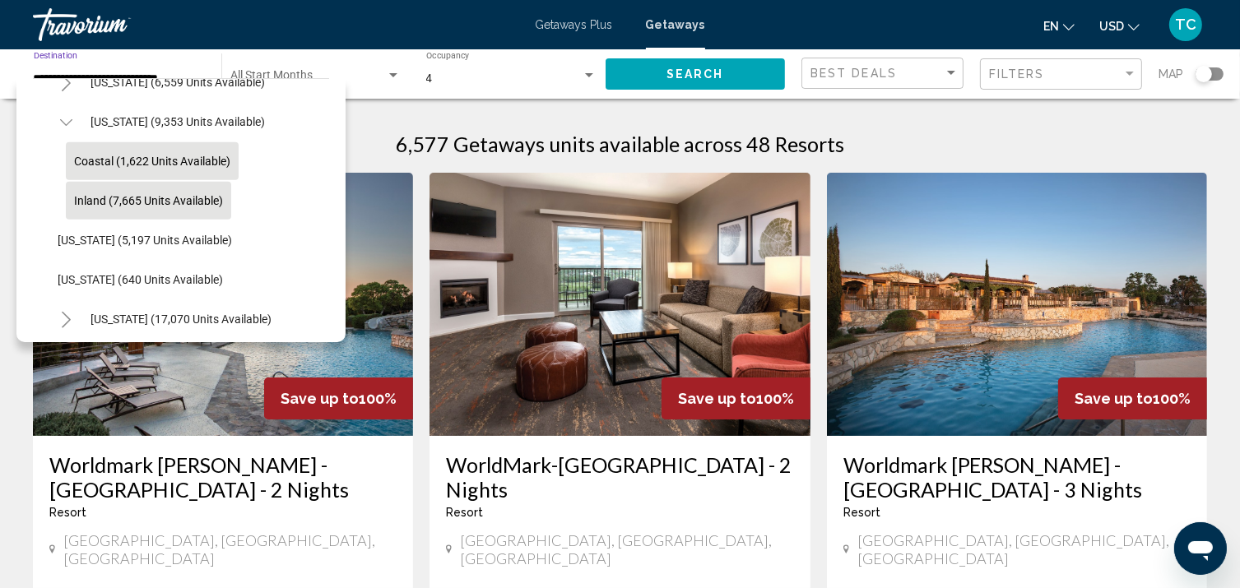
click at [114, 161] on span "Coastal (1,622 units available)" at bounding box center [152, 161] width 156 height 13
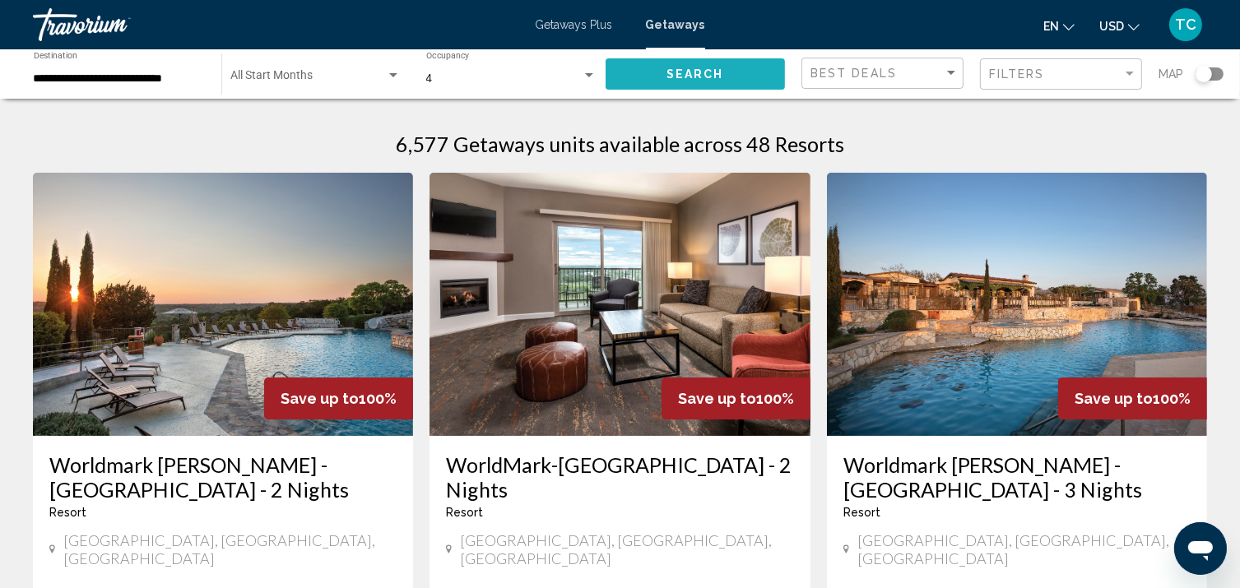
click at [693, 80] on span "Search" at bounding box center [695, 74] width 58 height 13
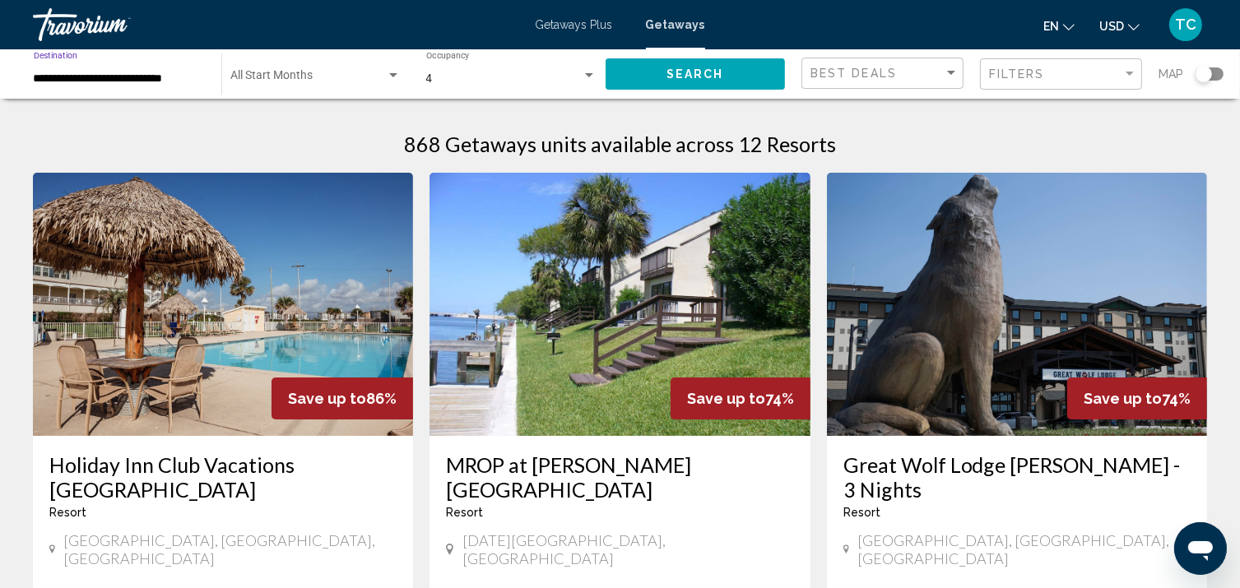
click at [131, 74] on input "**********" at bounding box center [119, 78] width 171 height 13
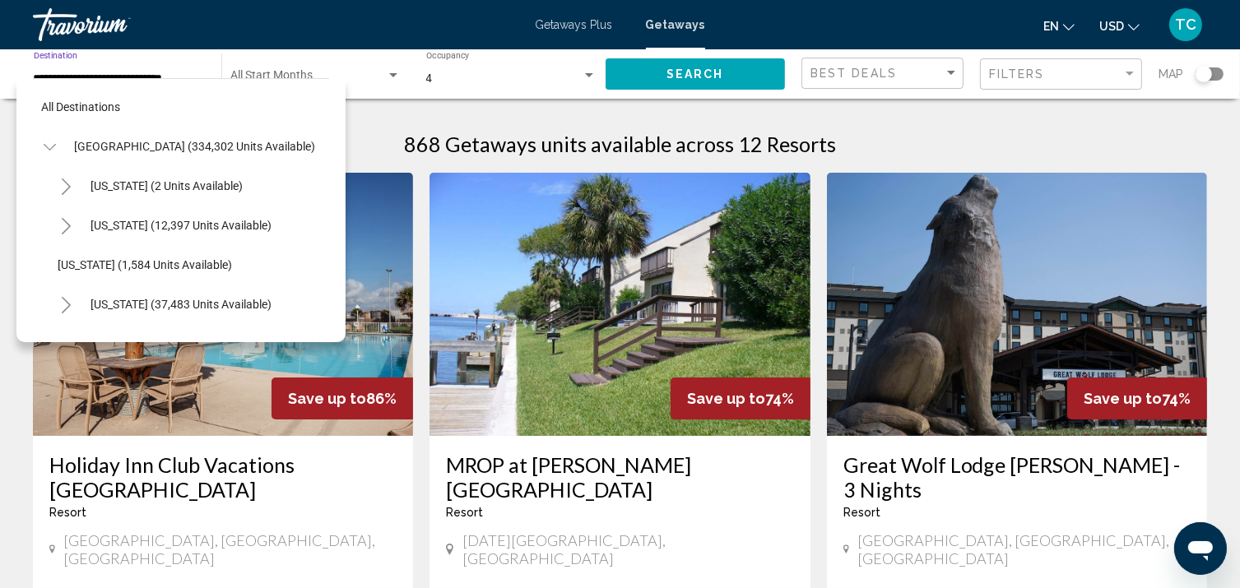
scroll to position [1486, 0]
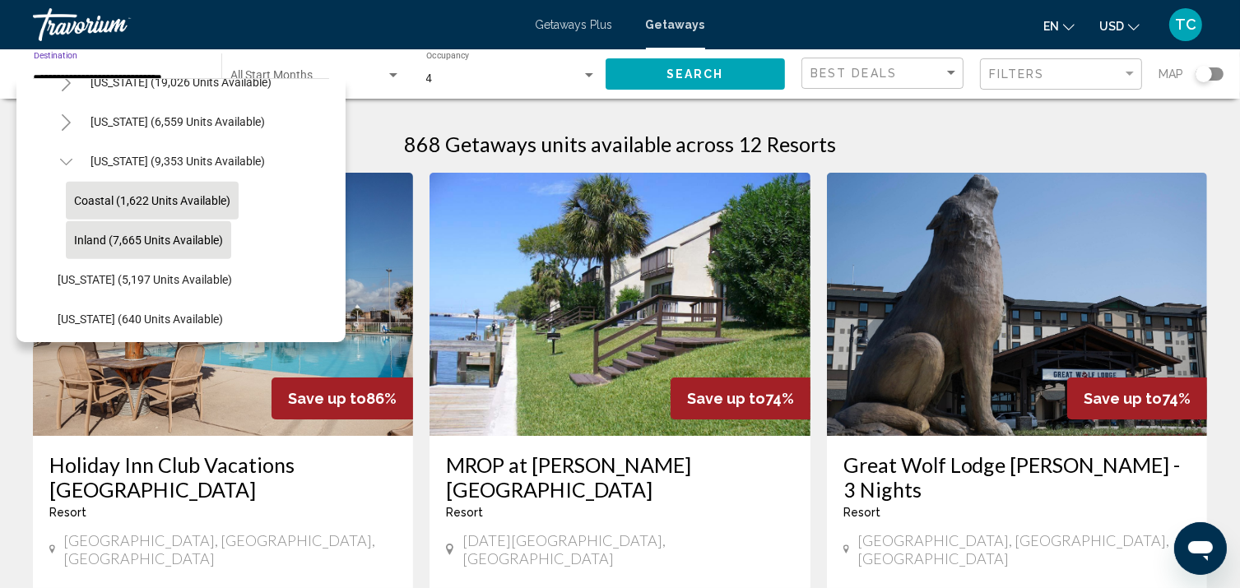
click at [82, 241] on span "Inland (7,665 units available)" at bounding box center [148, 240] width 149 height 13
type input "**********"
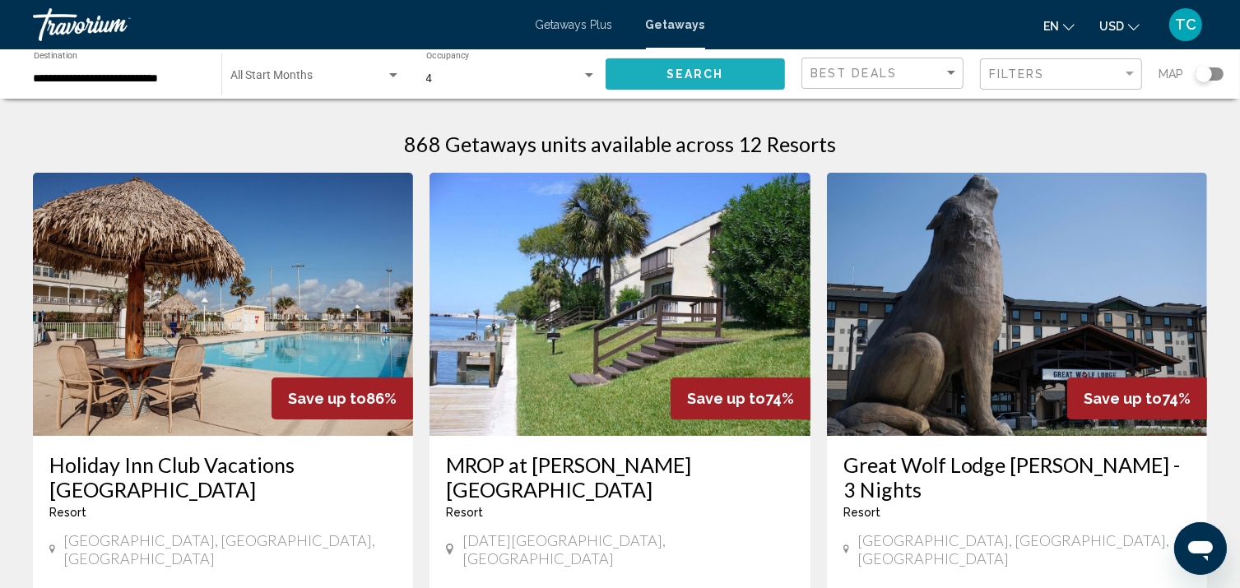
click at [706, 72] on span "Search" at bounding box center [695, 74] width 58 height 13
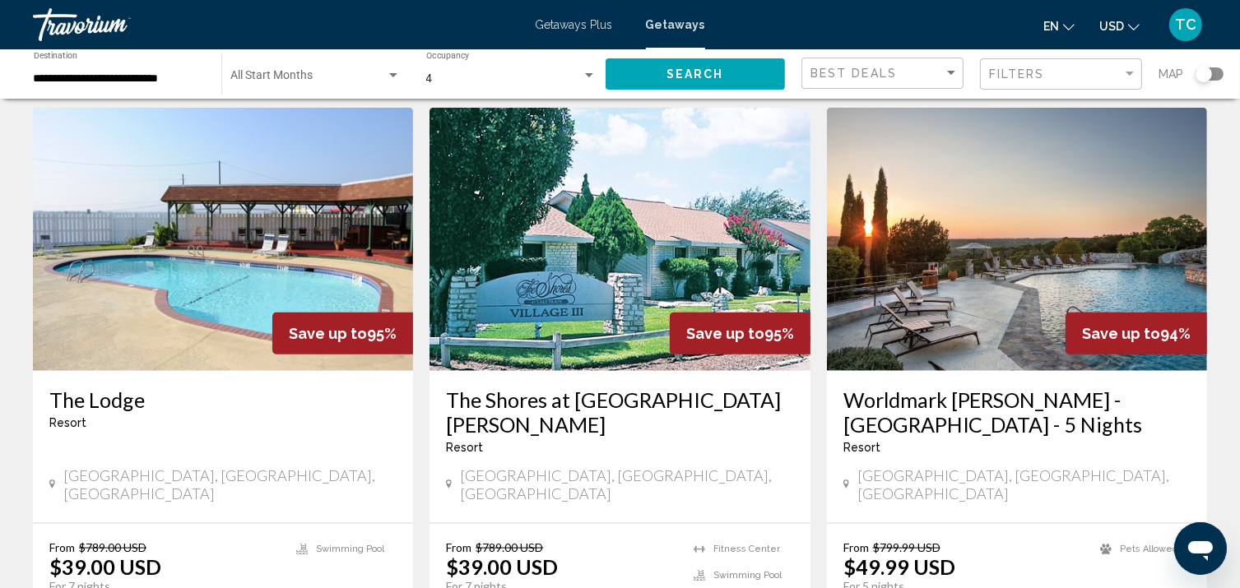
scroll to position [1962, 0]
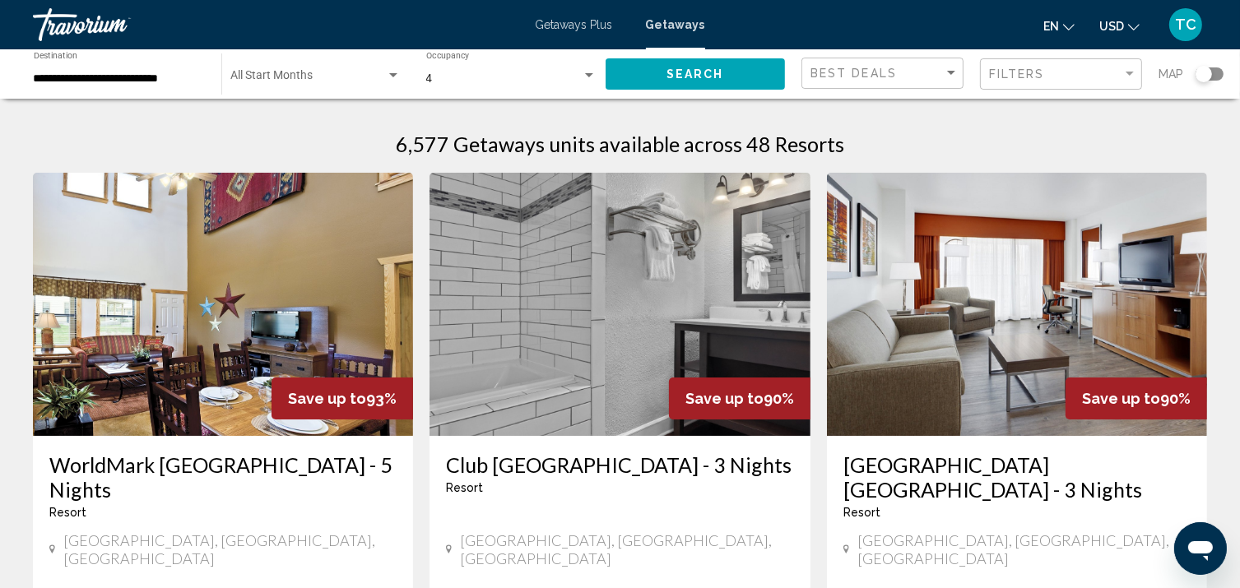
click at [560, 20] on span "Getaways Plus" at bounding box center [574, 24] width 77 height 13
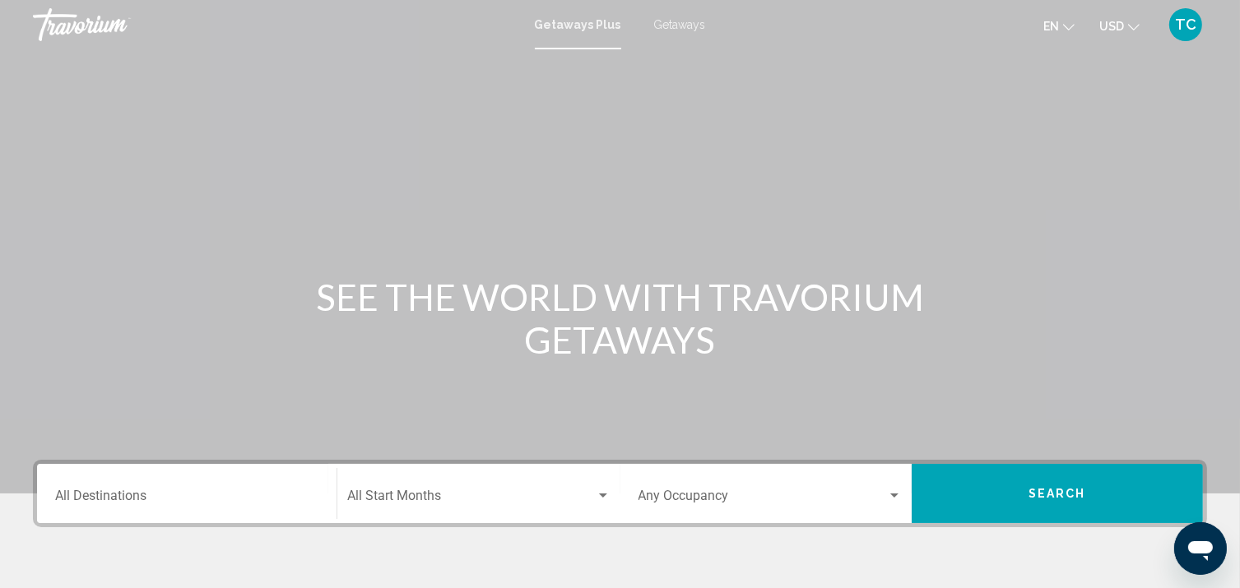
click at [189, 480] on div "Destination All Destinations" at bounding box center [186, 494] width 263 height 52
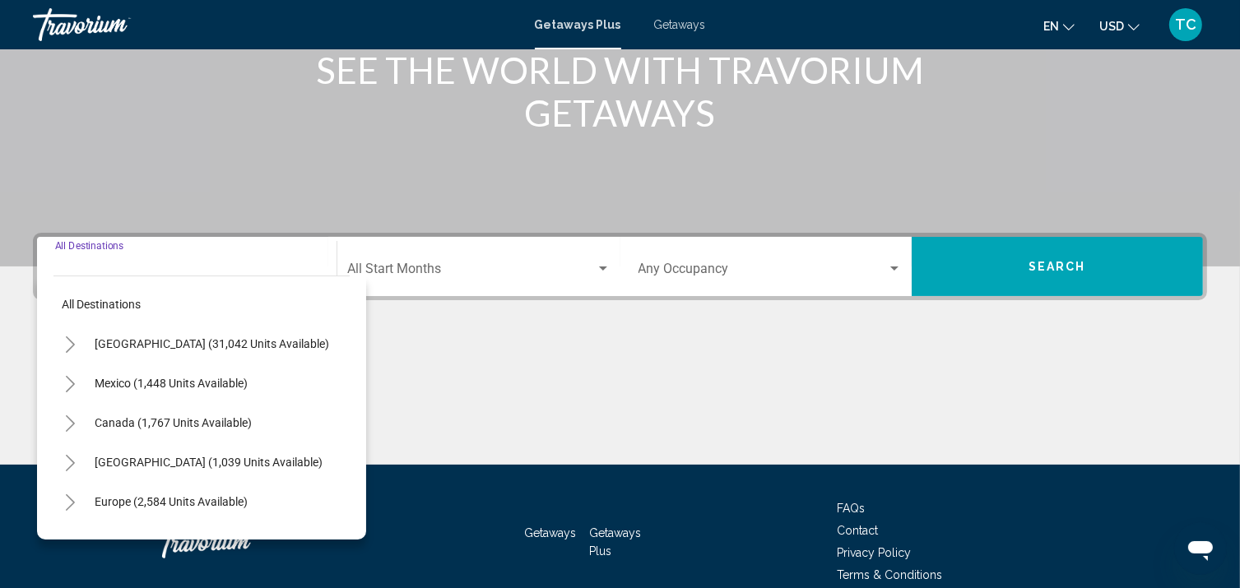
scroll to position [304, 0]
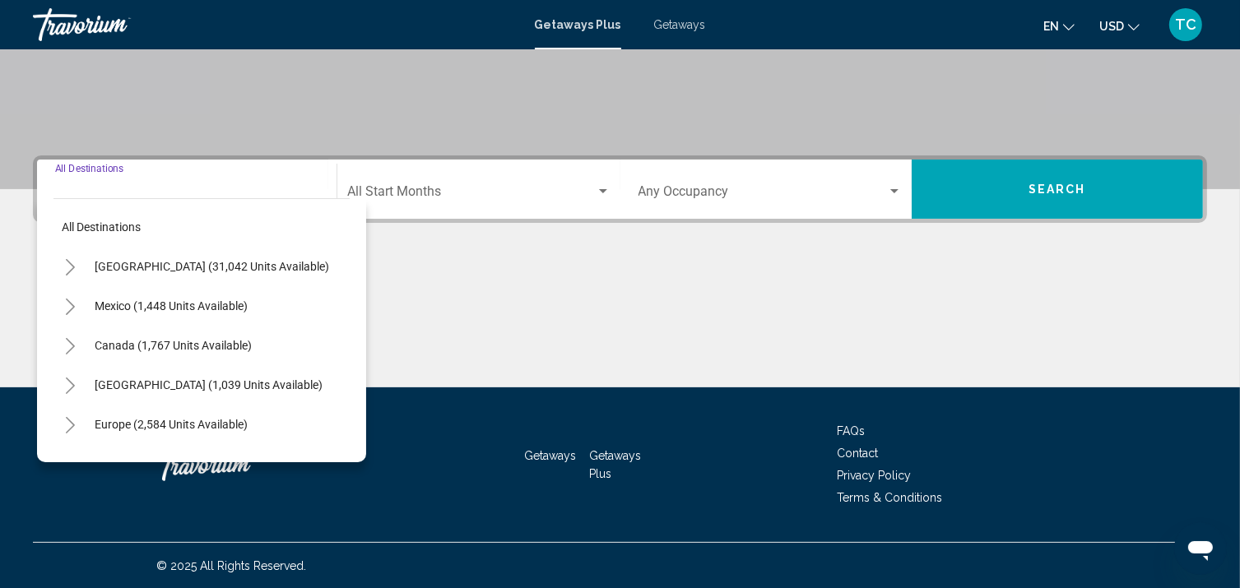
click at [68, 268] on icon "Toggle United States (31,042 units available)" at bounding box center [70, 267] width 12 height 16
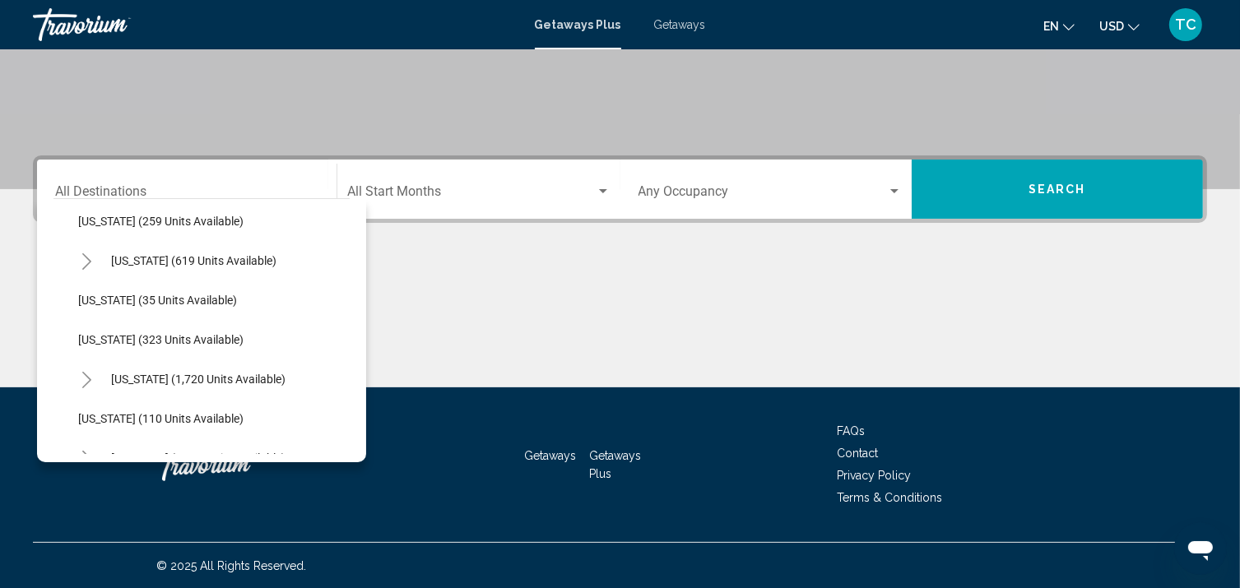
scroll to position [604, 0]
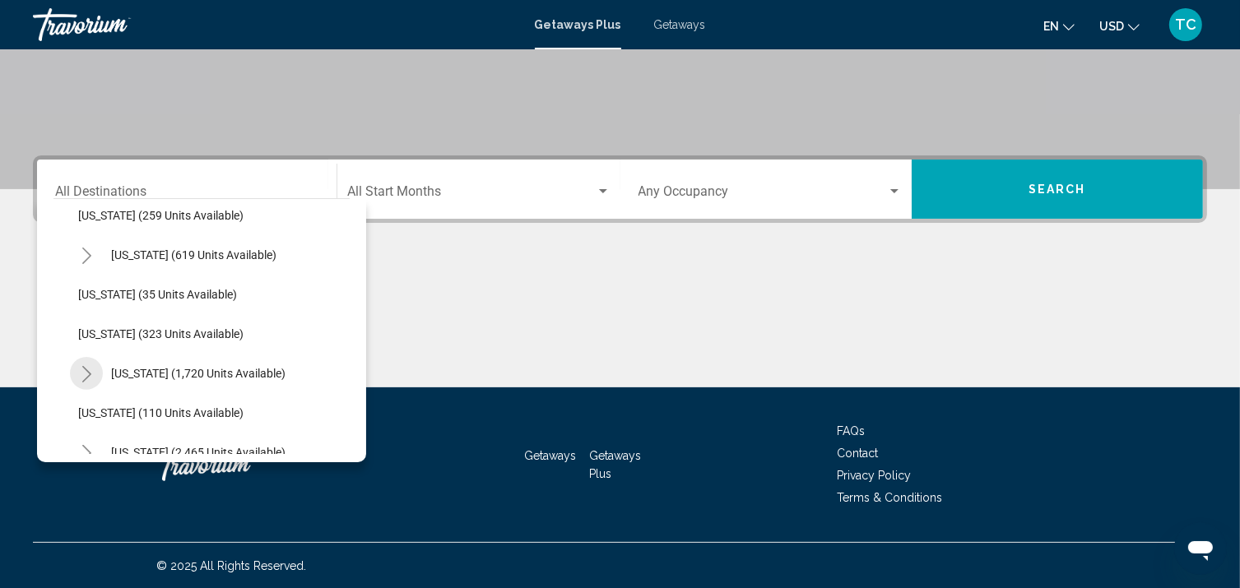
click at [84, 374] on icon "Toggle Missouri (1,720 units available)" at bounding box center [87, 374] width 12 height 16
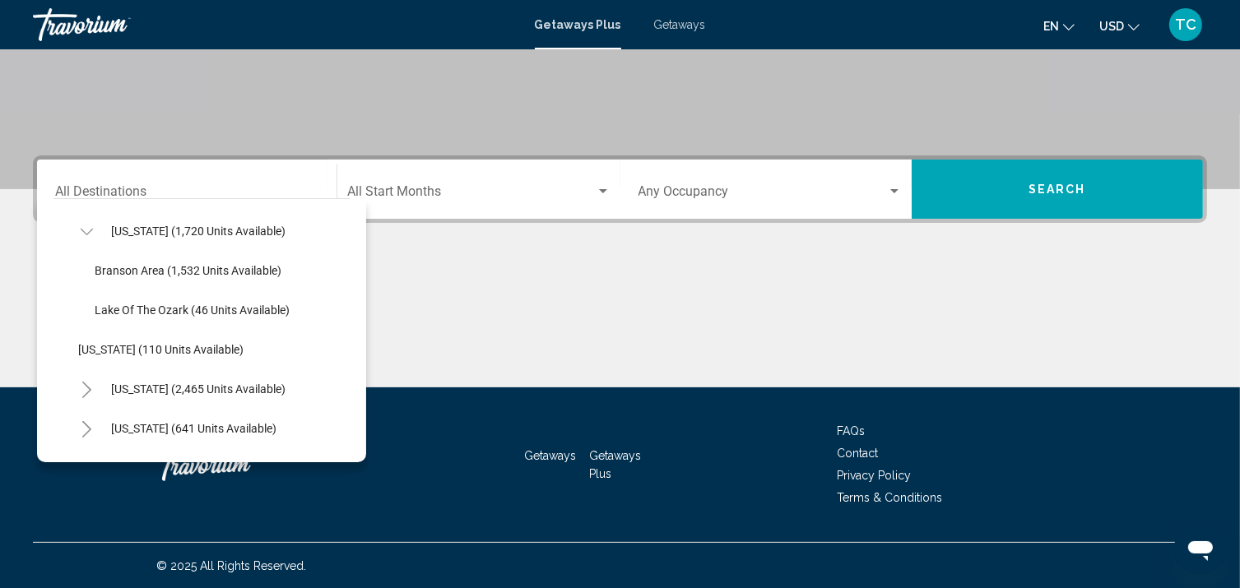
scroll to position [766, 0]
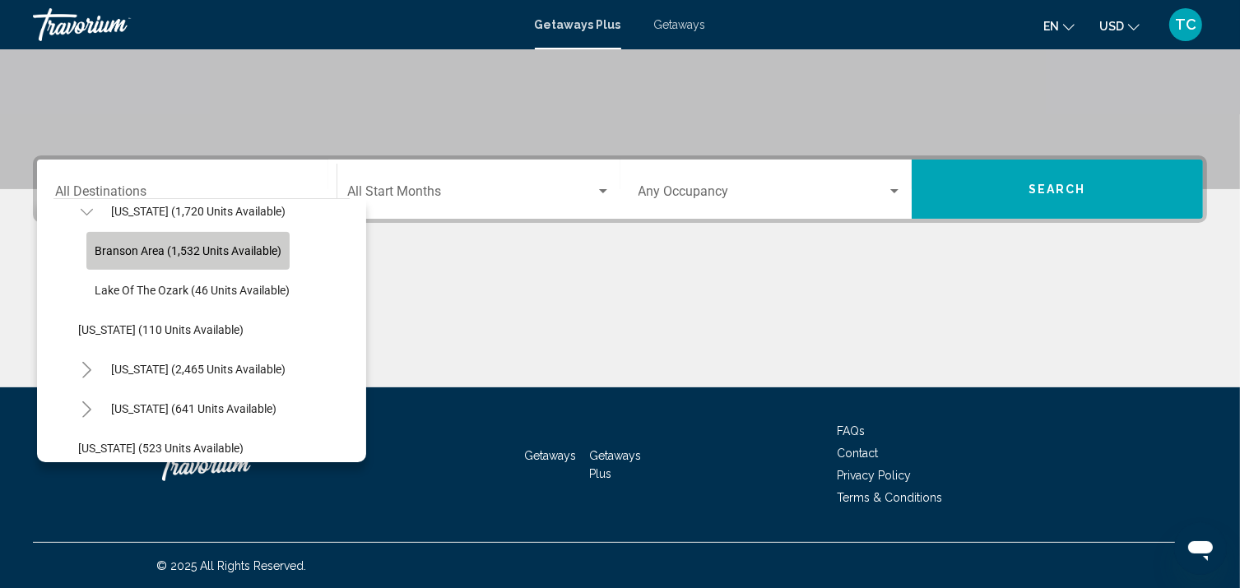
click at [122, 250] on span "Branson Area (1,532 units available)" at bounding box center [188, 250] width 187 height 13
type input "**********"
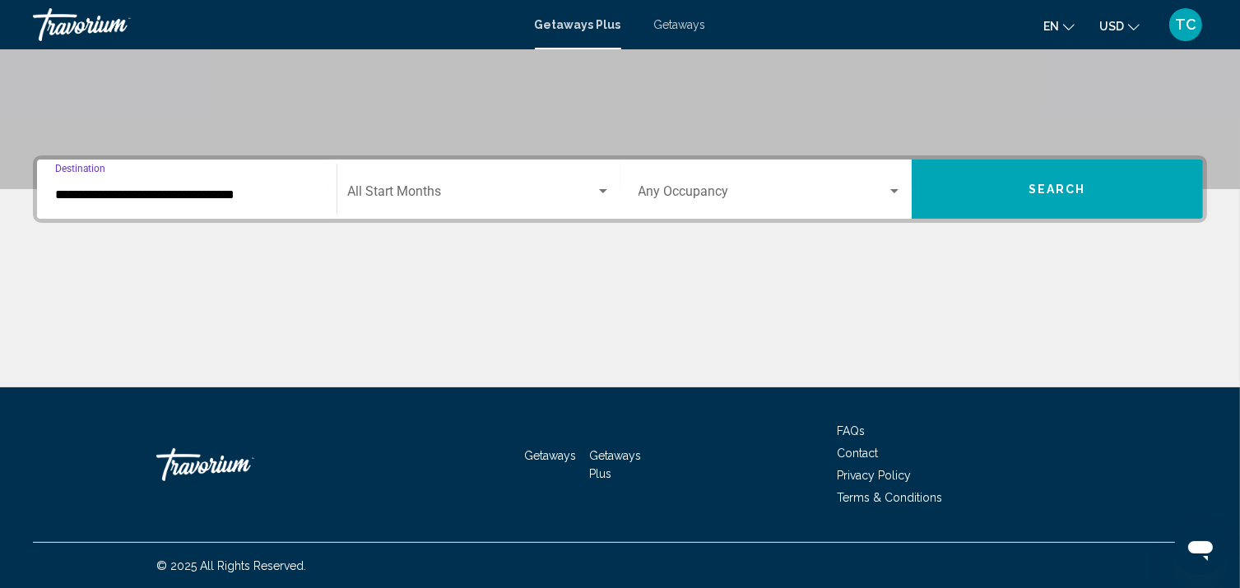
click at [793, 189] on span "Search widget" at bounding box center [762, 195] width 248 height 15
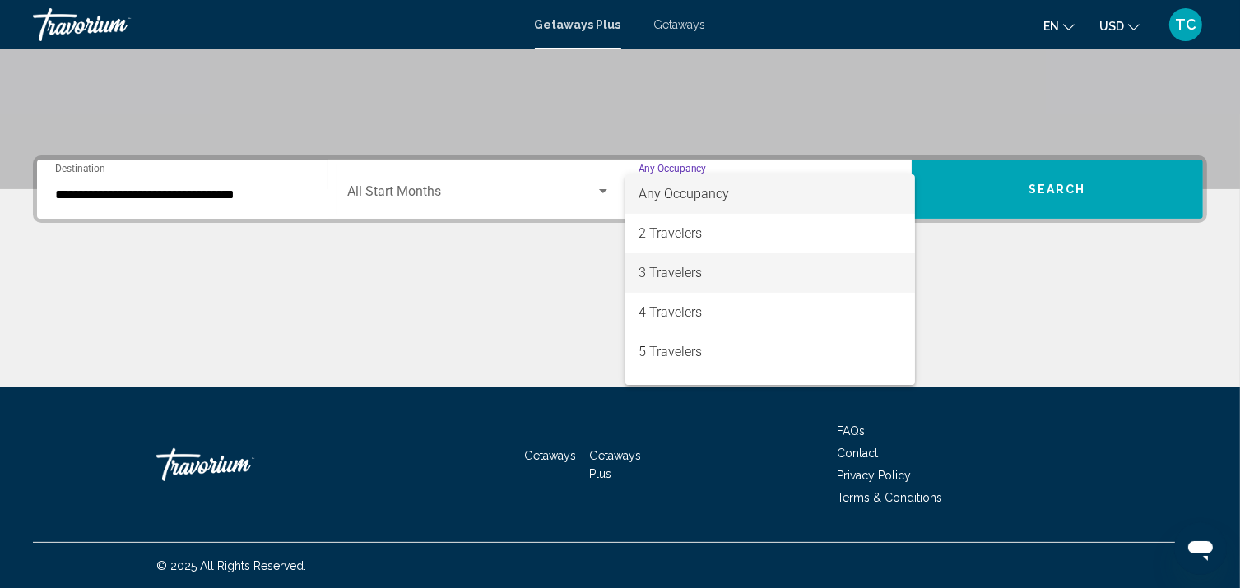
click at [763, 272] on span "3 Travelers" at bounding box center [769, 272] width 263 height 39
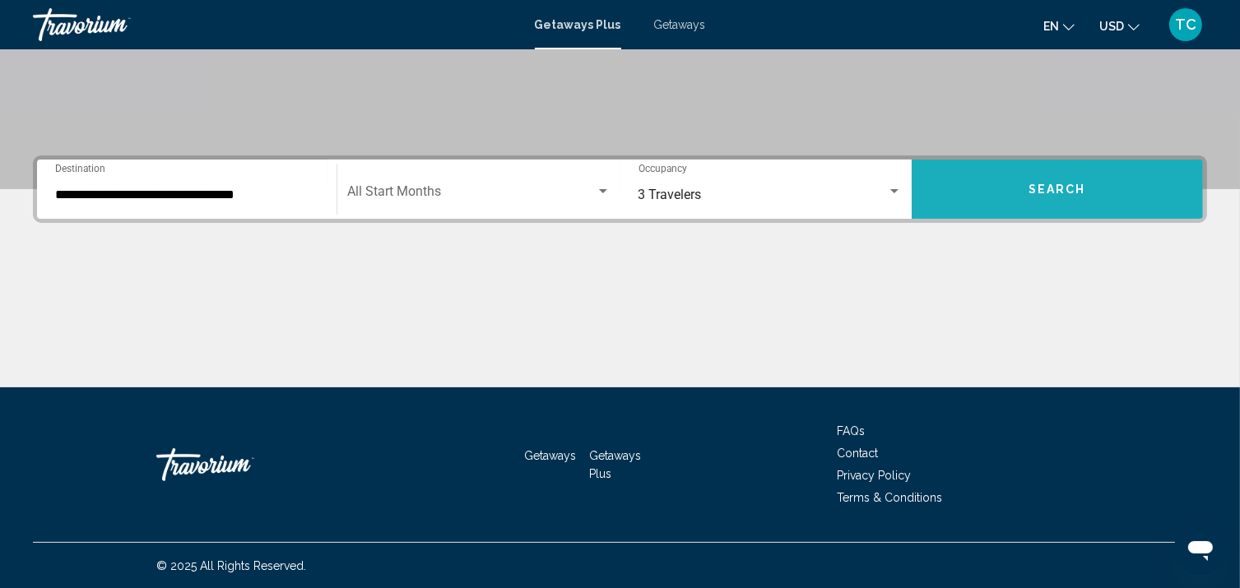
click at [1027, 185] on button "Search" at bounding box center [1056, 189] width 291 height 59
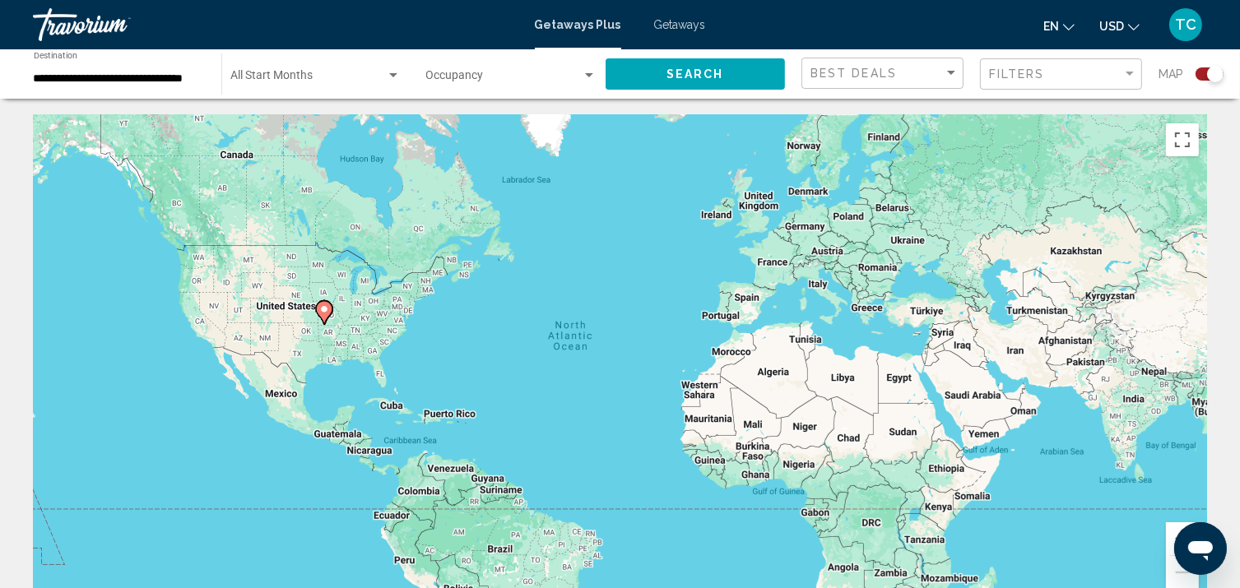
click at [324, 307] on image "Main content" at bounding box center [324, 309] width 10 height 10
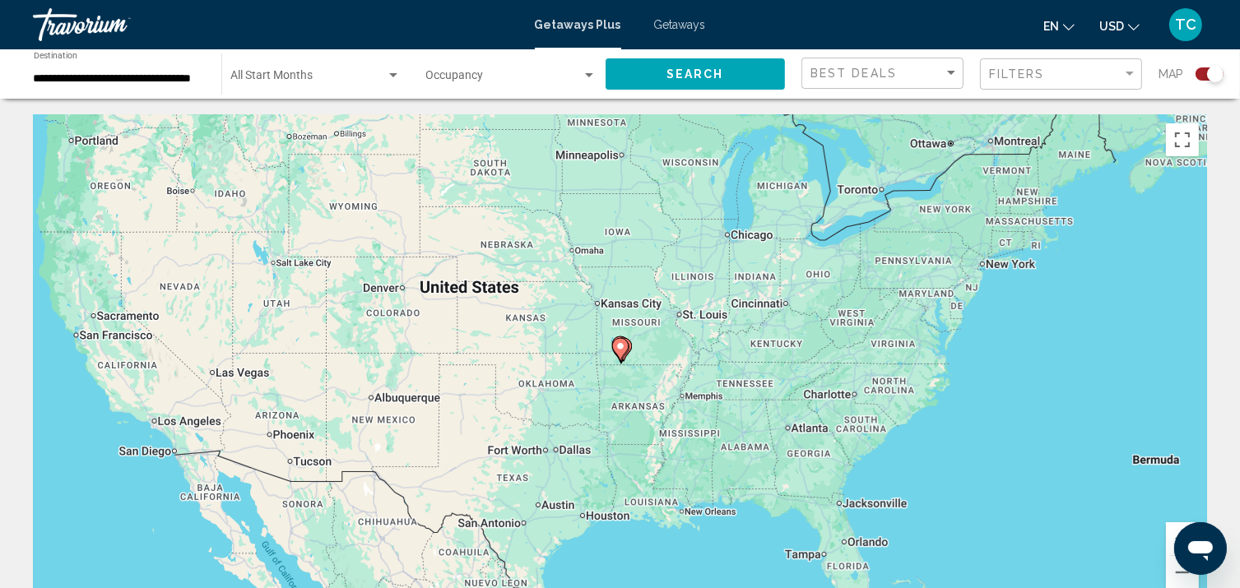
click at [627, 354] on gmp-advanced-marker "Main content" at bounding box center [620, 349] width 16 height 25
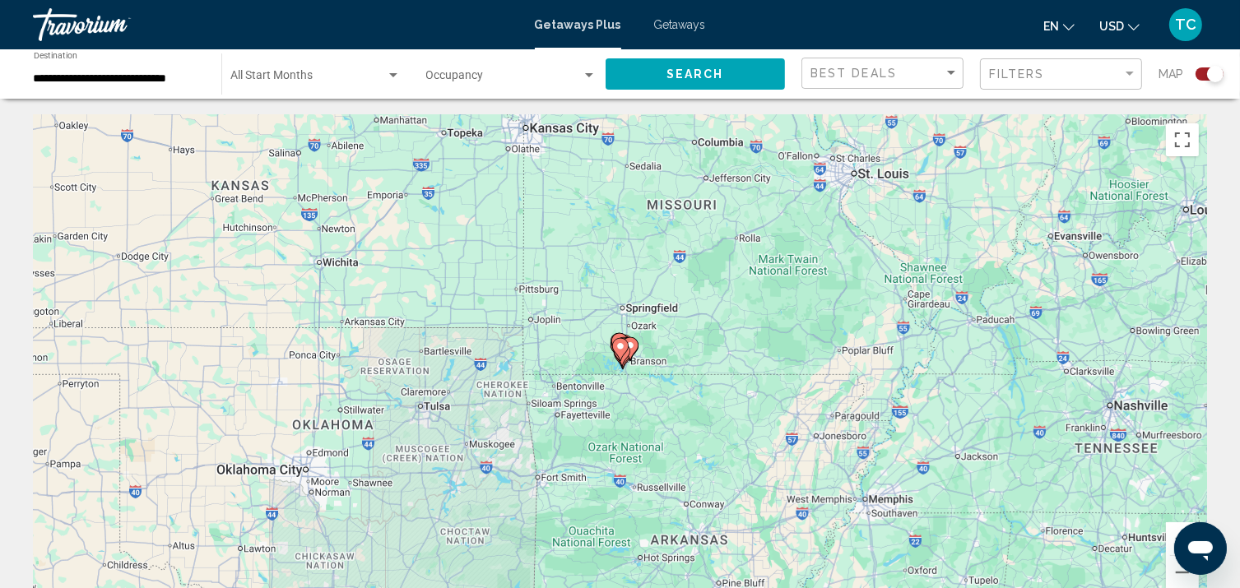
click at [626, 351] on gmp-advanced-marker "Main content" at bounding box center [620, 349] width 16 height 25
type input "**********"
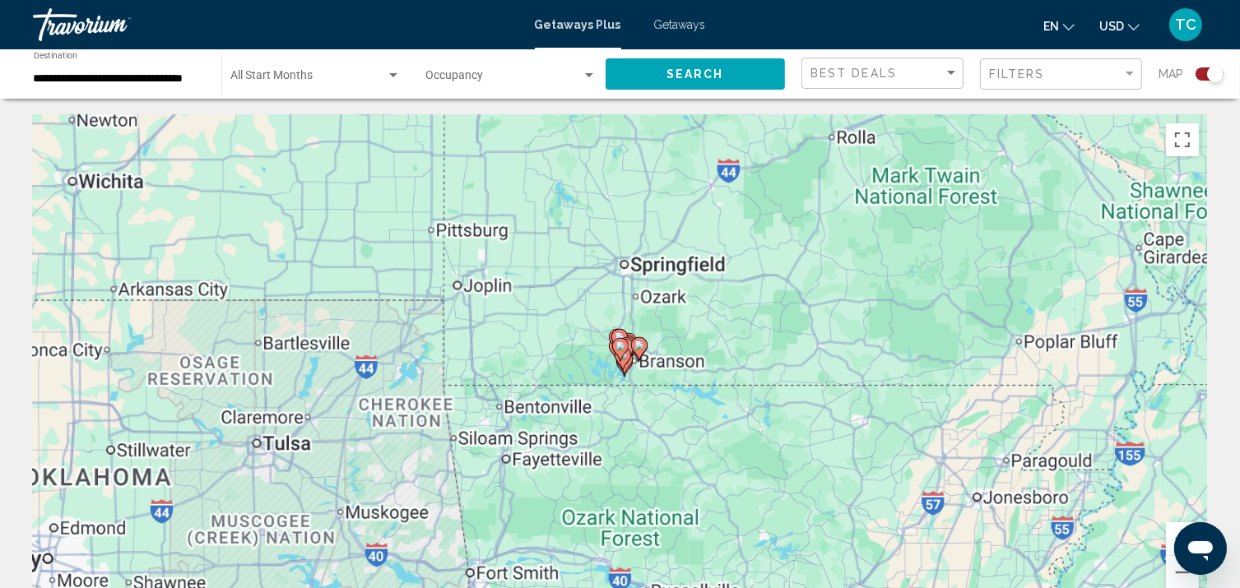
click at [626, 351] on gmp-advanced-marker "Main content" at bounding box center [620, 349] width 16 height 25
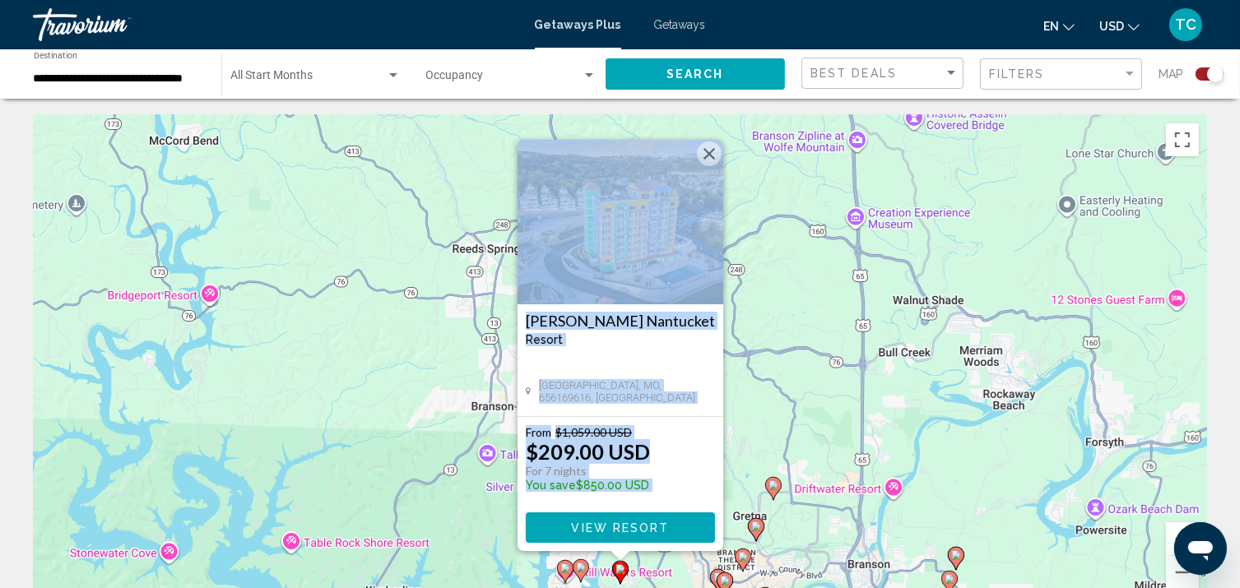
click at [711, 151] on button "Close" at bounding box center [709, 153] width 25 height 25
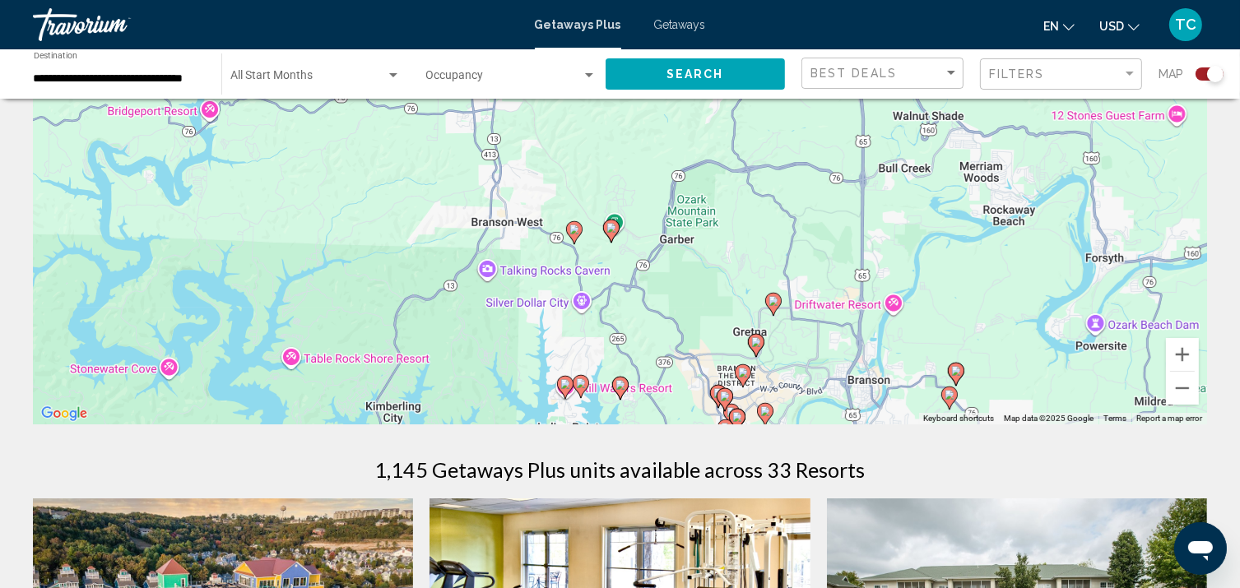
scroll to position [192, 0]
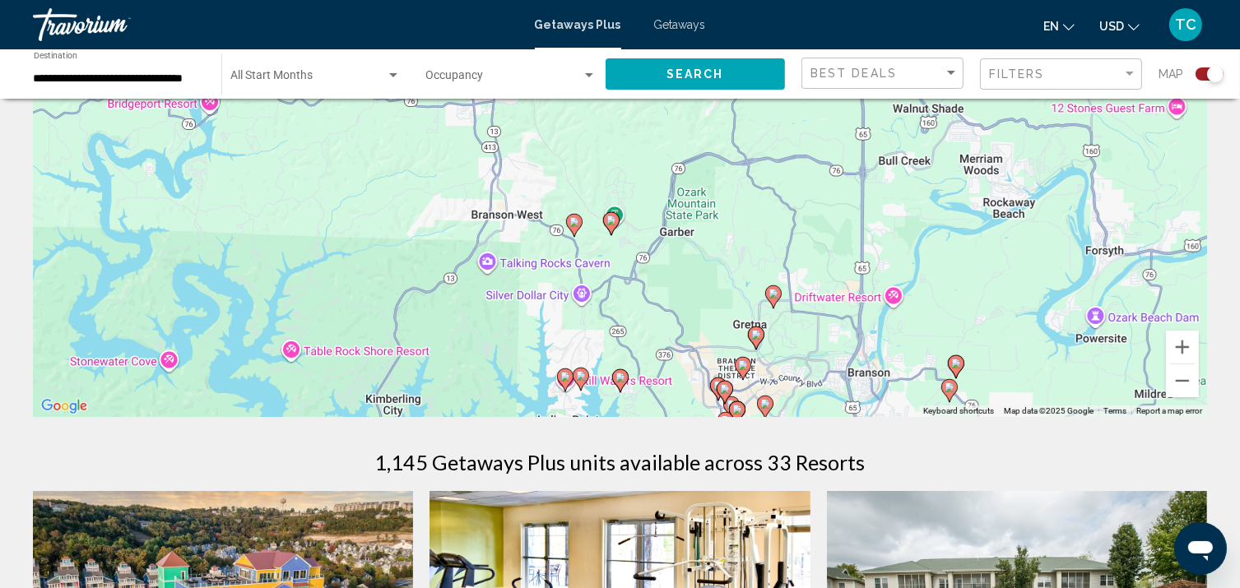
click at [396, 78] on div "Search widget" at bounding box center [393, 75] width 15 height 13
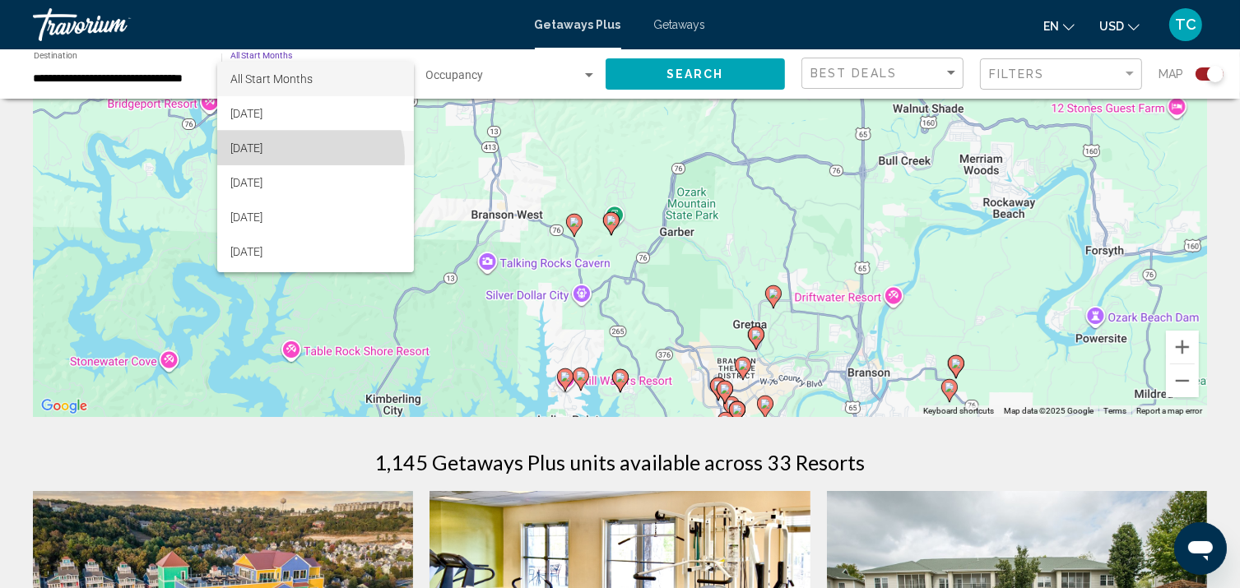
click at [306, 157] on span "[DATE]" at bounding box center [315, 148] width 170 height 35
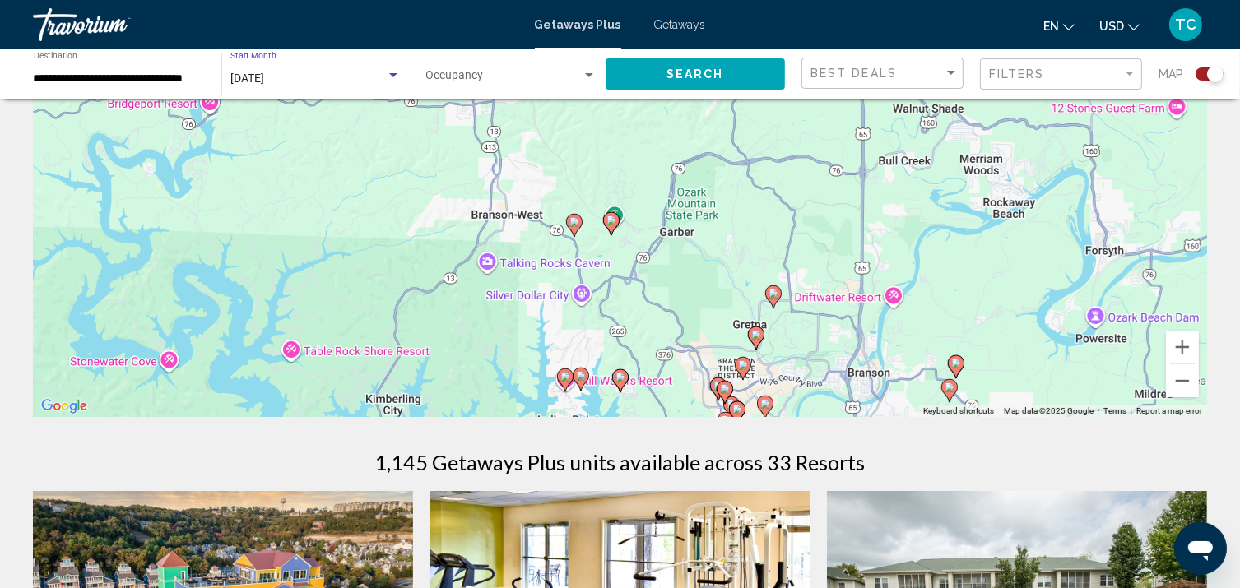
click at [699, 74] on span "Search" at bounding box center [695, 74] width 58 height 13
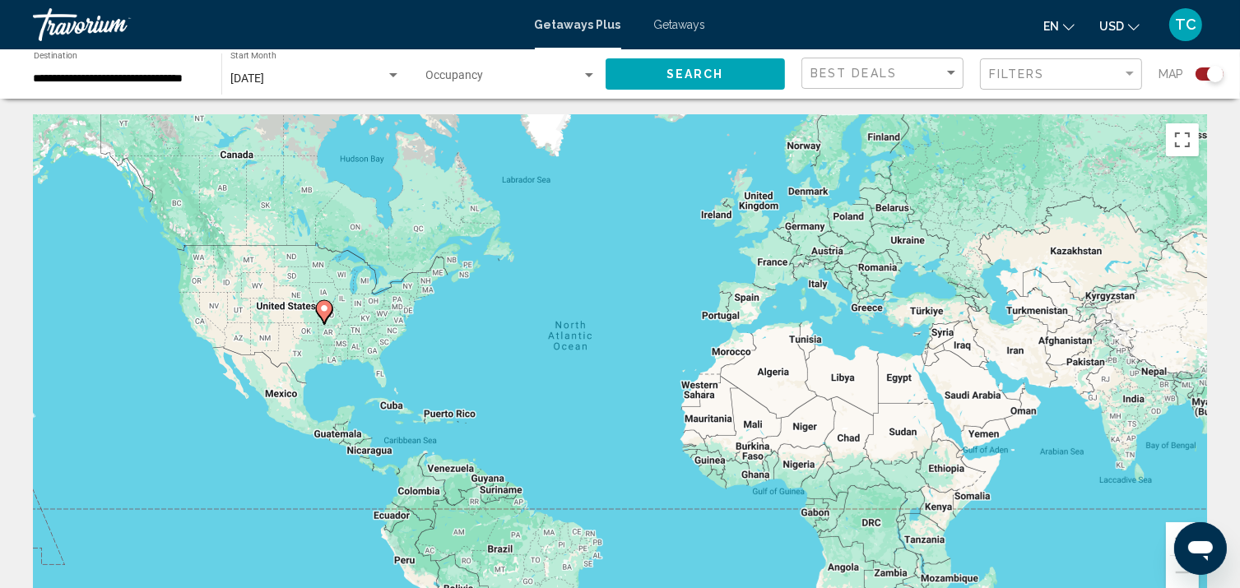
click at [322, 318] on icon "Main content" at bounding box center [323, 311] width 15 height 21
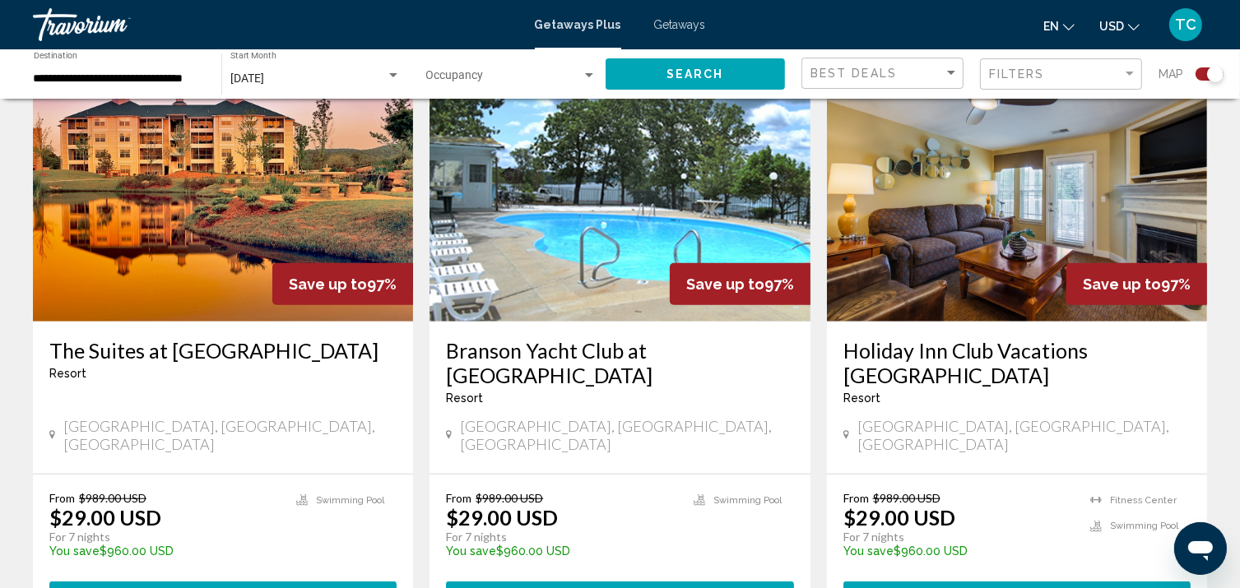
scroll to position [1250, 0]
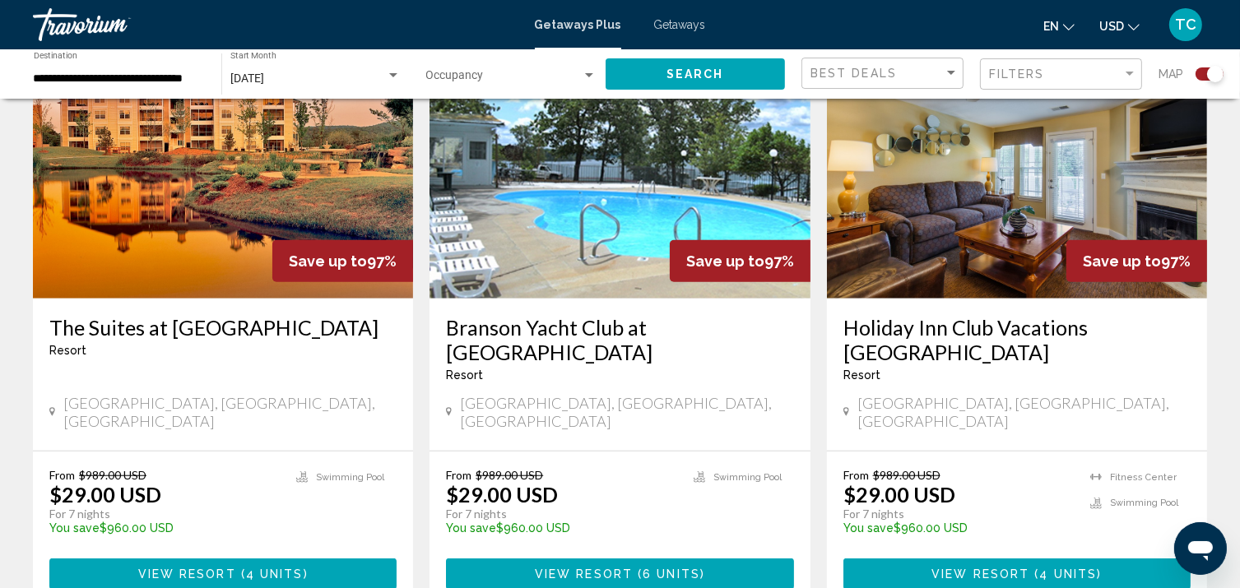
click at [215, 568] on span "View Resort" at bounding box center [187, 574] width 98 height 13
